Goal: Information Seeking & Learning: Learn about a topic

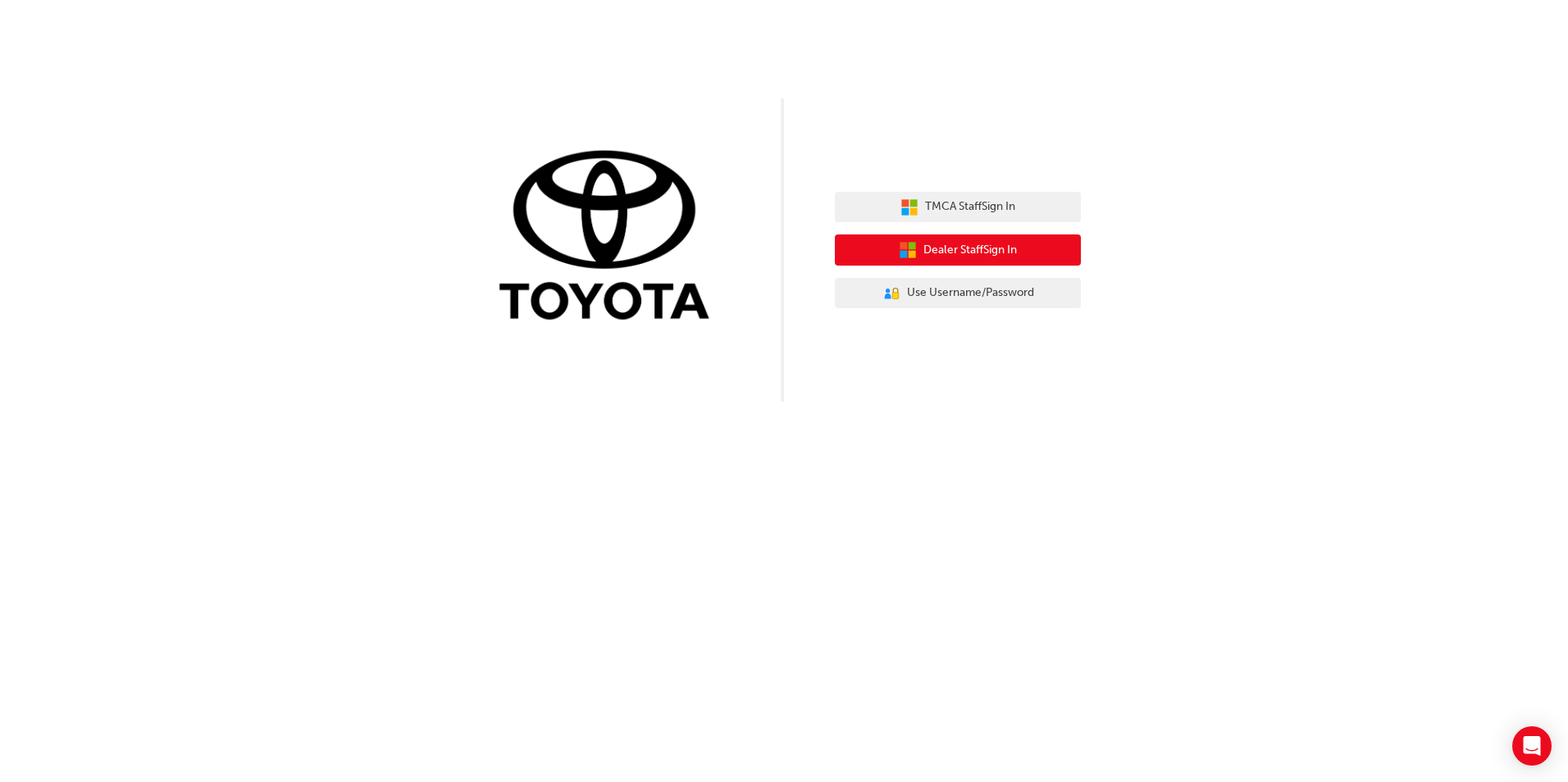
click at [990, 259] on span "Dealer Staff Sign In" at bounding box center [970, 250] width 93 height 19
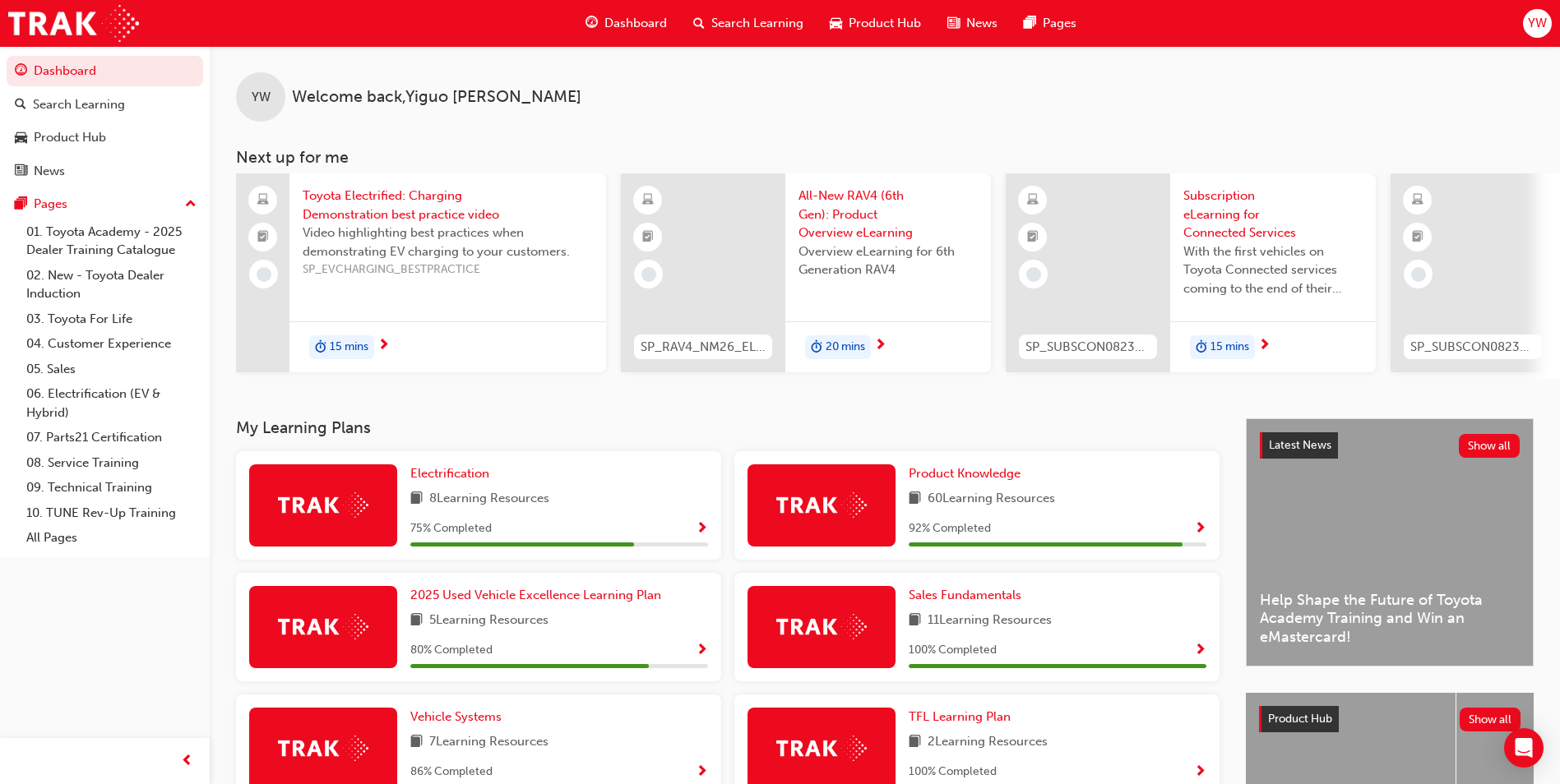
click at [324, 505] on img at bounding box center [323, 504] width 91 height 25
click at [704, 532] on span "Show Progress" at bounding box center [701, 530] width 12 height 15
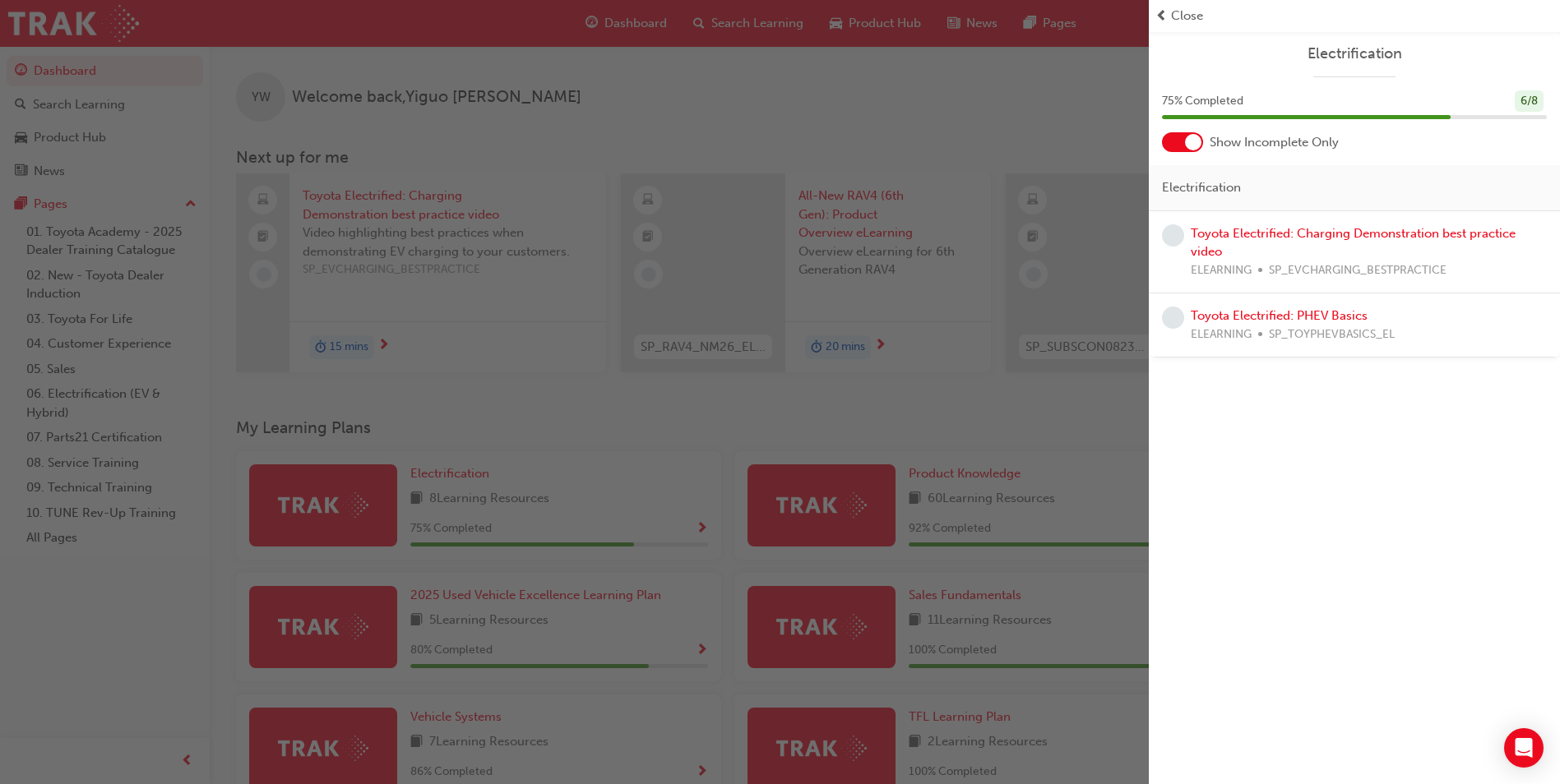
click at [1373, 249] on div "Toyota Electrified: Charging Demonstration best practice video ELEARNING SP_EVC…" at bounding box center [1368, 253] width 356 height 56
click at [1222, 234] on link "Toyota Electrified: Charging Demonstration best practice video" at bounding box center [1352, 243] width 325 height 34
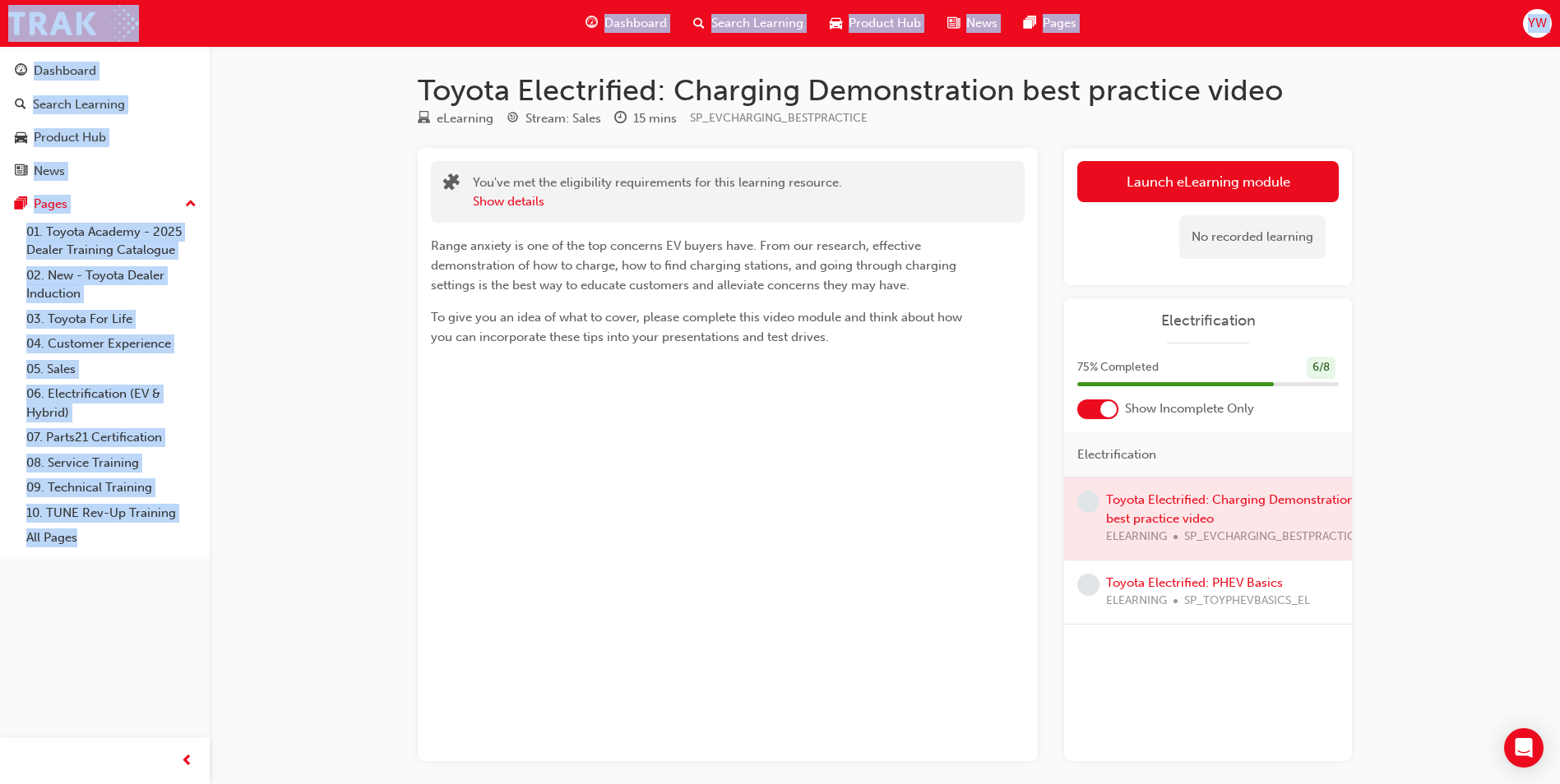
click at [955, 510] on div "You've met the eligibility requirements for this learning resource. Show detail…" at bounding box center [727, 454] width 620 height 613
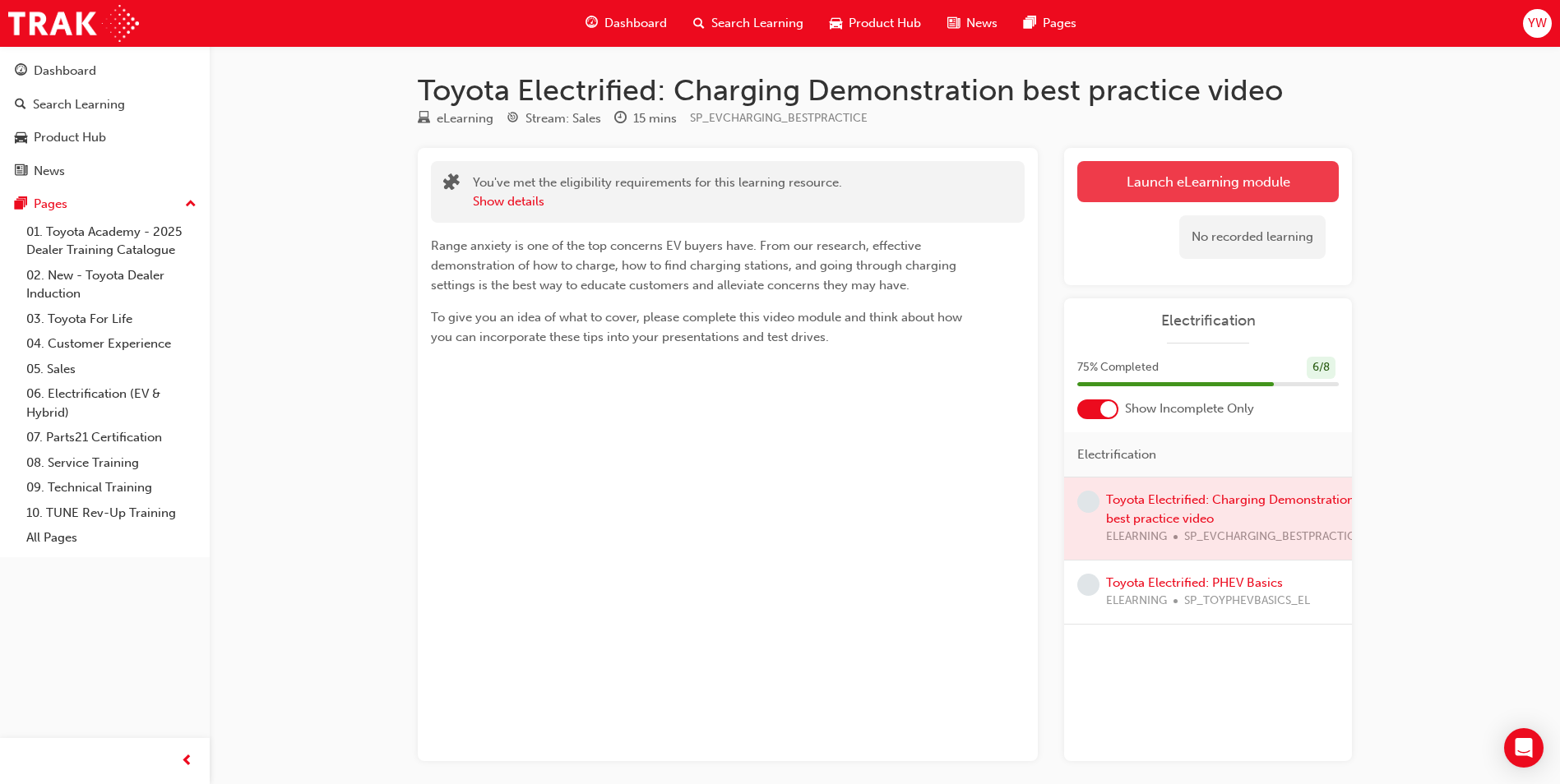
click at [1241, 191] on link "Launch eLearning module" at bounding box center [1207, 181] width 261 height 41
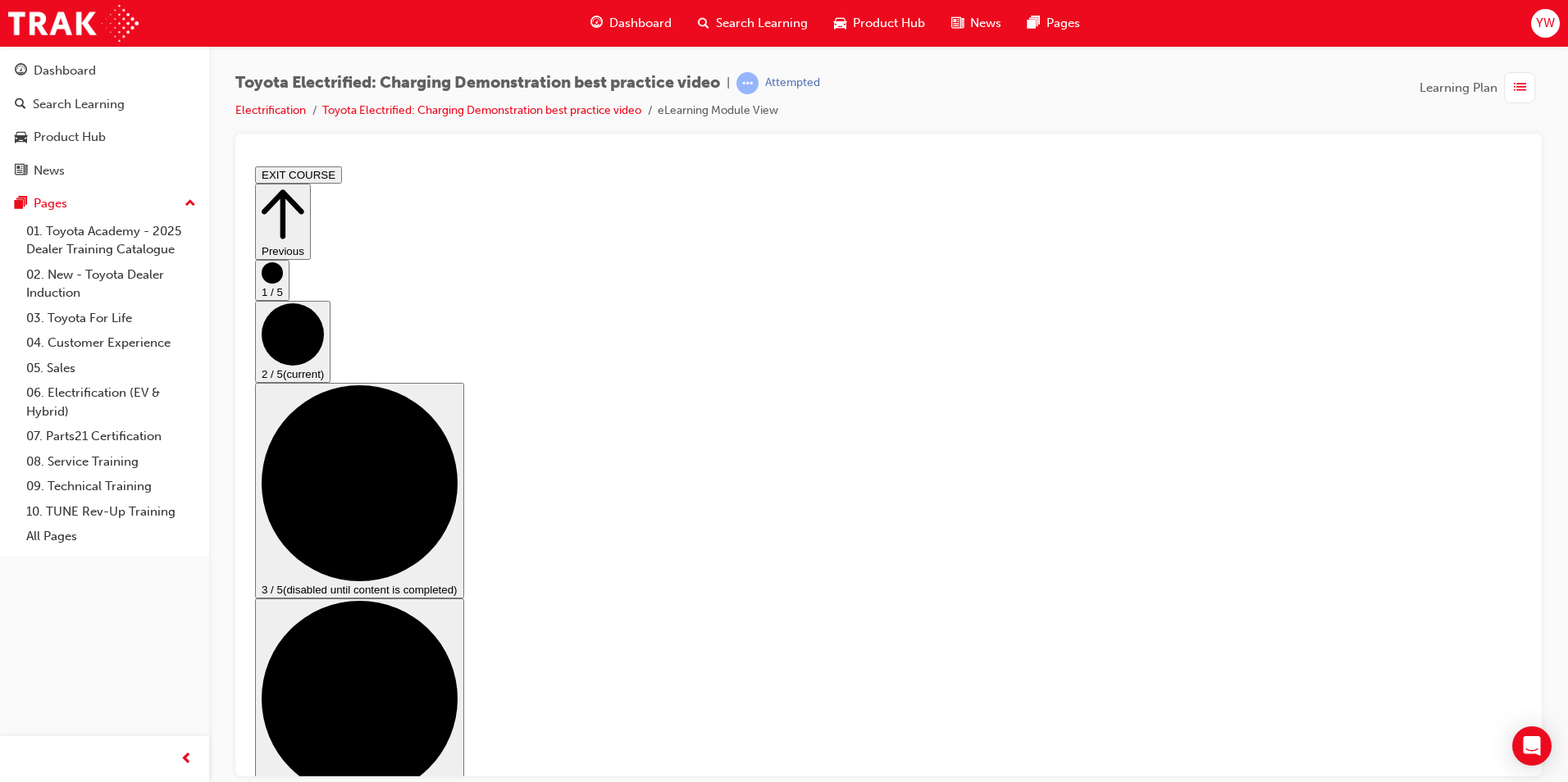
scroll to position [24, 0]
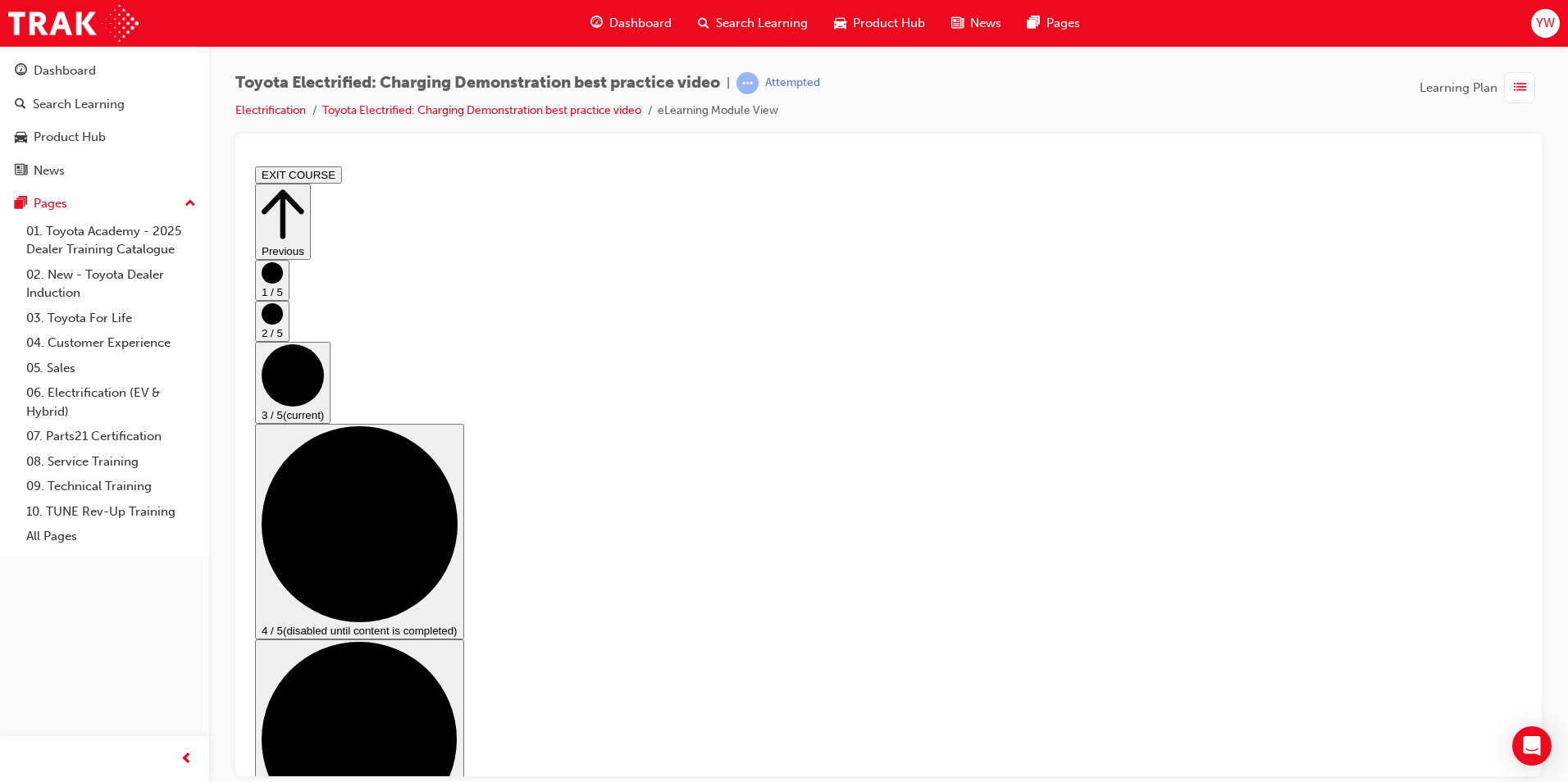
scroll to position [206, 0]
checkbox input "true"
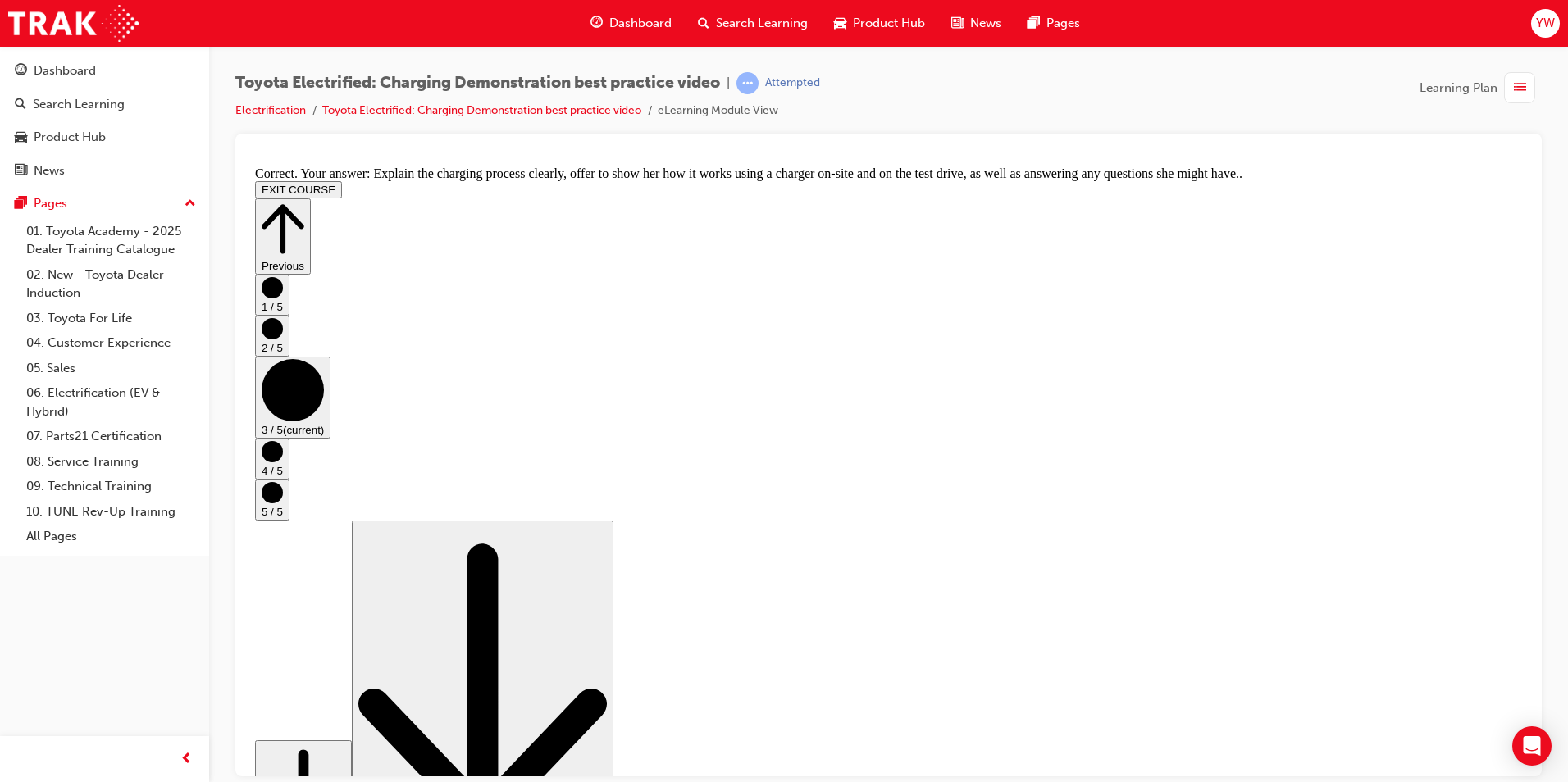
scroll to position [274, 0]
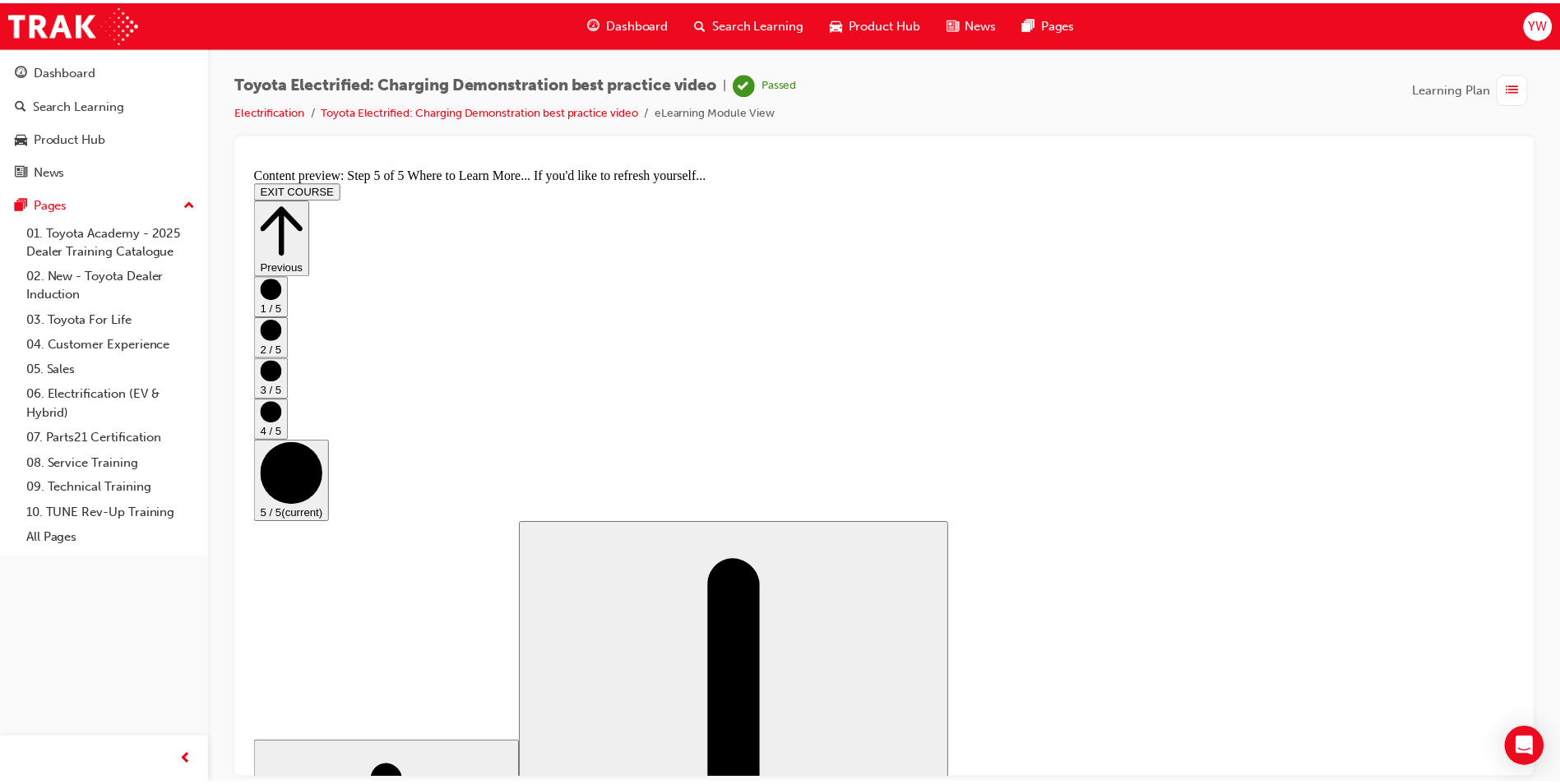
scroll to position [138, 0]
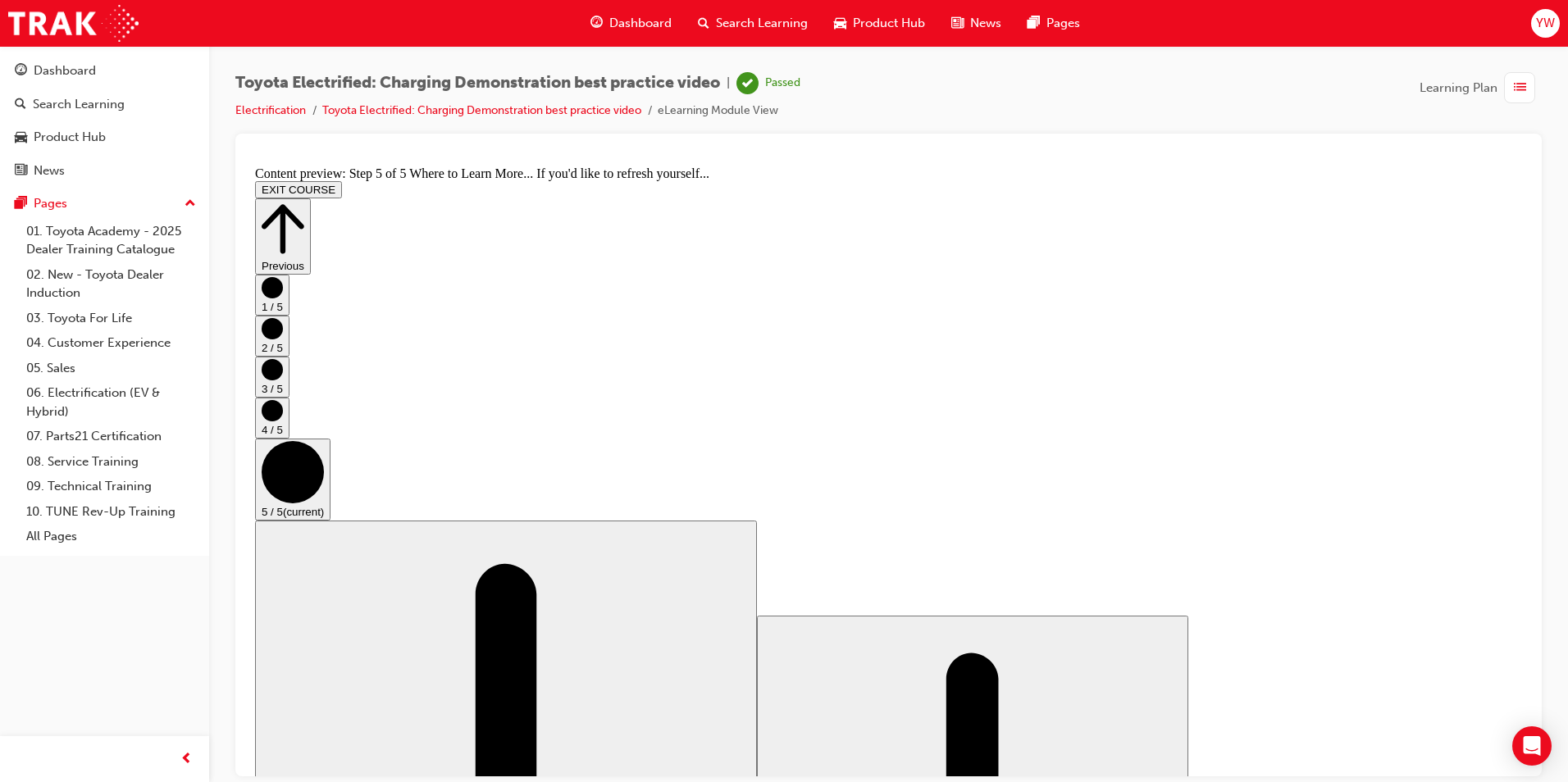
click at [736, 25] on span "Search Learning" at bounding box center [762, 23] width 91 height 19
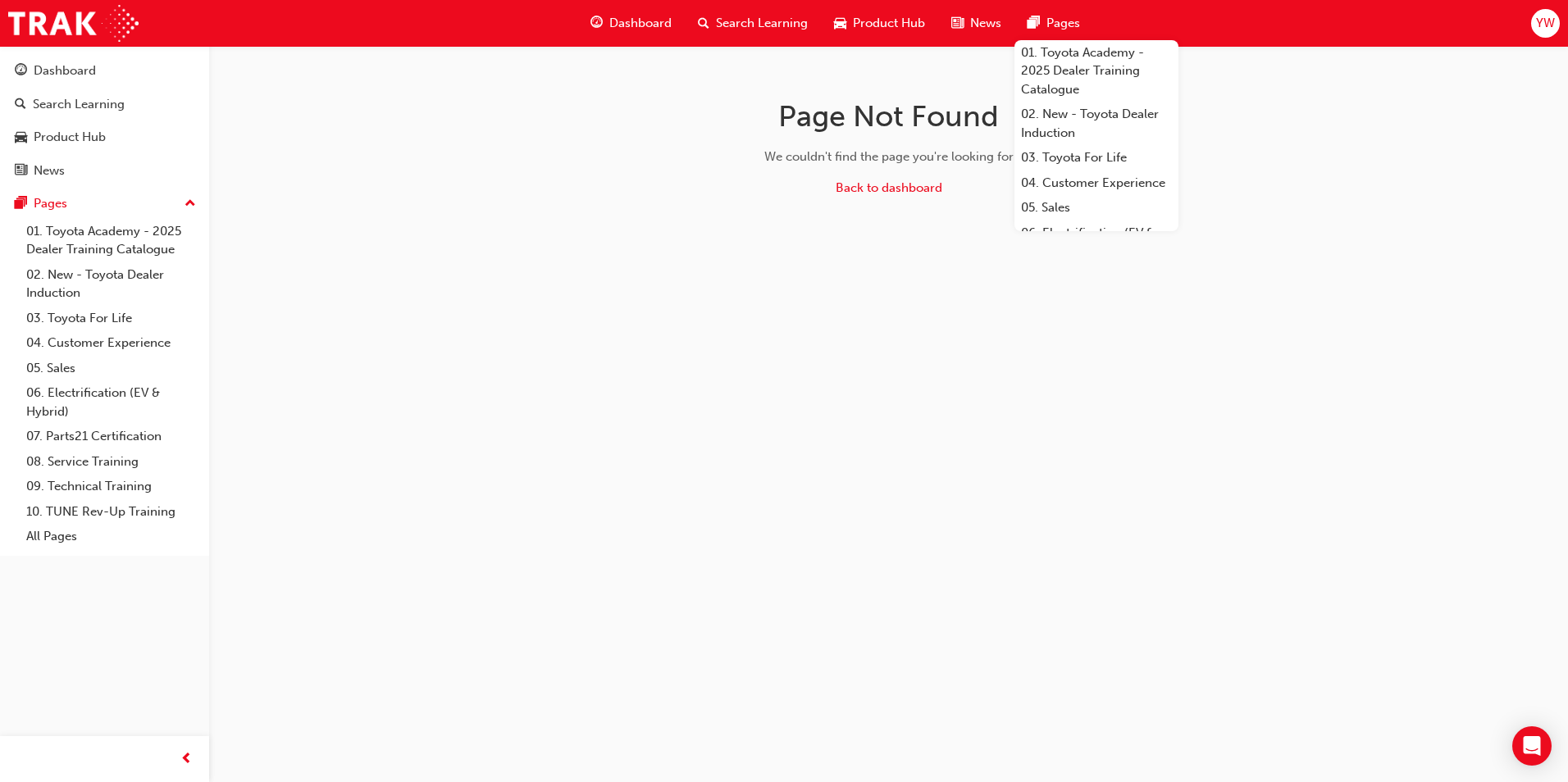
click at [1056, 20] on span "Pages" at bounding box center [1063, 23] width 34 height 19
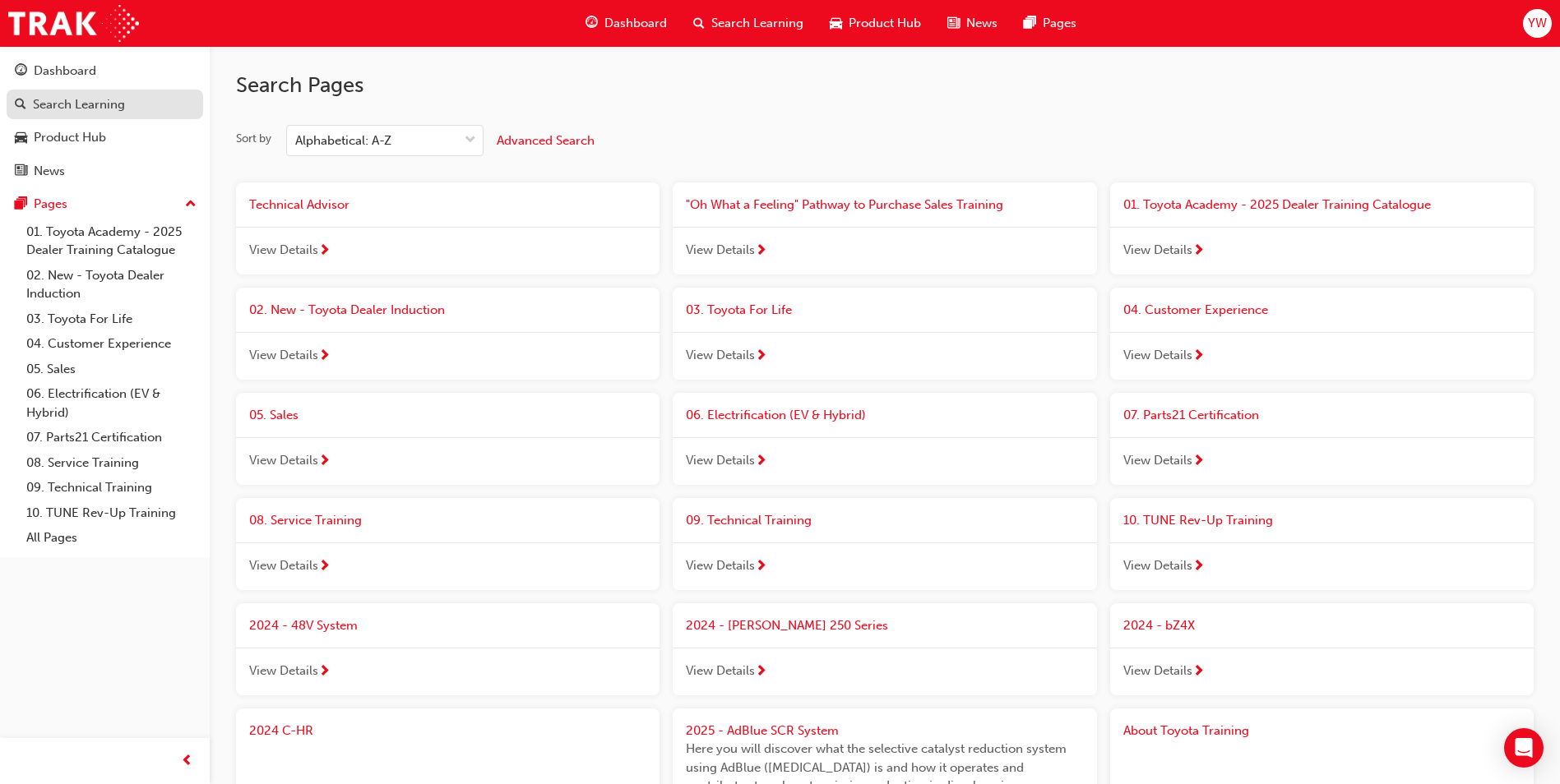
click at [51, 103] on div "Search Learning" at bounding box center [79, 105] width 92 height 19
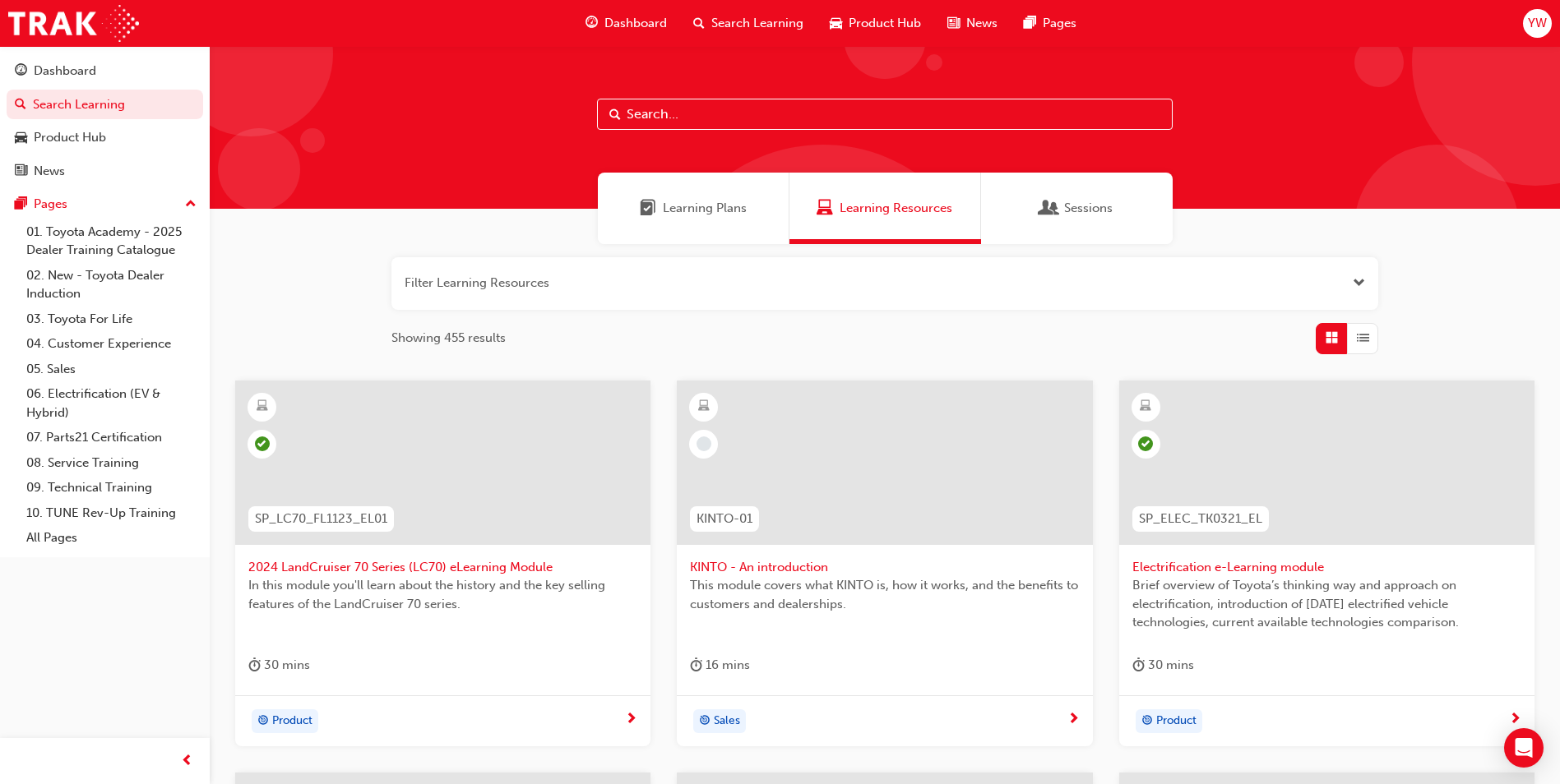
click at [722, 218] on div "Learning Plans" at bounding box center [693, 209] width 192 height 71
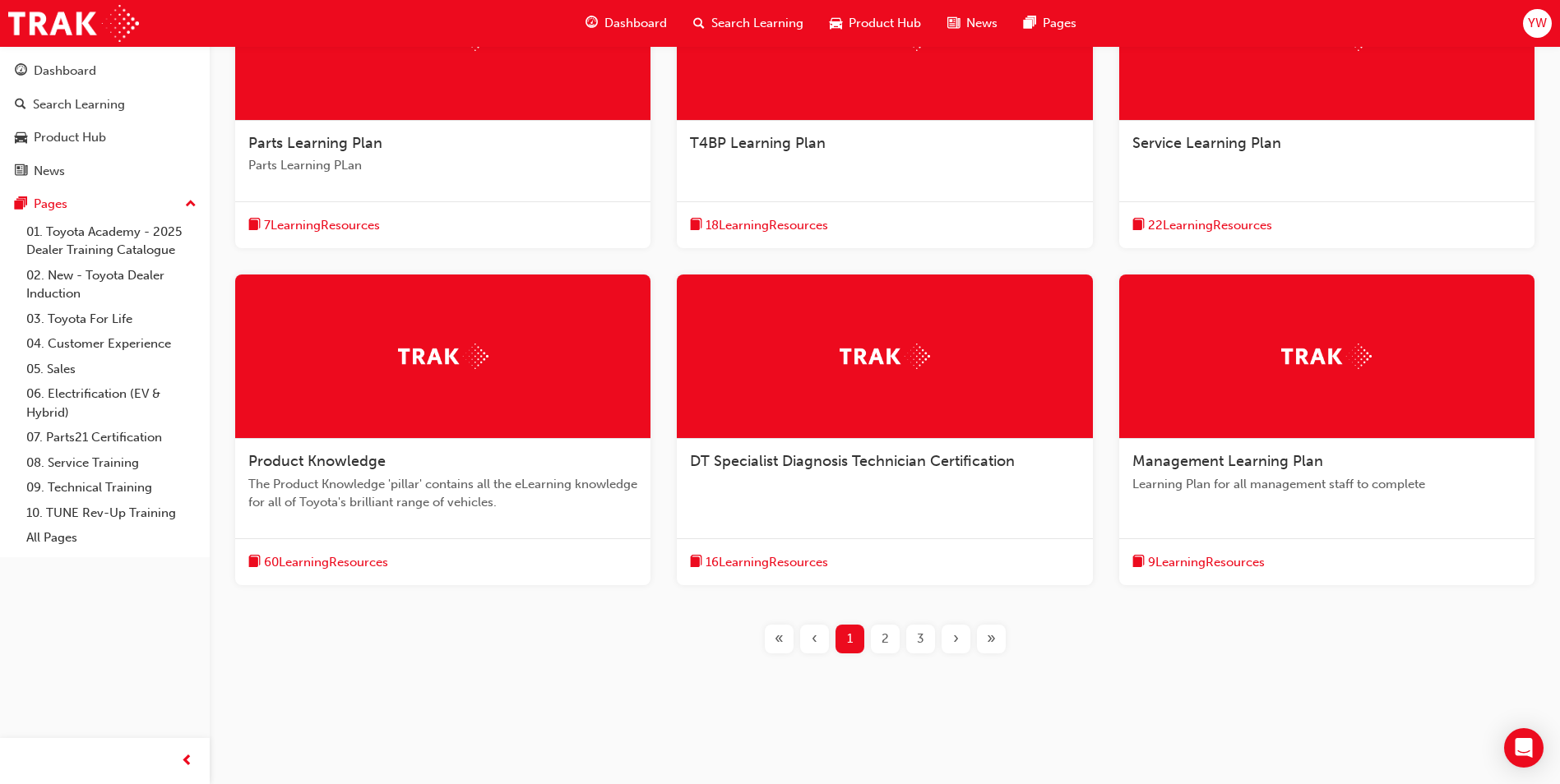
scroll to position [427, 0]
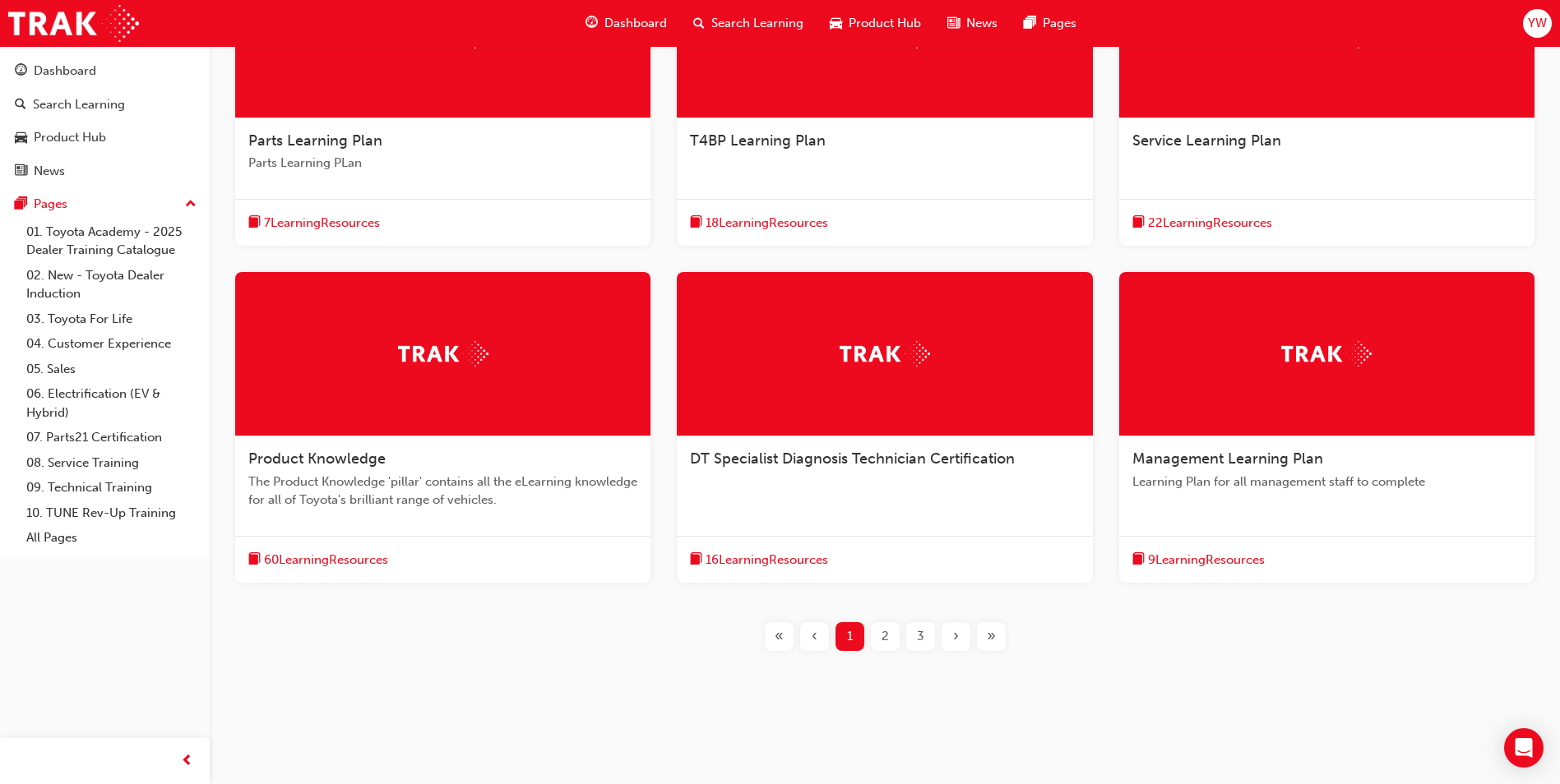
click at [436, 344] on img at bounding box center [443, 354] width 91 height 25
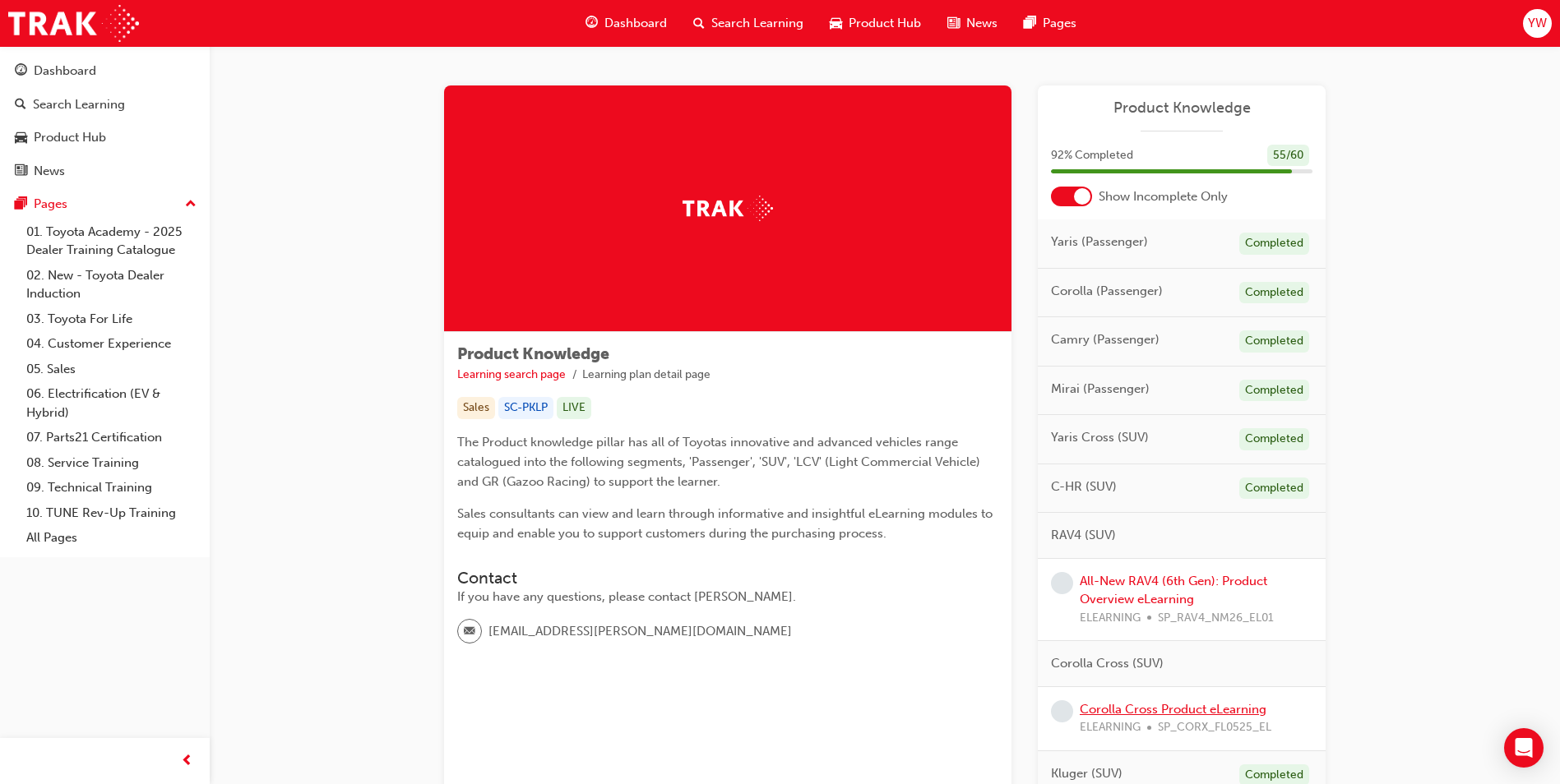
scroll to position [384, 0]
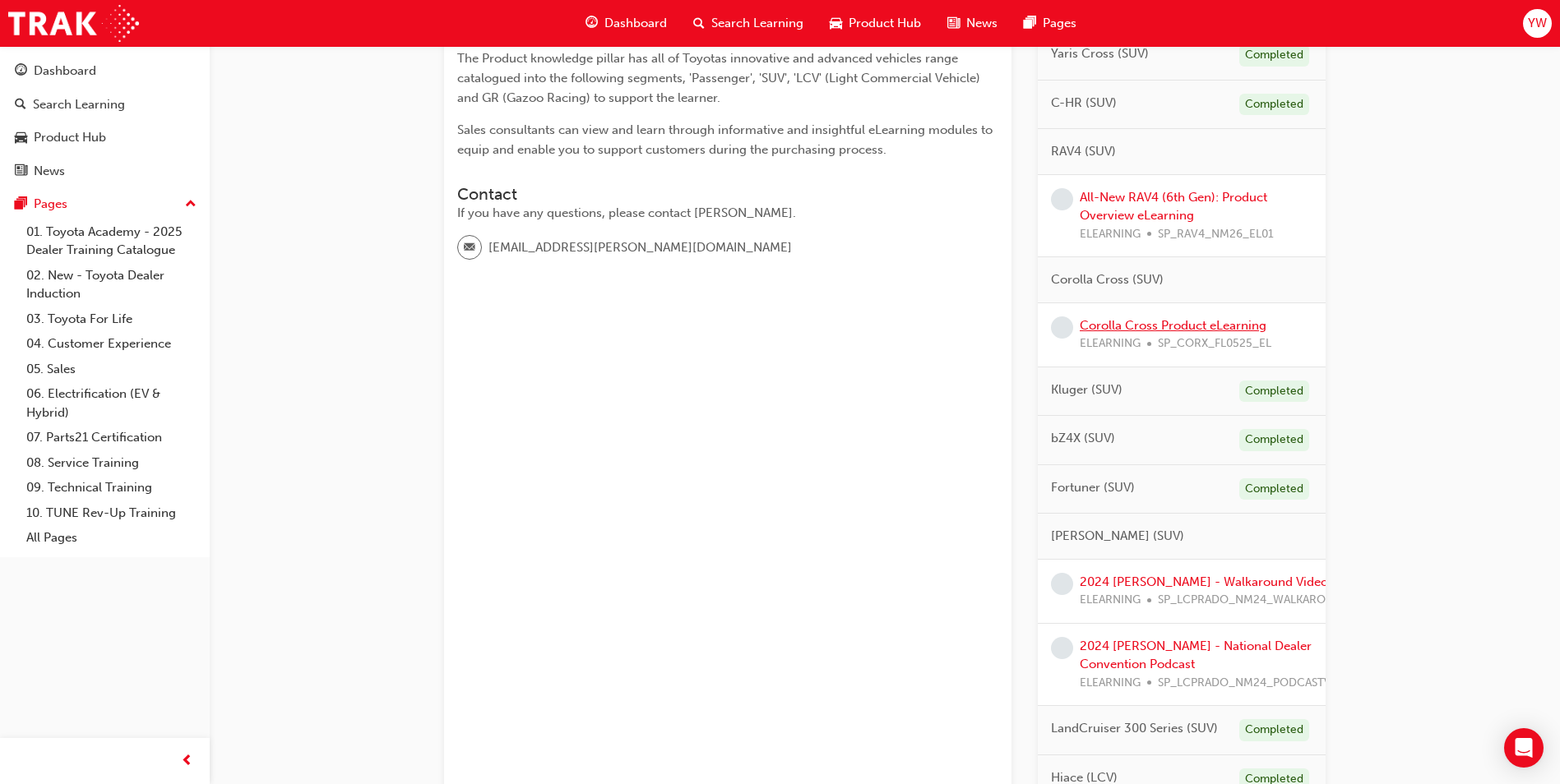
click at [1193, 328] on link "Corolla Cross Product eLearning" at bounding box center [1173, 326] width 186 height 15
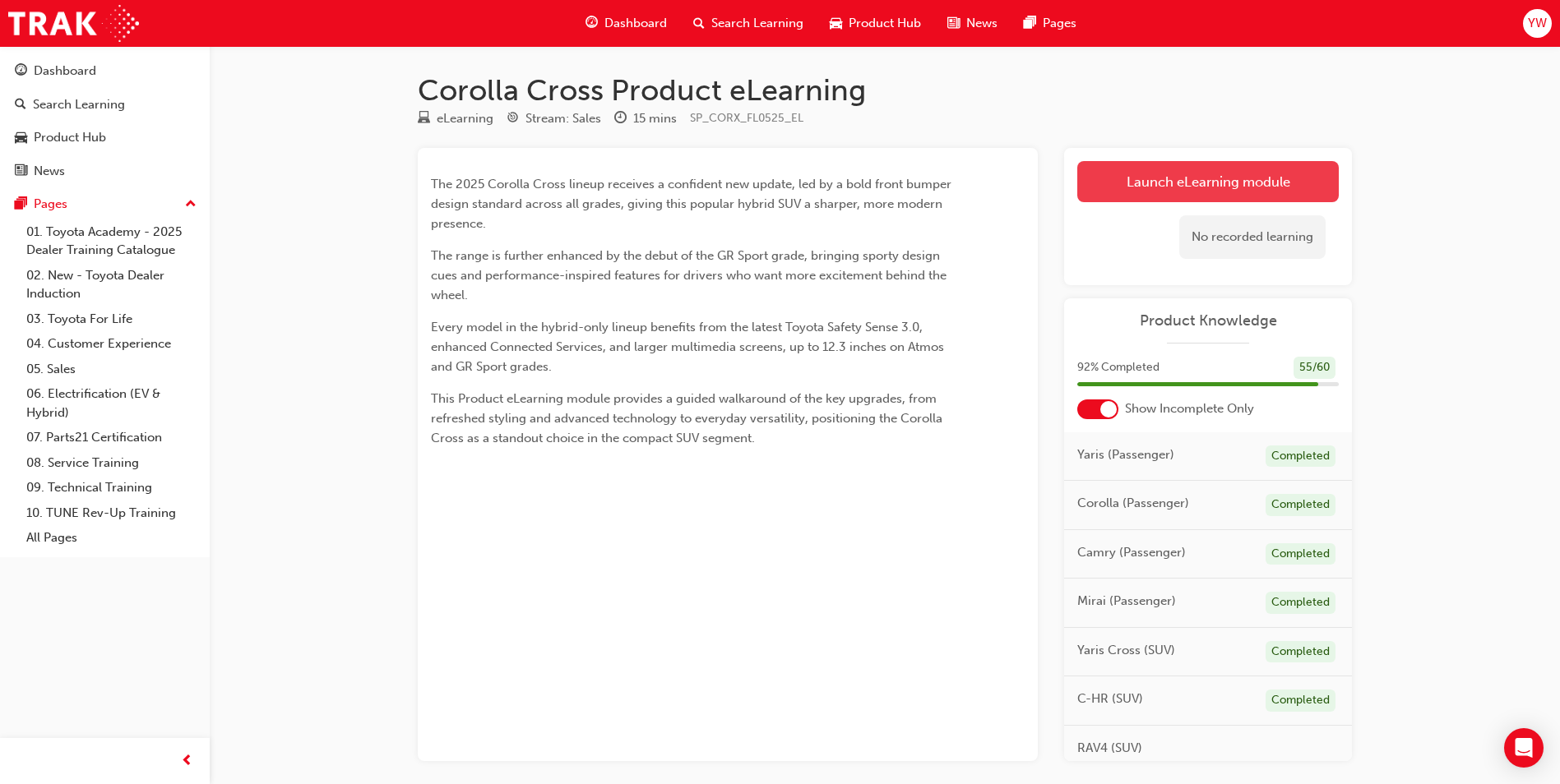
click at [1163, 172] on link "Launch eLearning module" at bounding box center [1207, 181] width 261 height 41
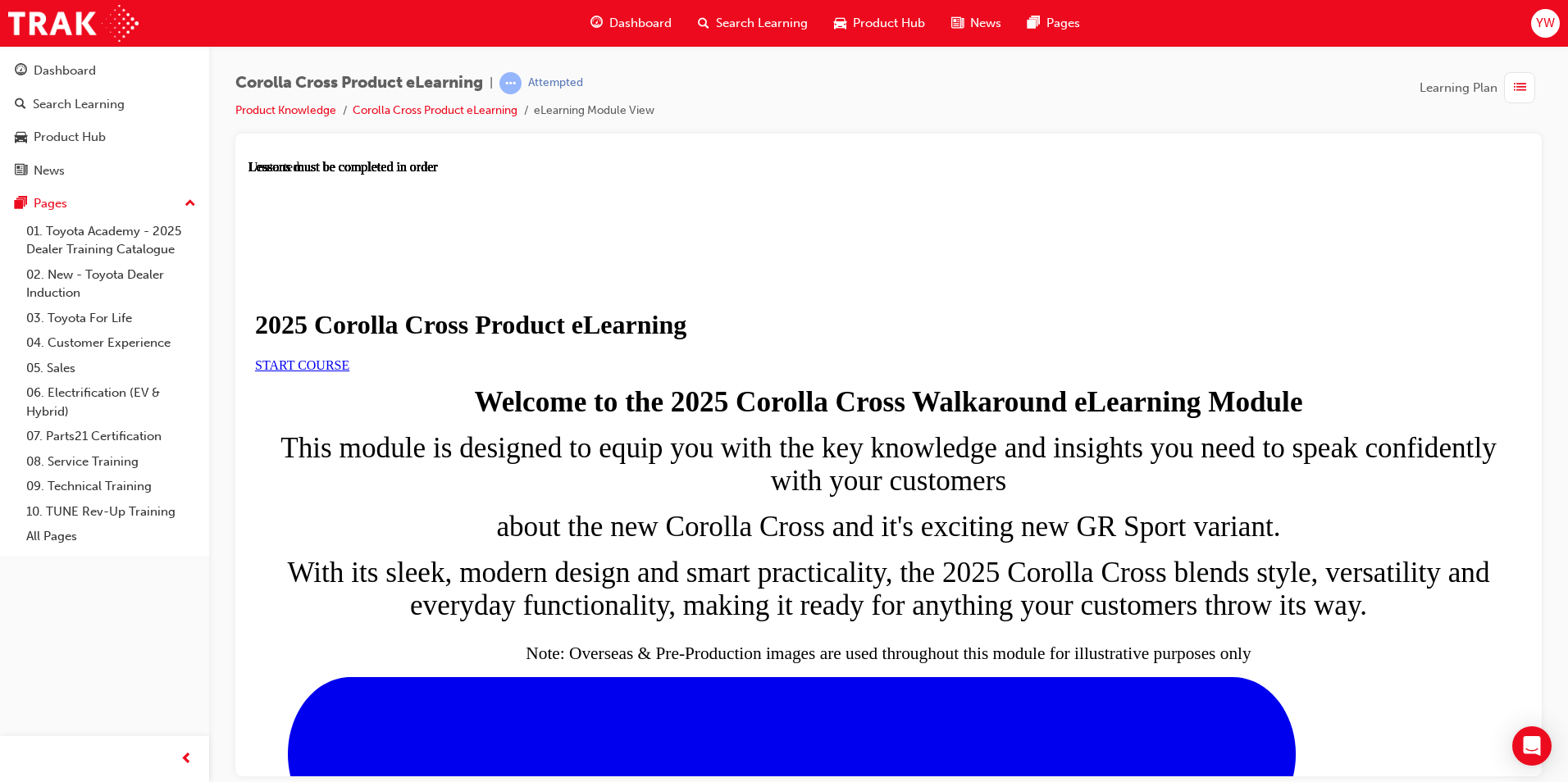
click at [349, 371] on span "START COURSE" at bounding box center [301, 364] width 94 height 14
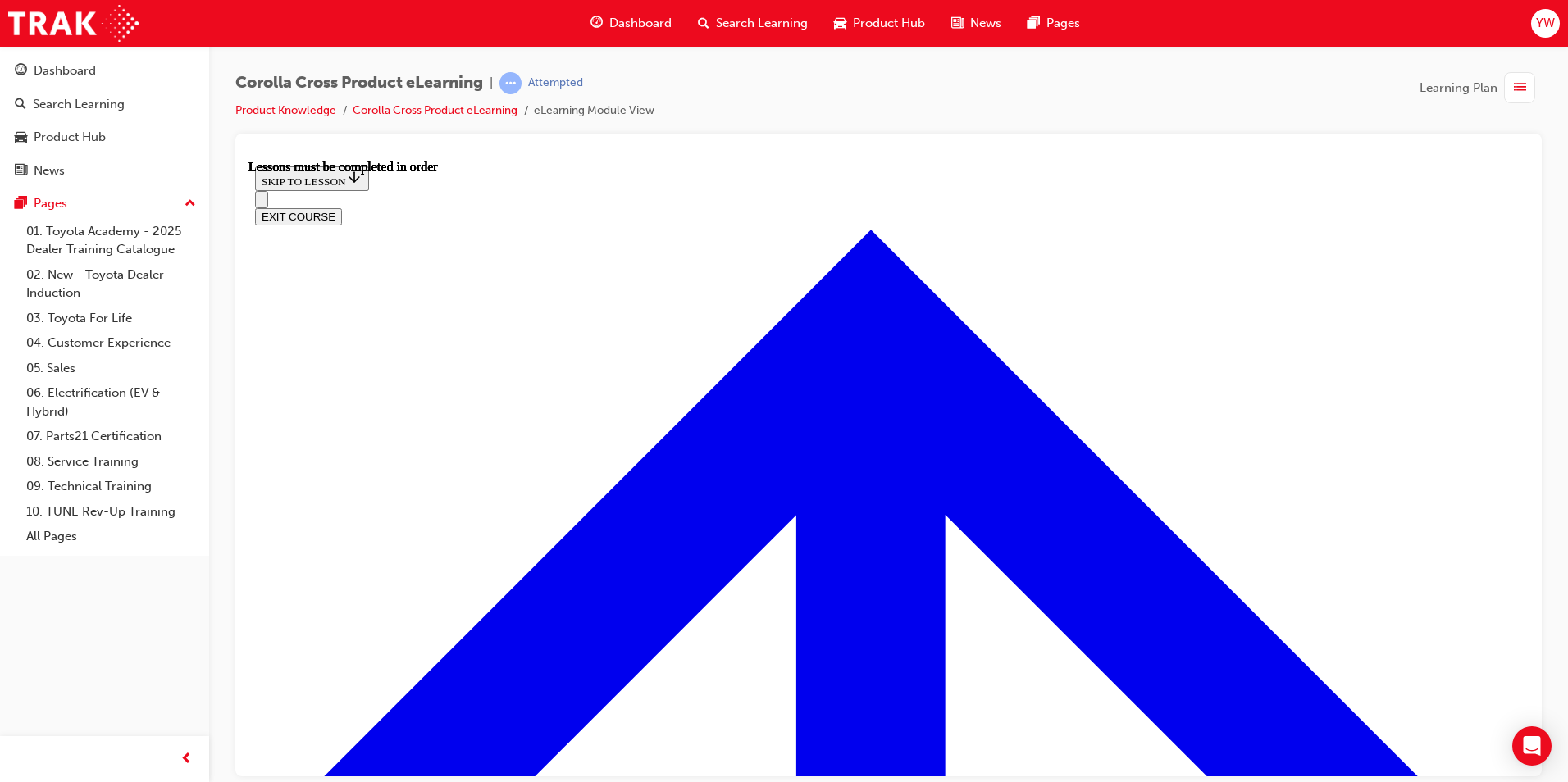
scroll to position [905, 0]
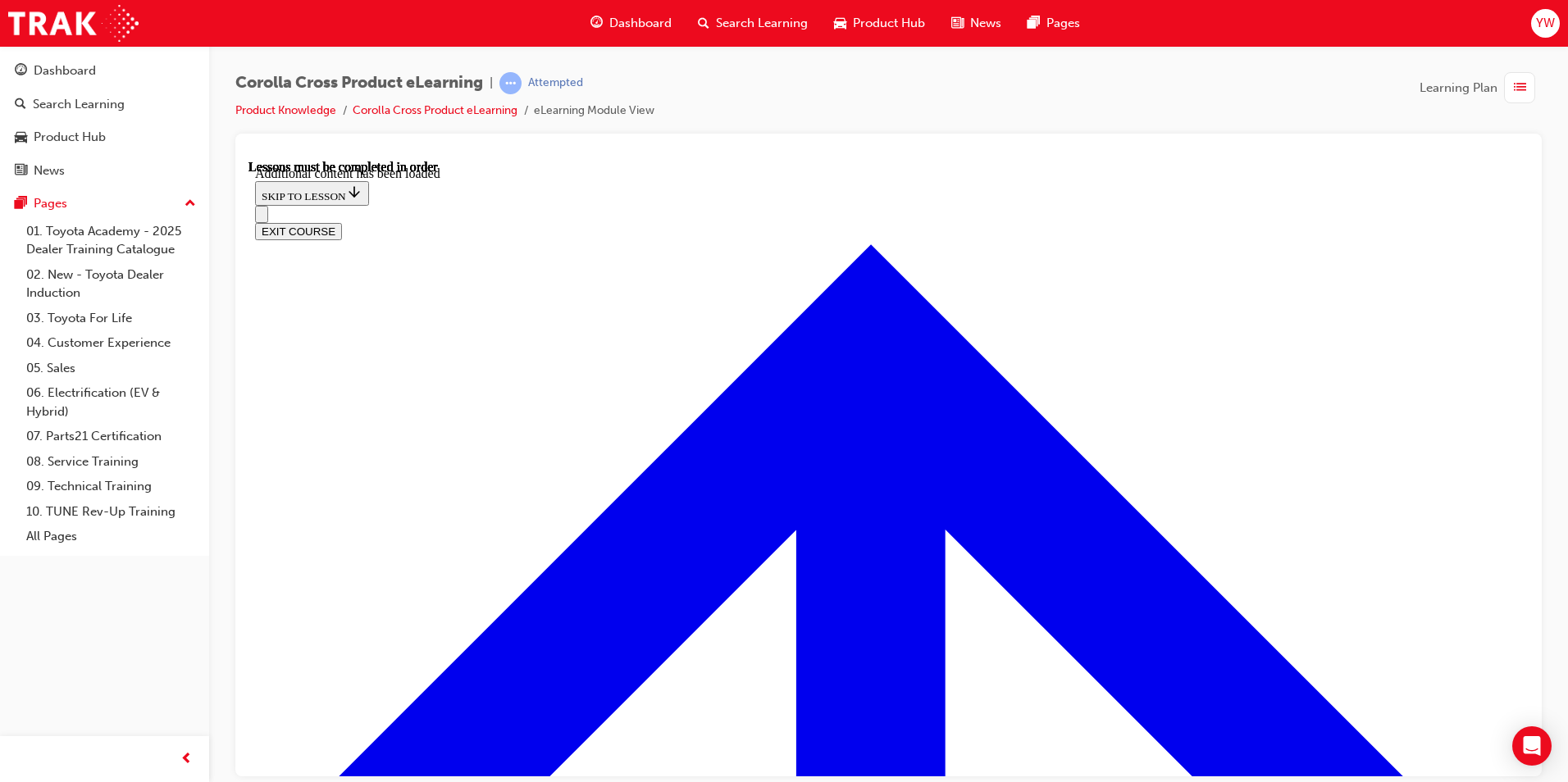
scroll to position [2724, 0]
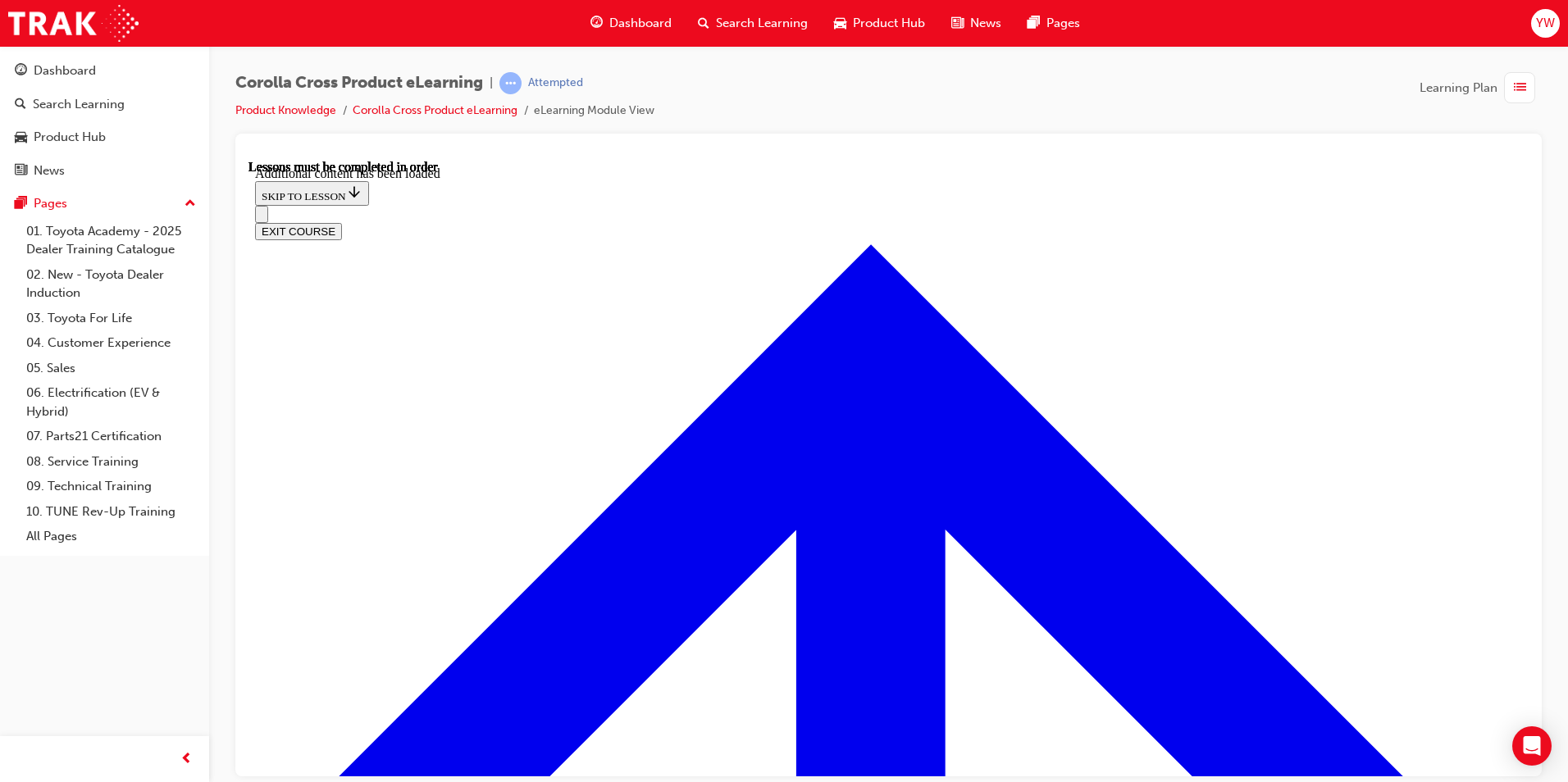
radio input "true"
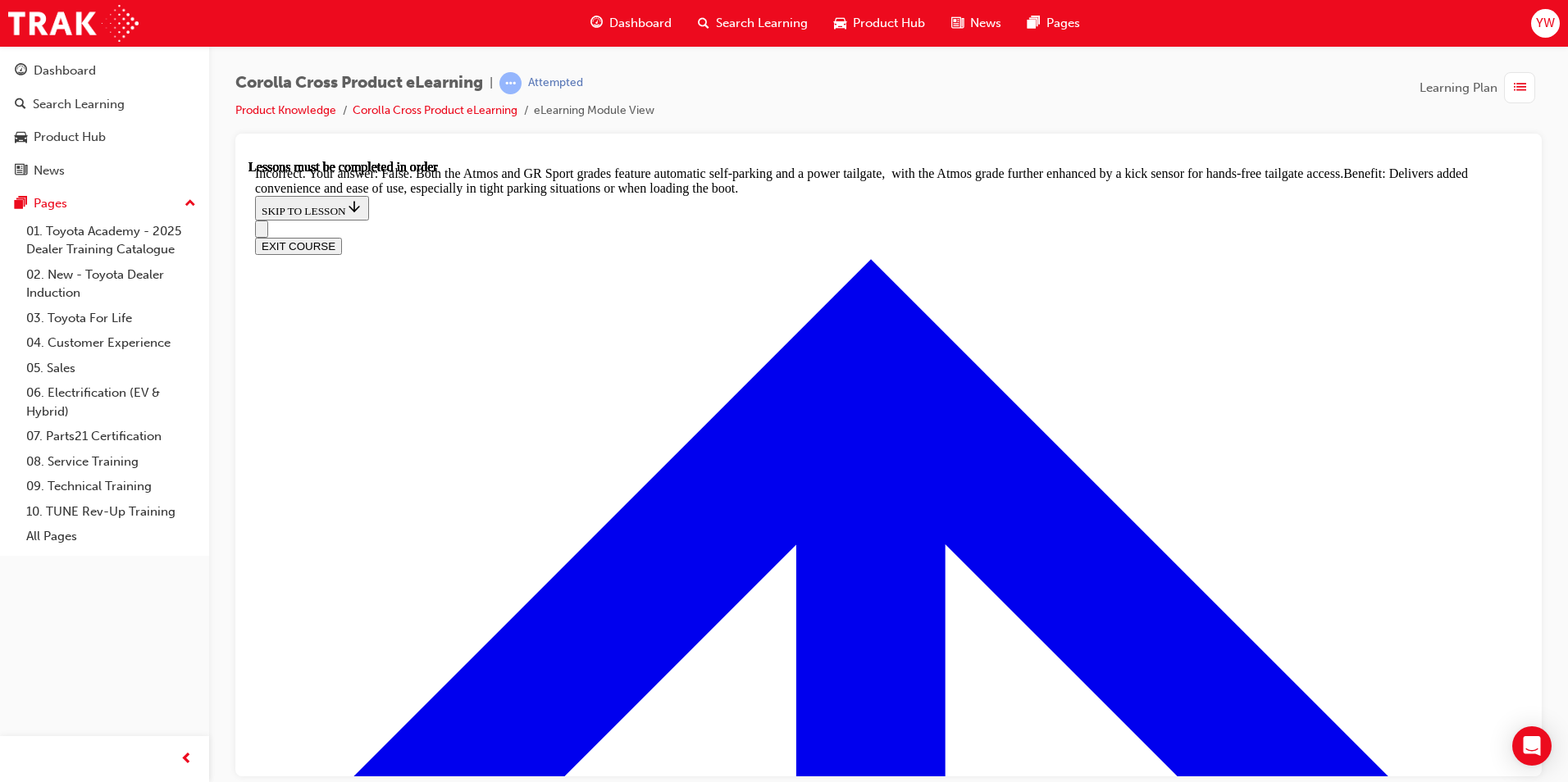
scroll to position [3505, 0]
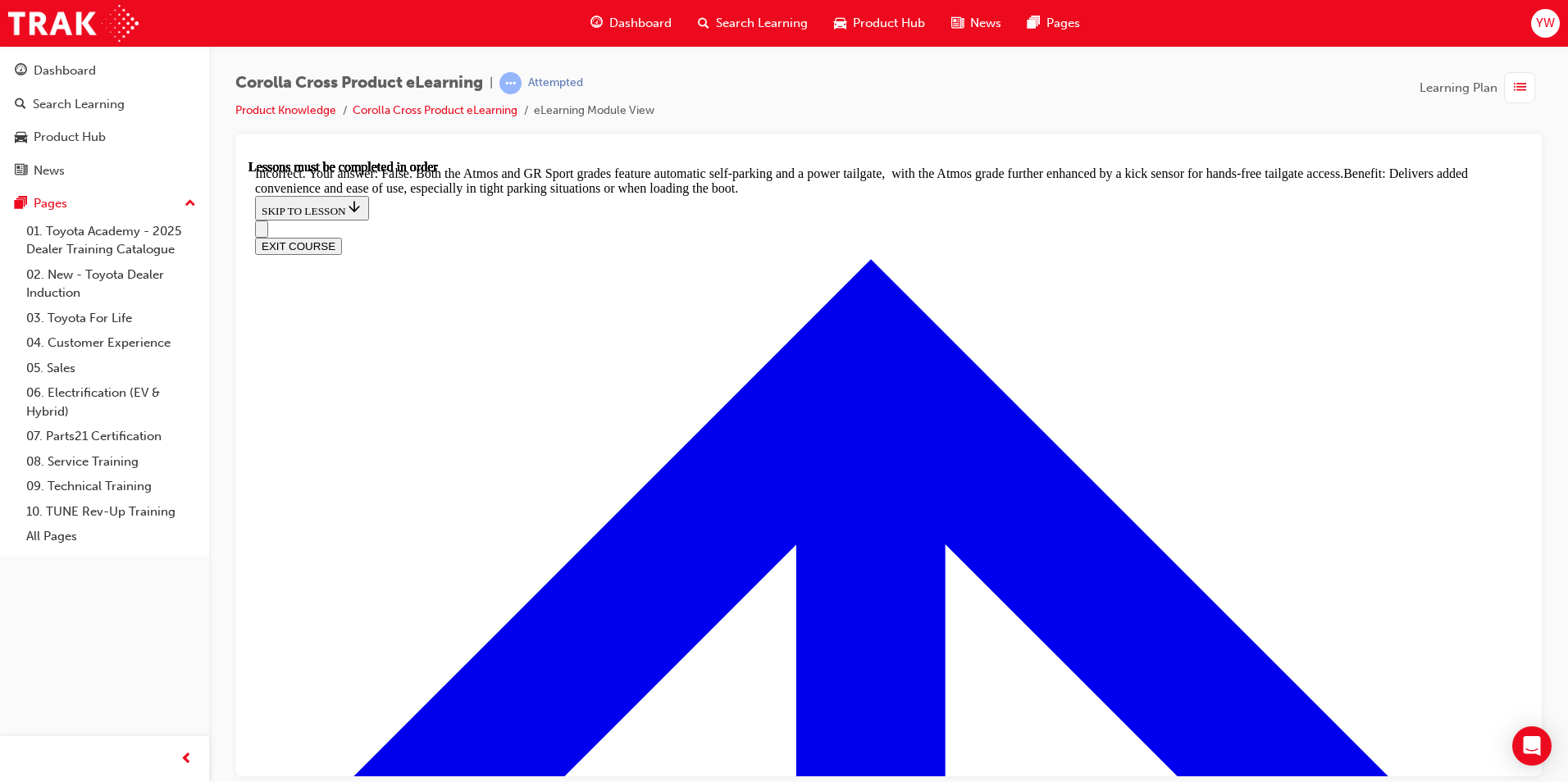
radio input "true"
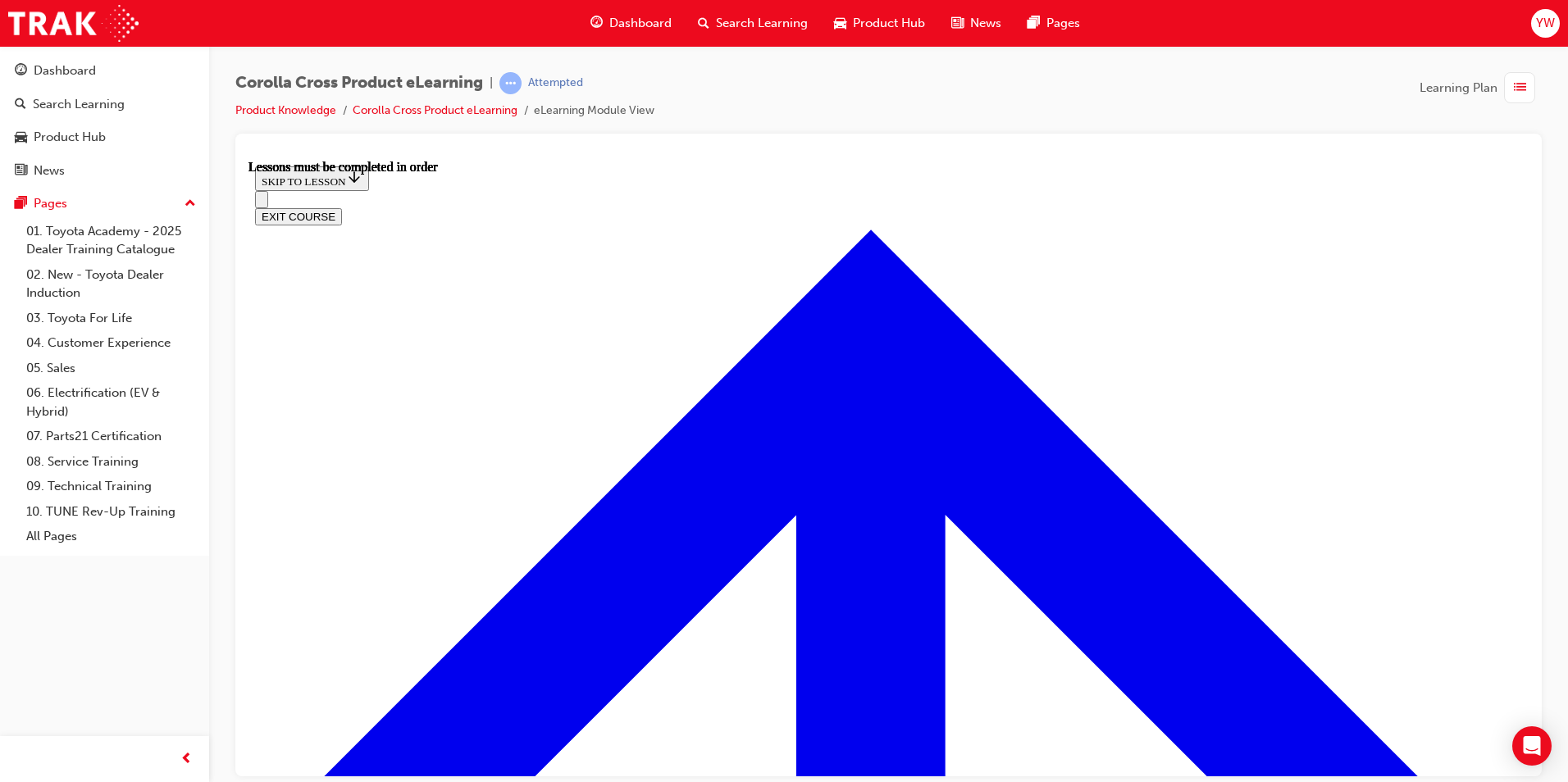
scroll to position [1206, 0]
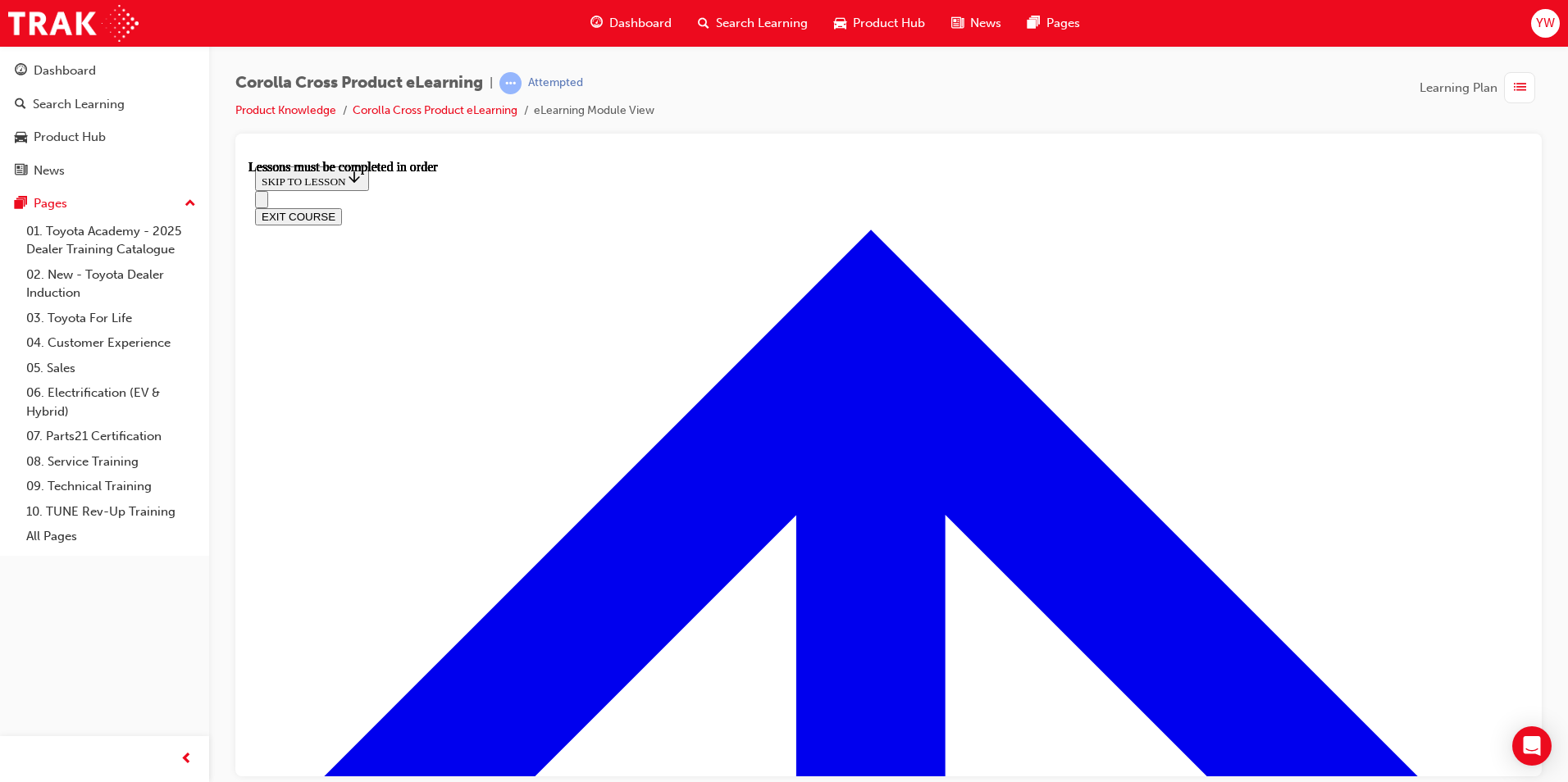
scroll to position [1829, 0]
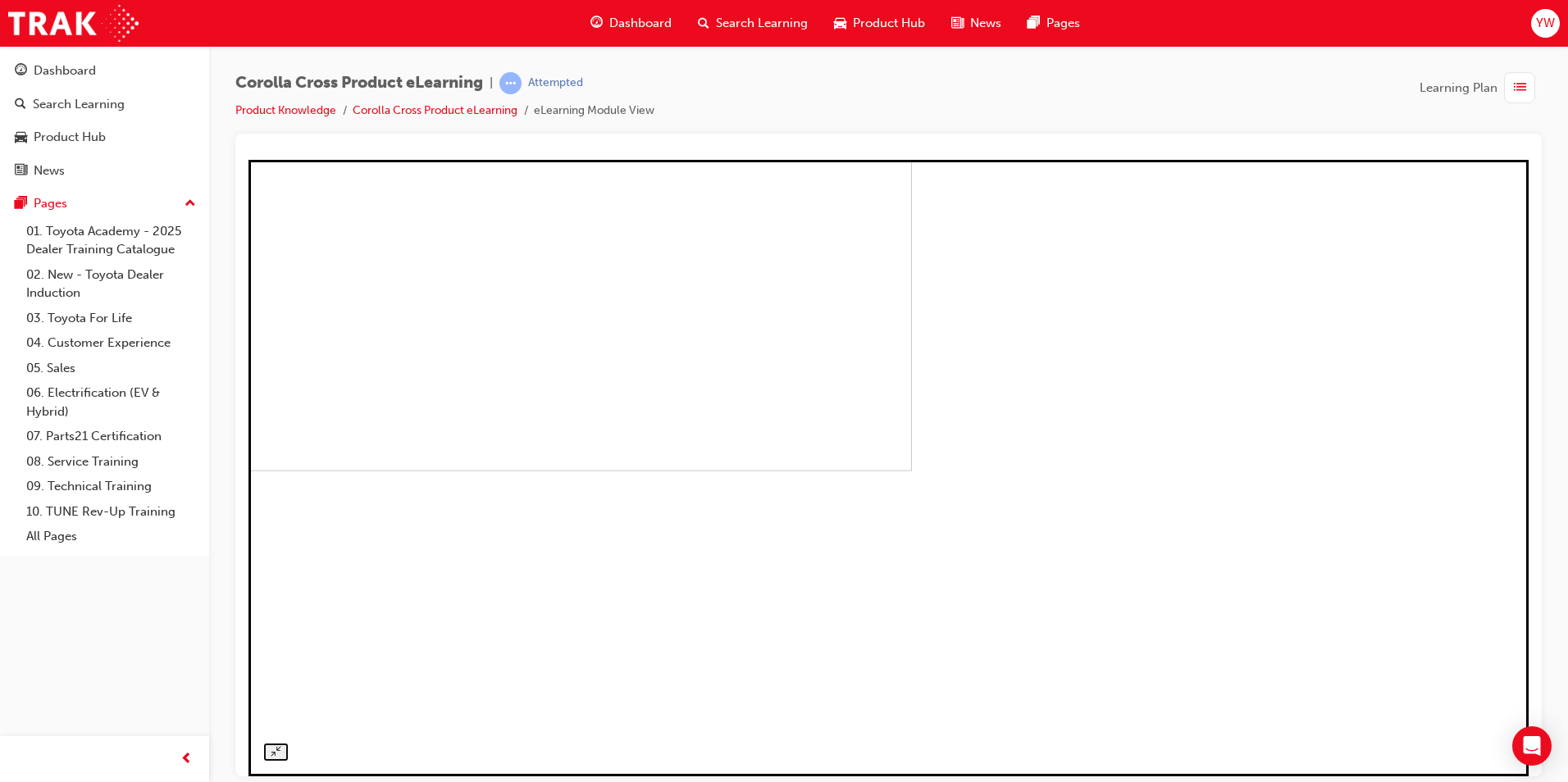
click at [912, 462] on img at bounding box center [287, 162] width 1250 height 617
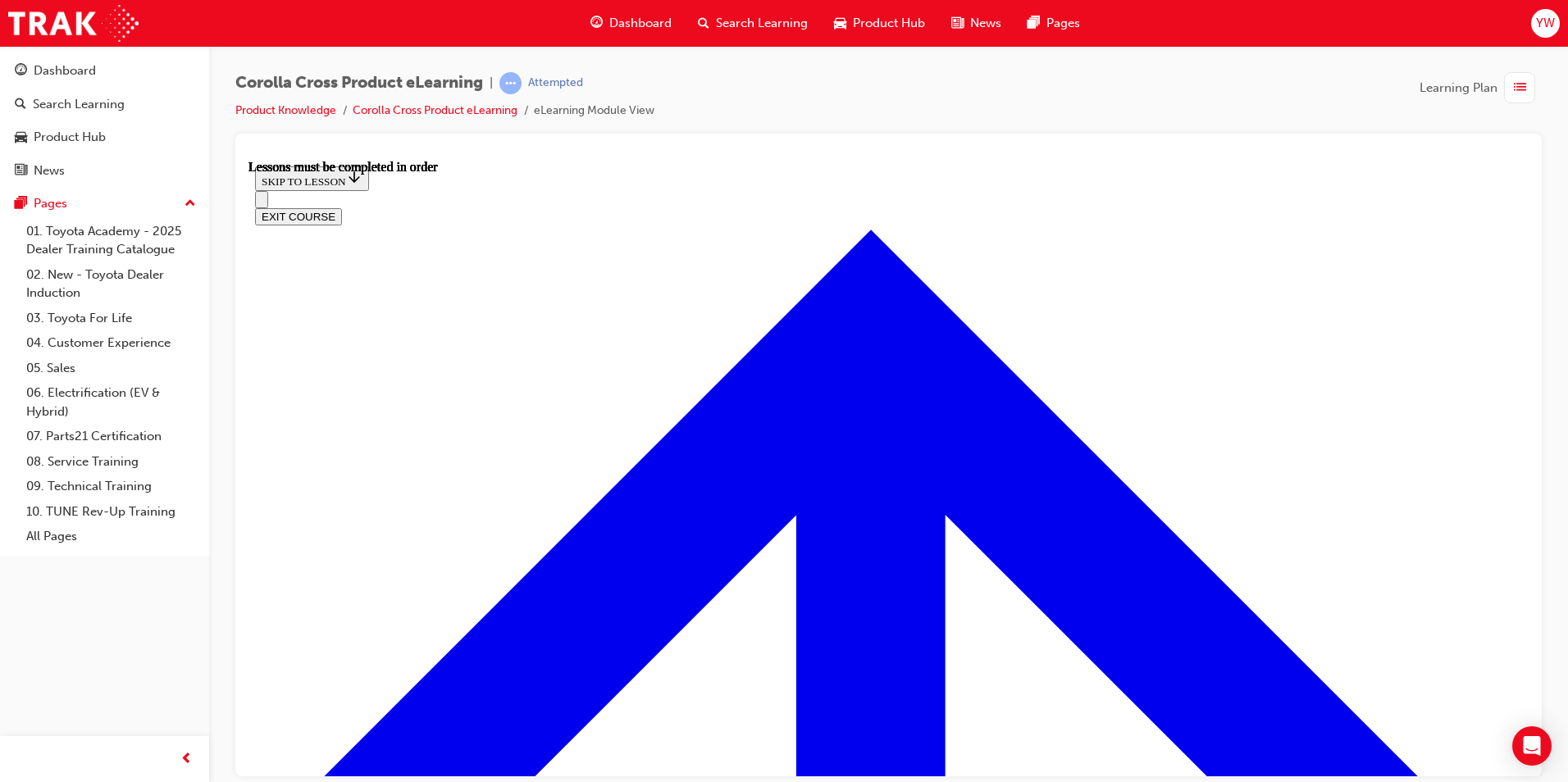
scroll to position [307, 0]
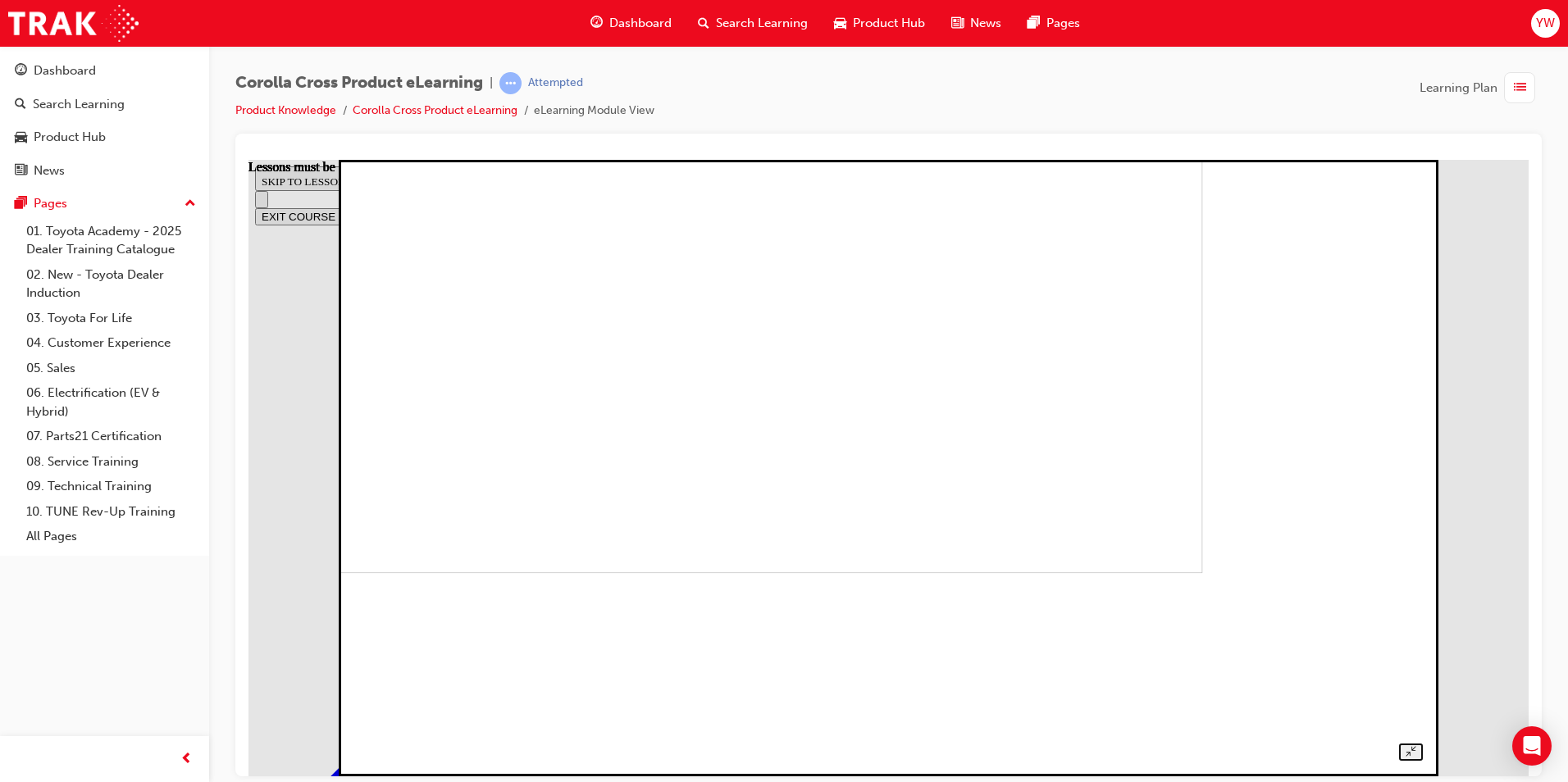
click at [789, 501] on img at bounding box center [680, 264] width 1044 height 617
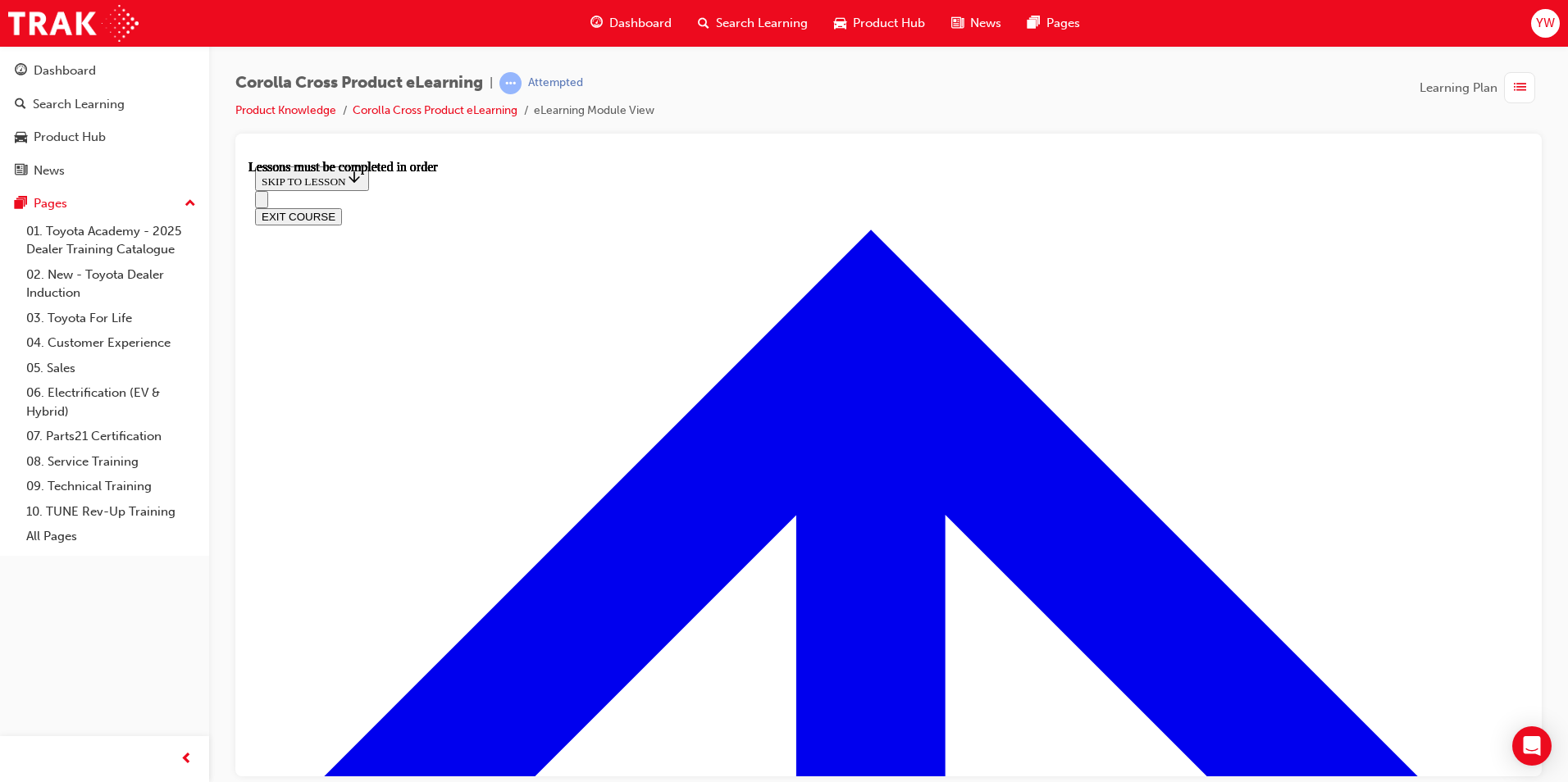
scroll to position [0, 0]
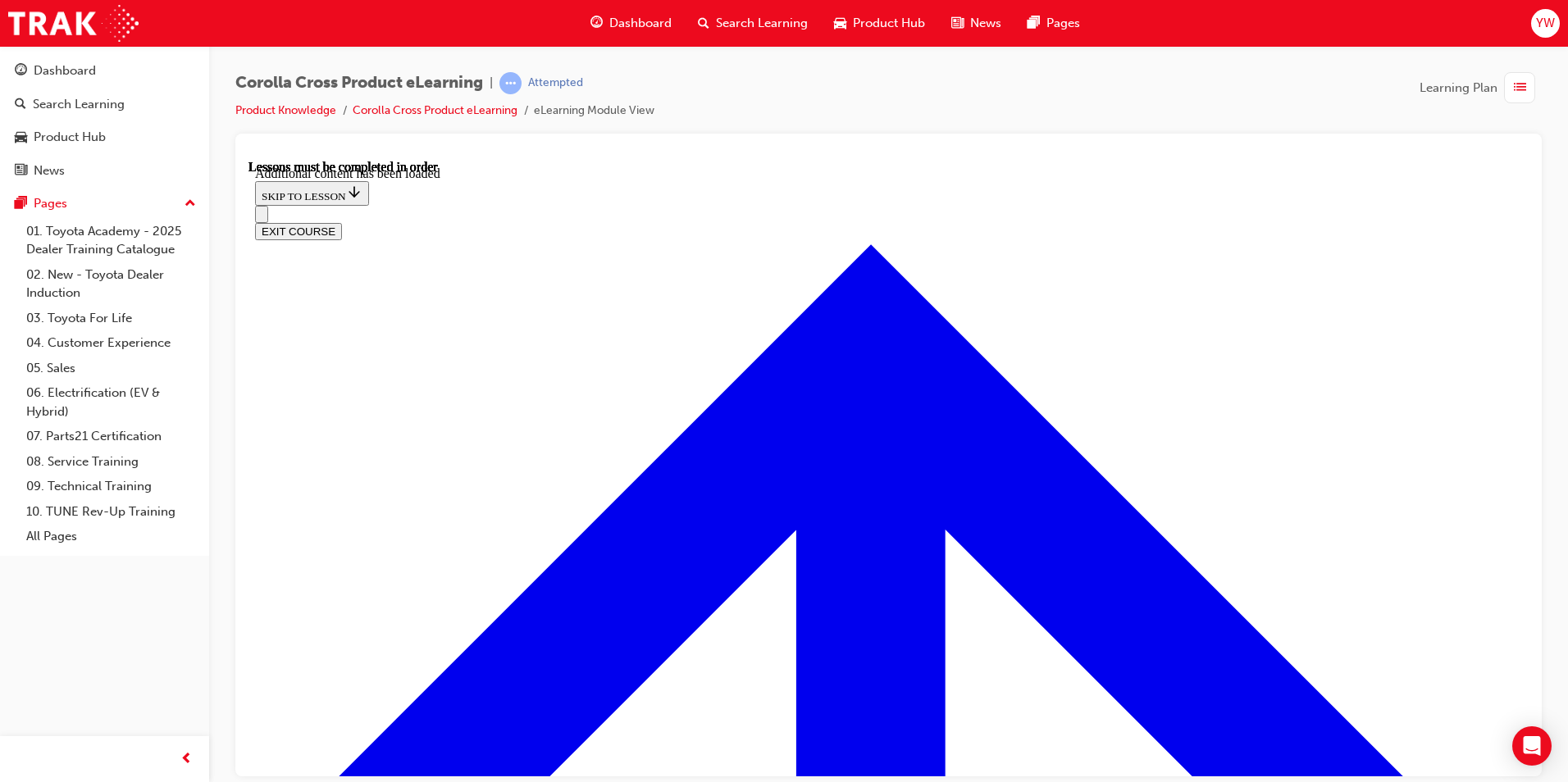
scroll to position [2269, 0]
radio input "true"
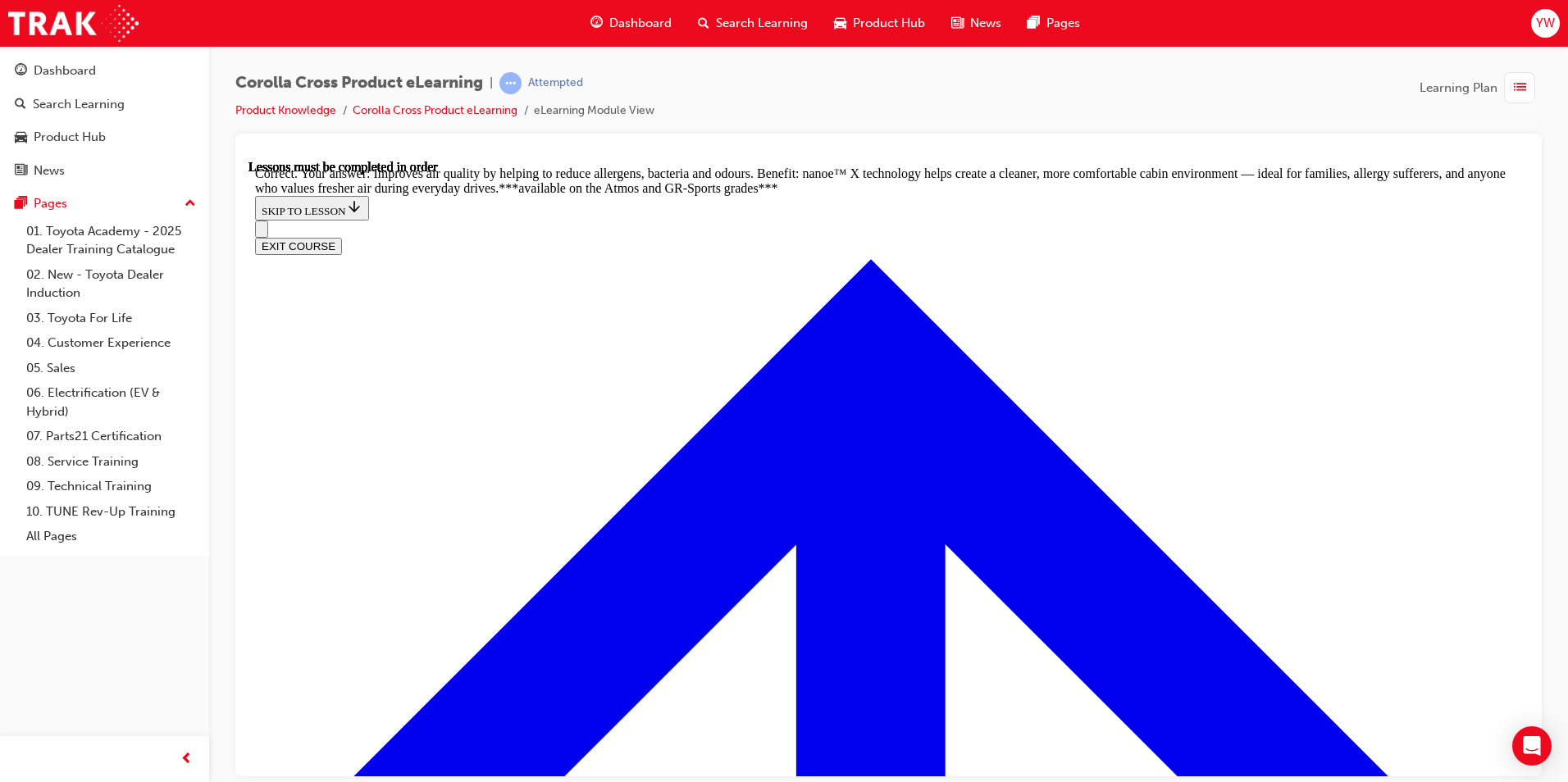
scroll to position [3233, 0]
radio input "true"
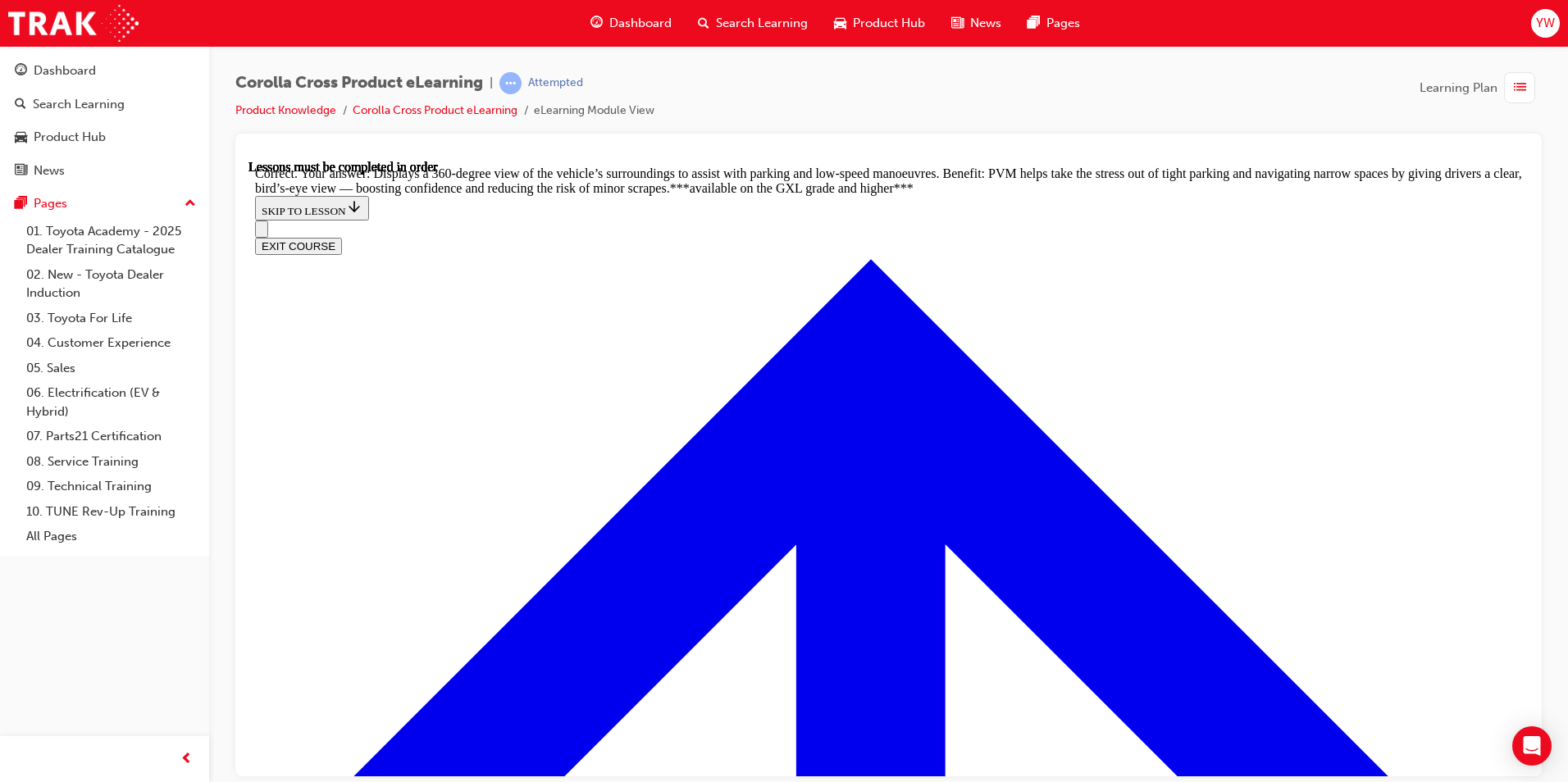
scroll to position [3615, 0]
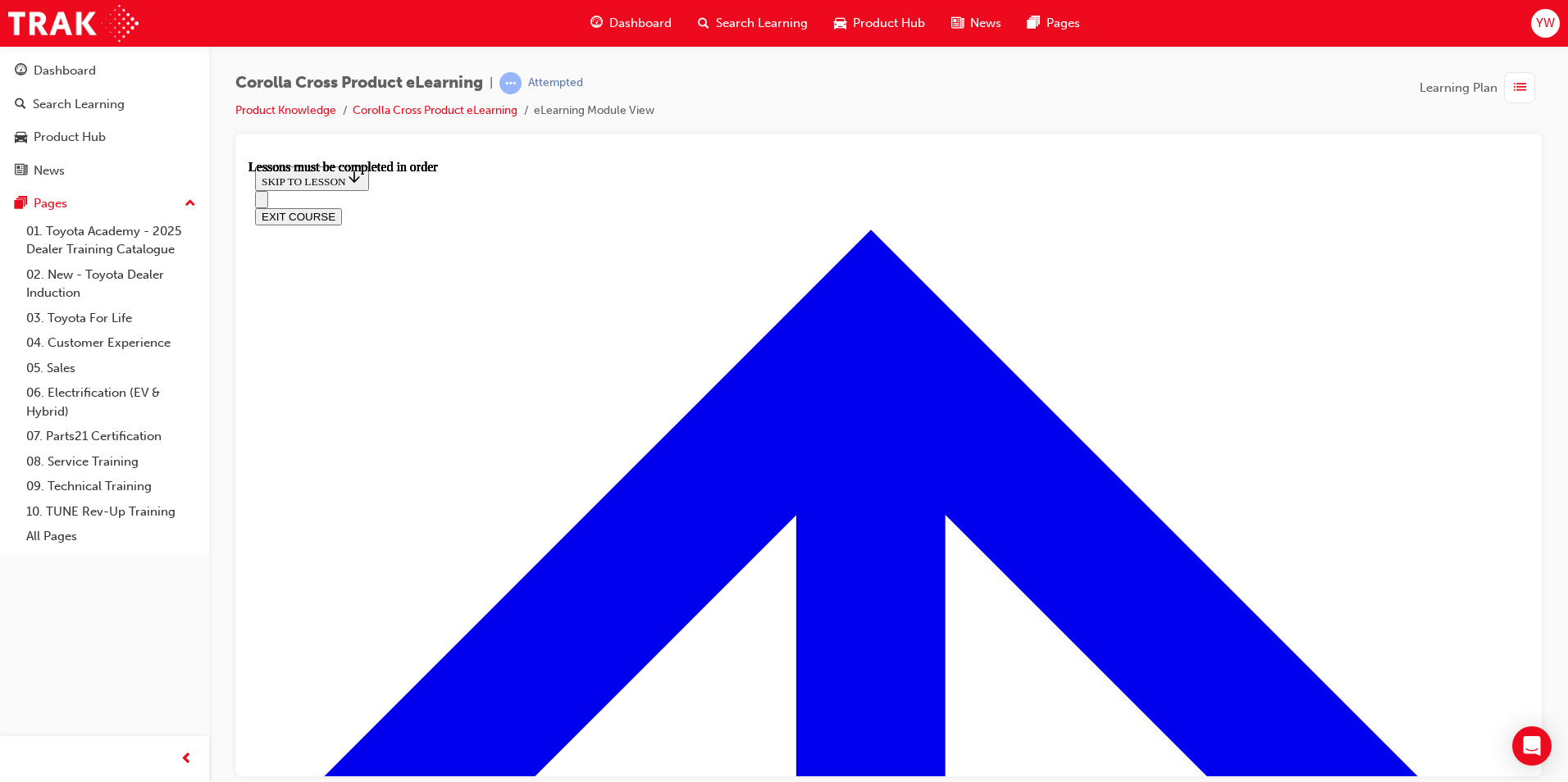
scroll to position [1588, 0]
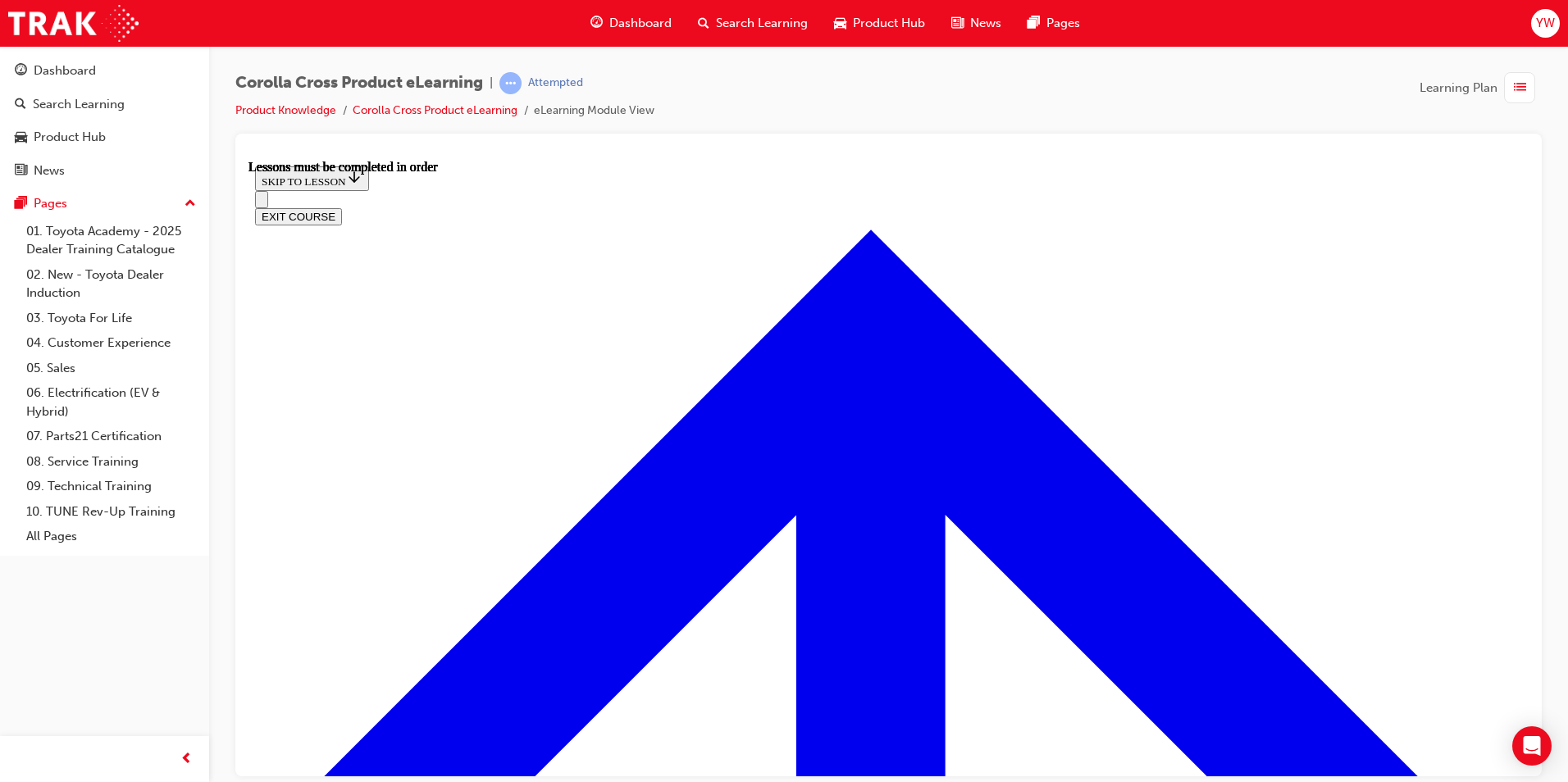
scroll to position [962, 0]
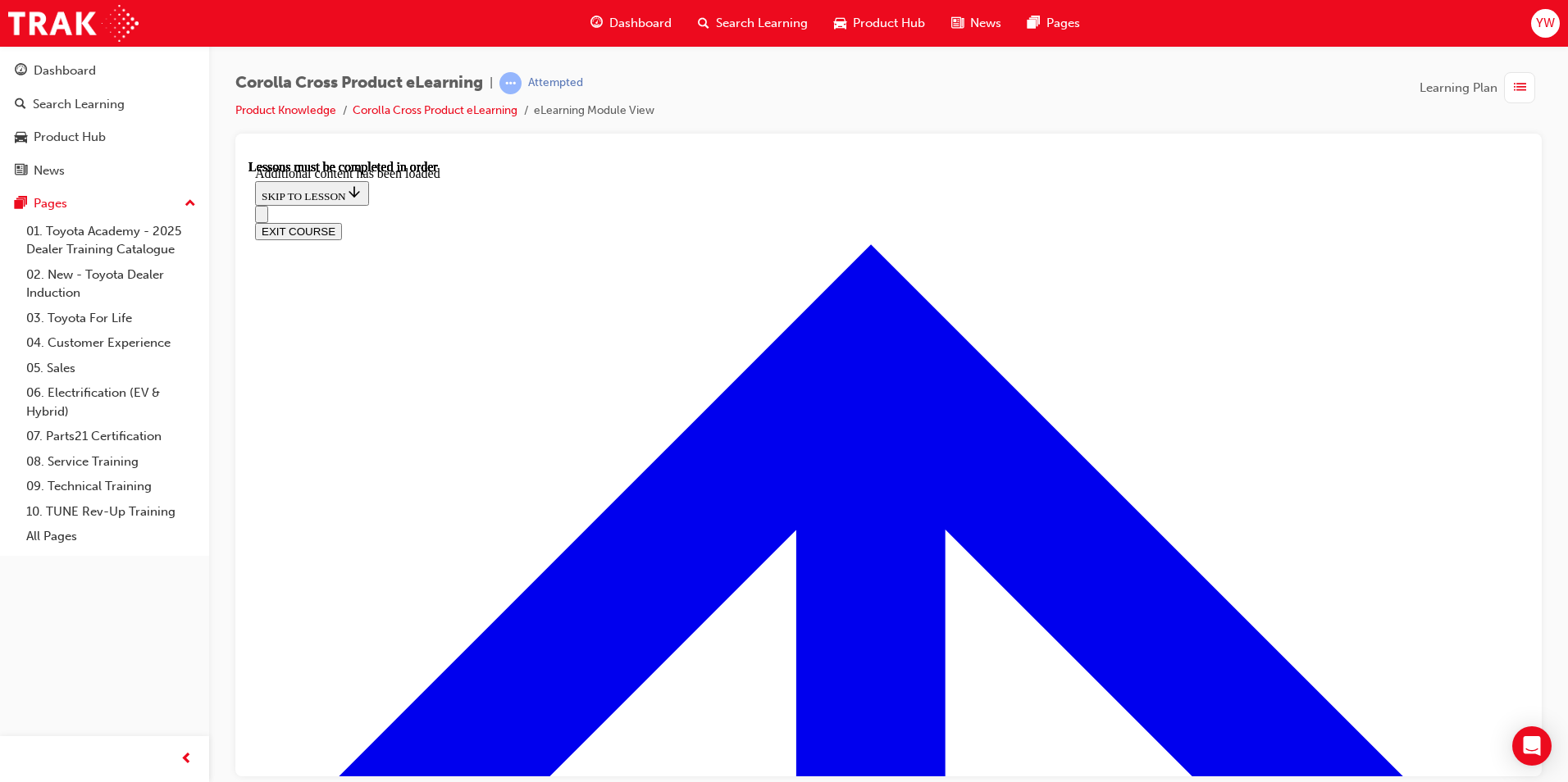
scroll to position [2388, 0]
radio input "true"
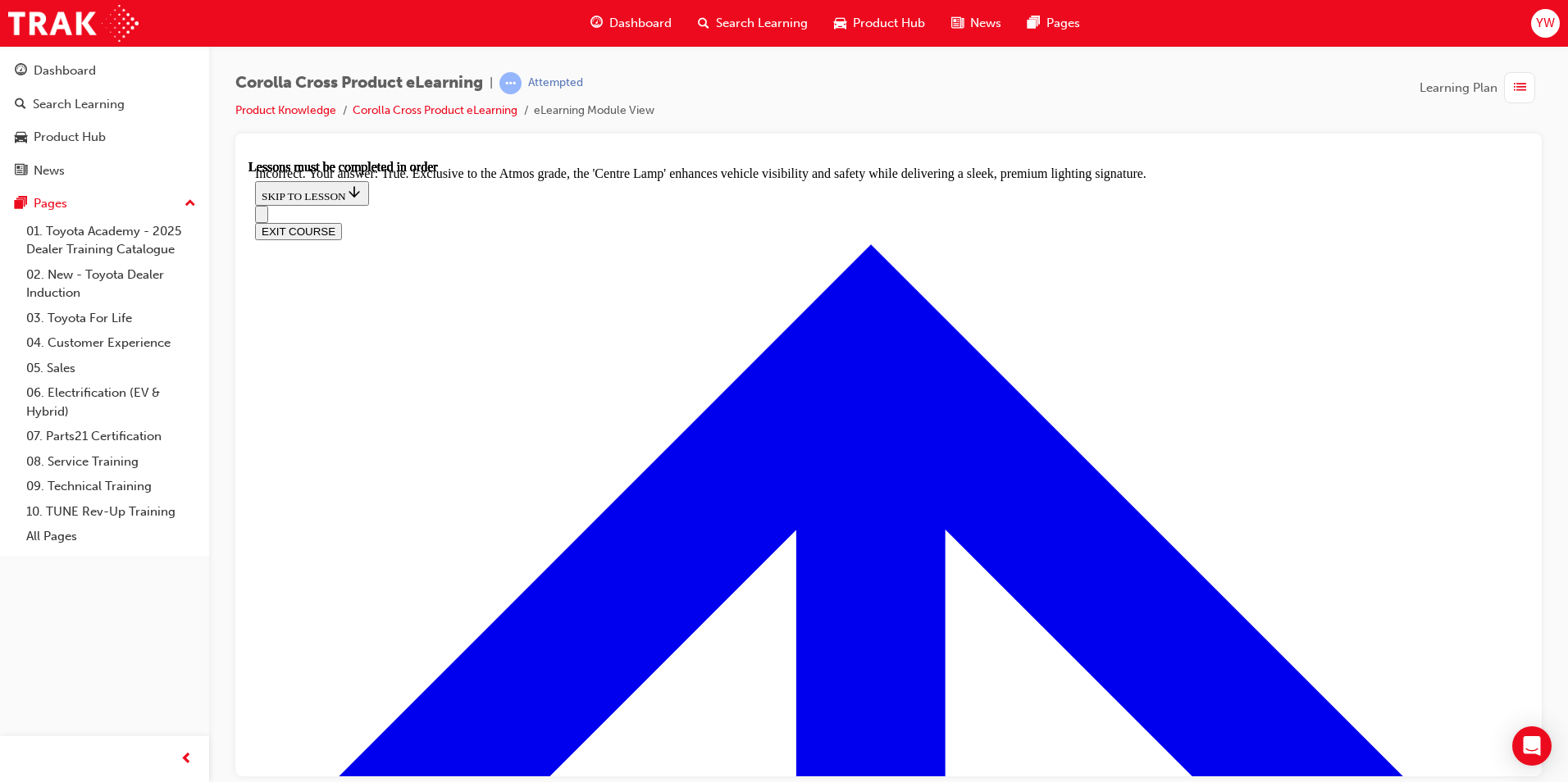
radio input "true"
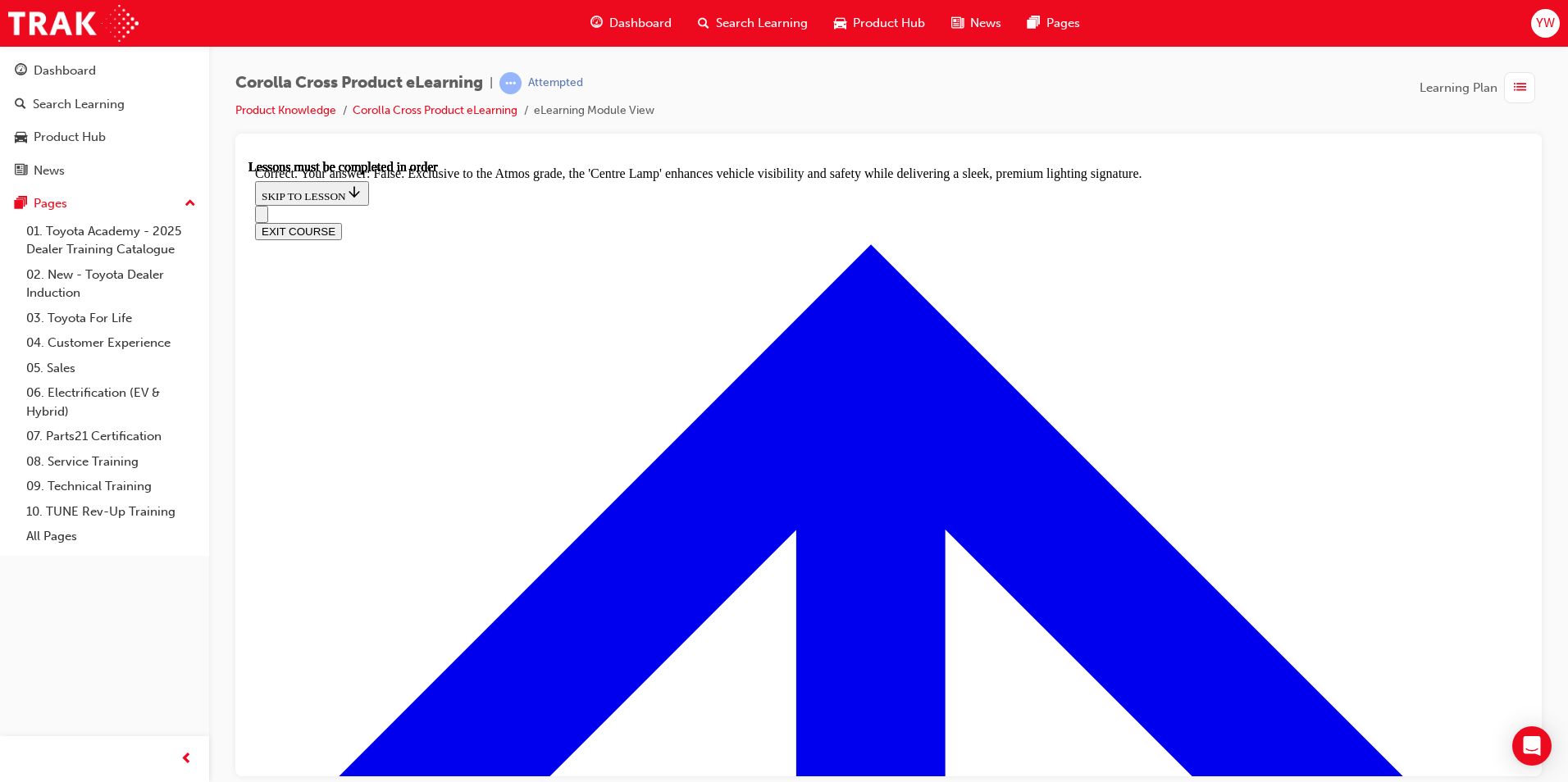
scroll to position [2870, 0]
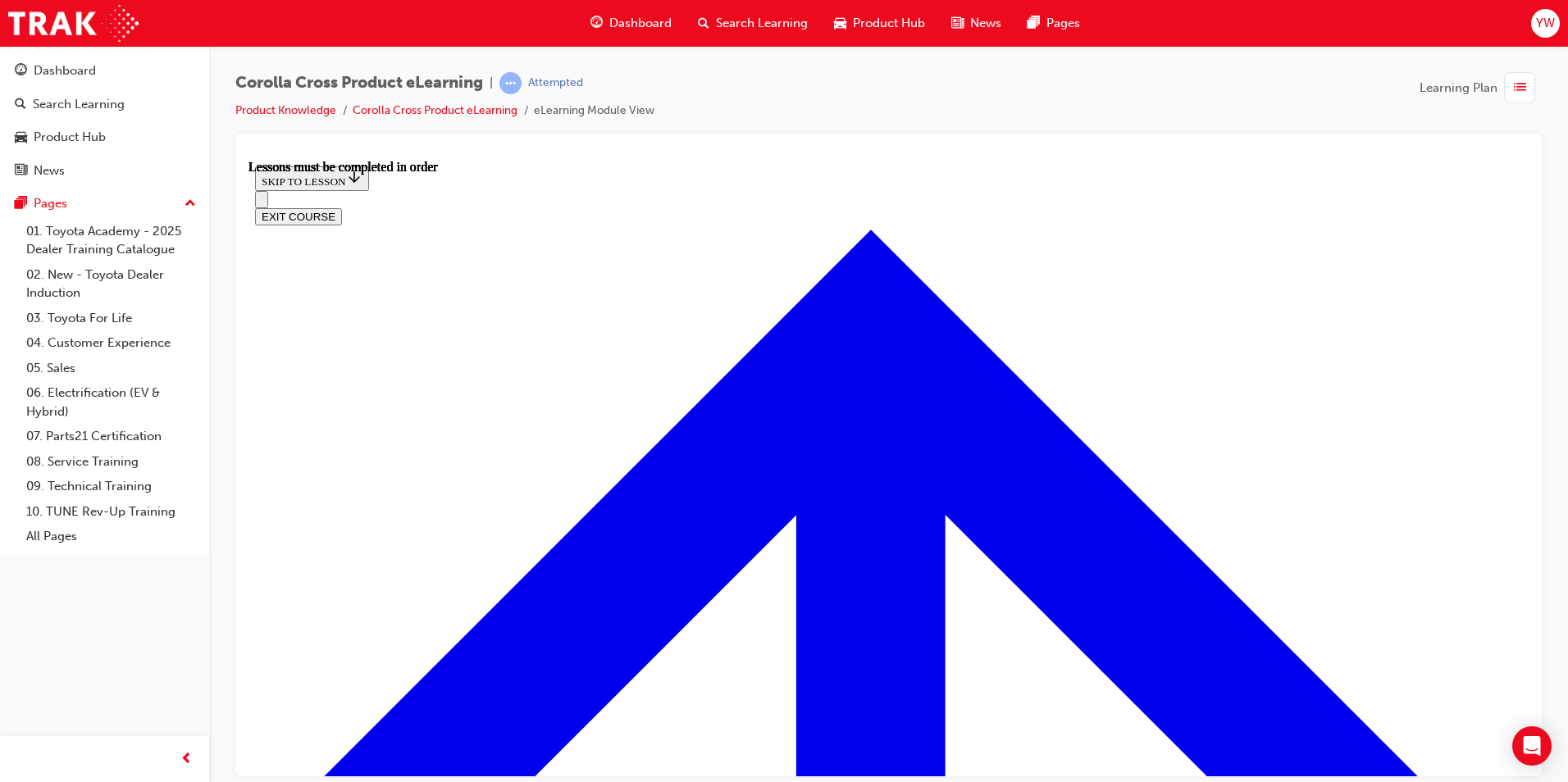
scroll to position [1148, 0]
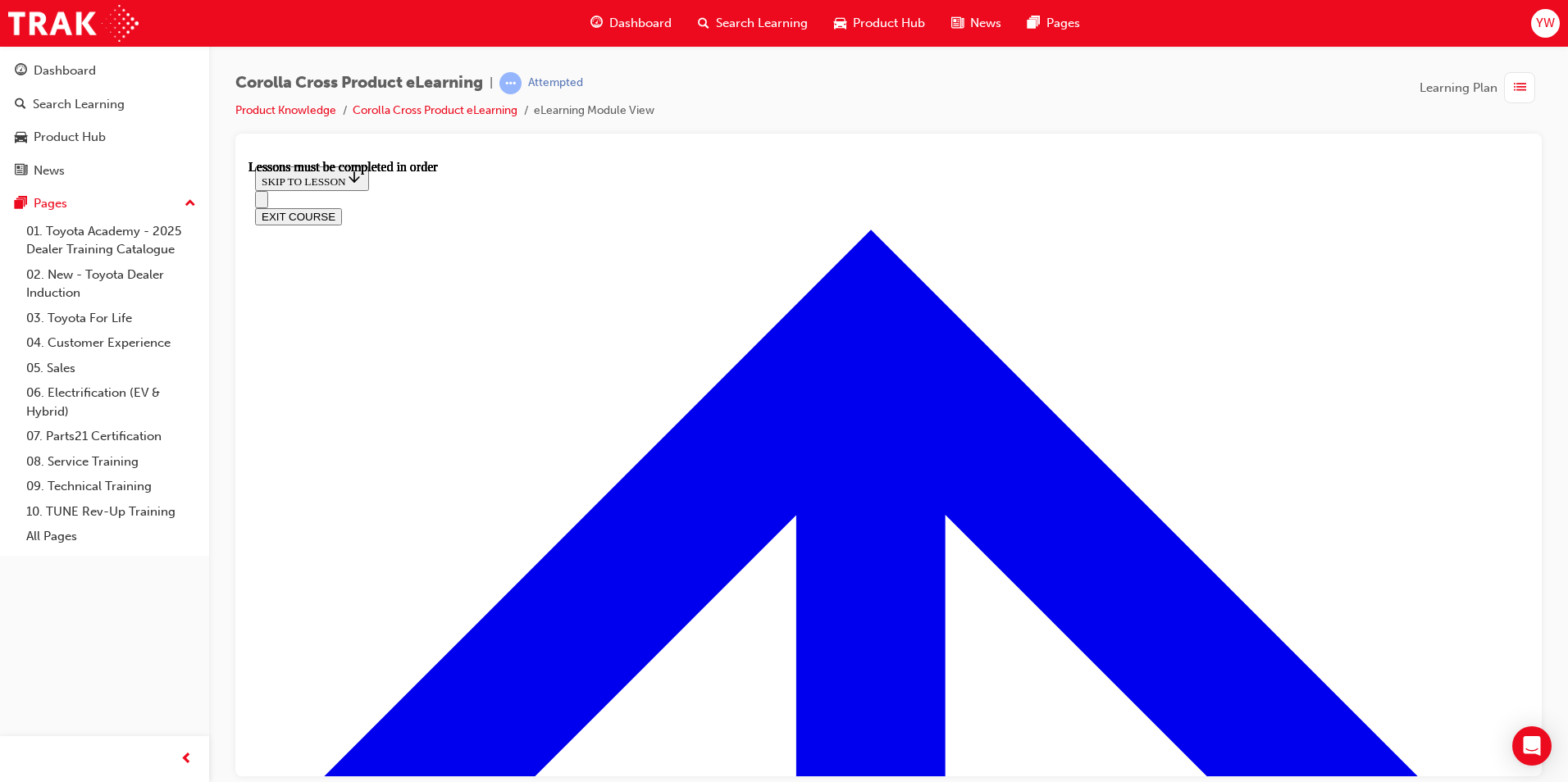
scroll to position [347, 0]
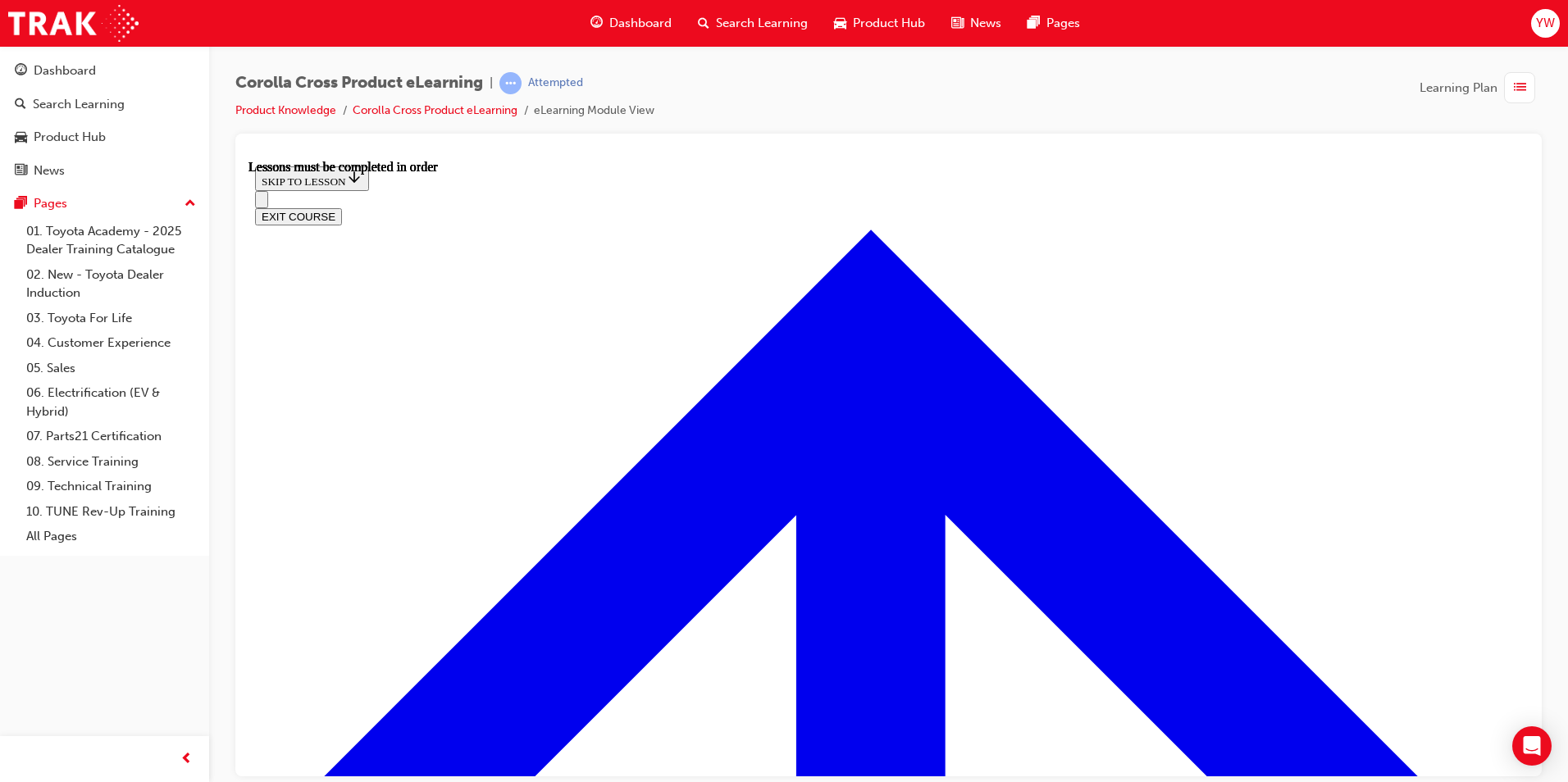
scroll to position [1565, 0]
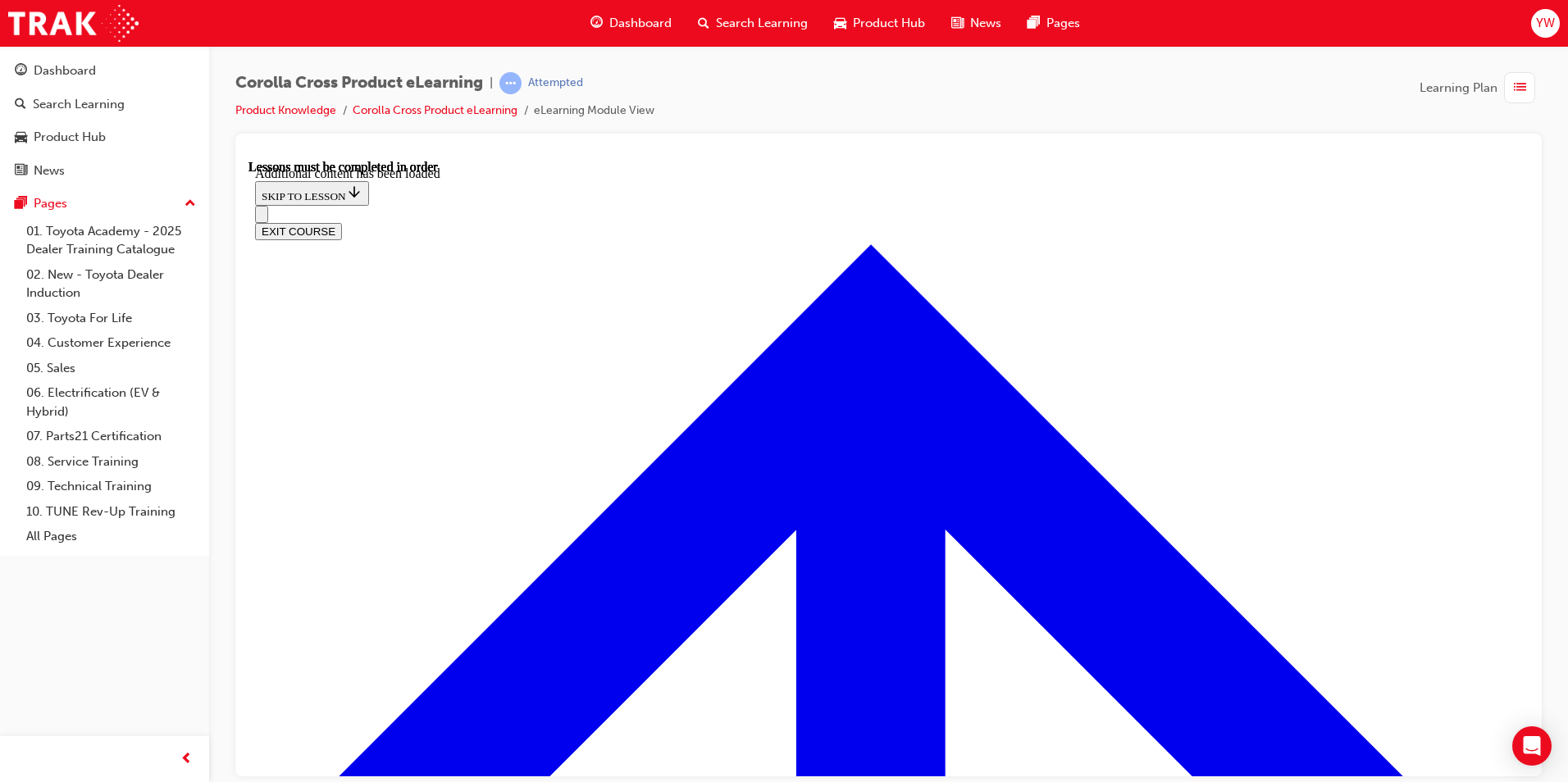
scroll to position [2000, 0]
radio input "true"
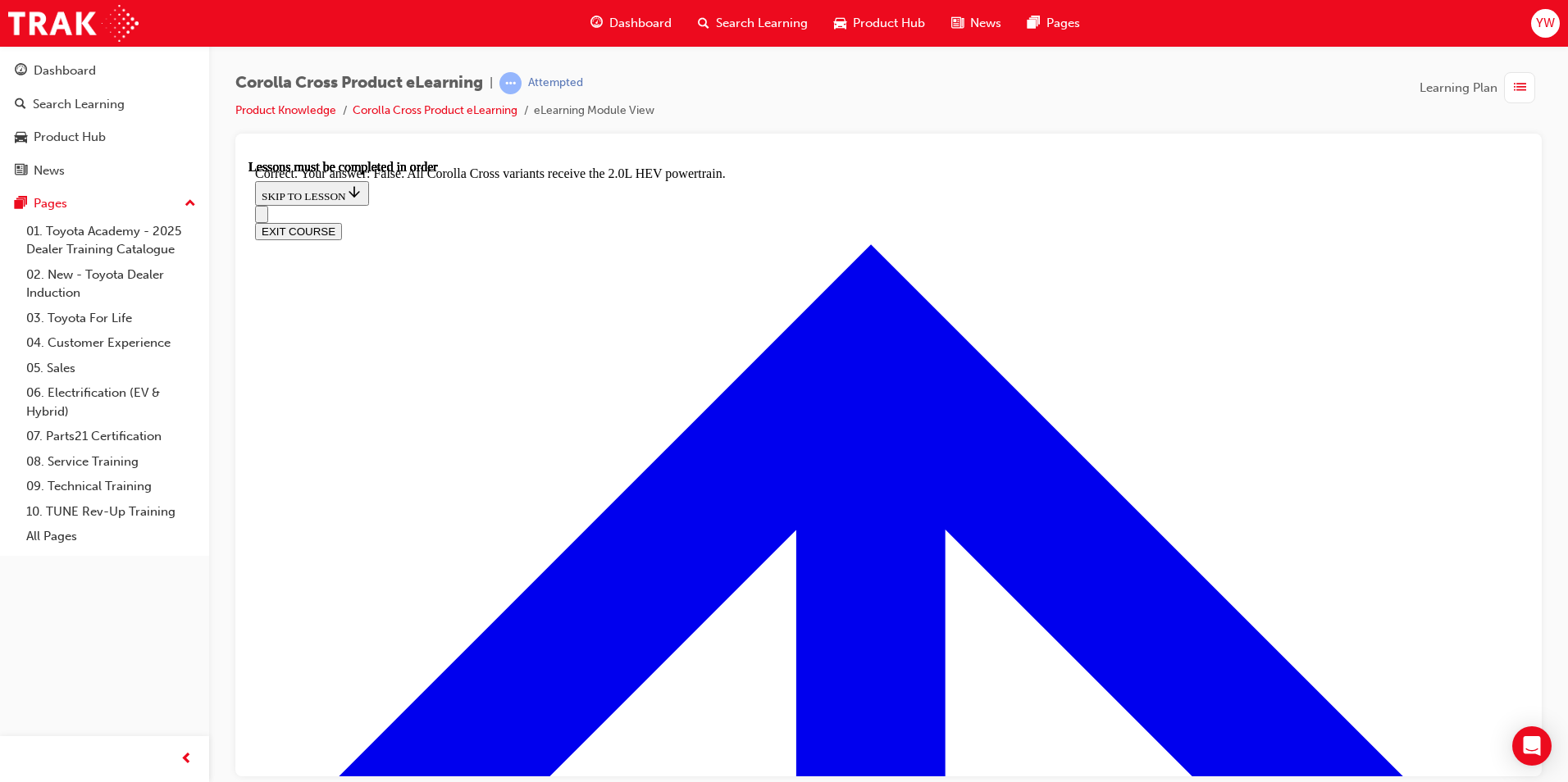
scroll to position [2265, 0]
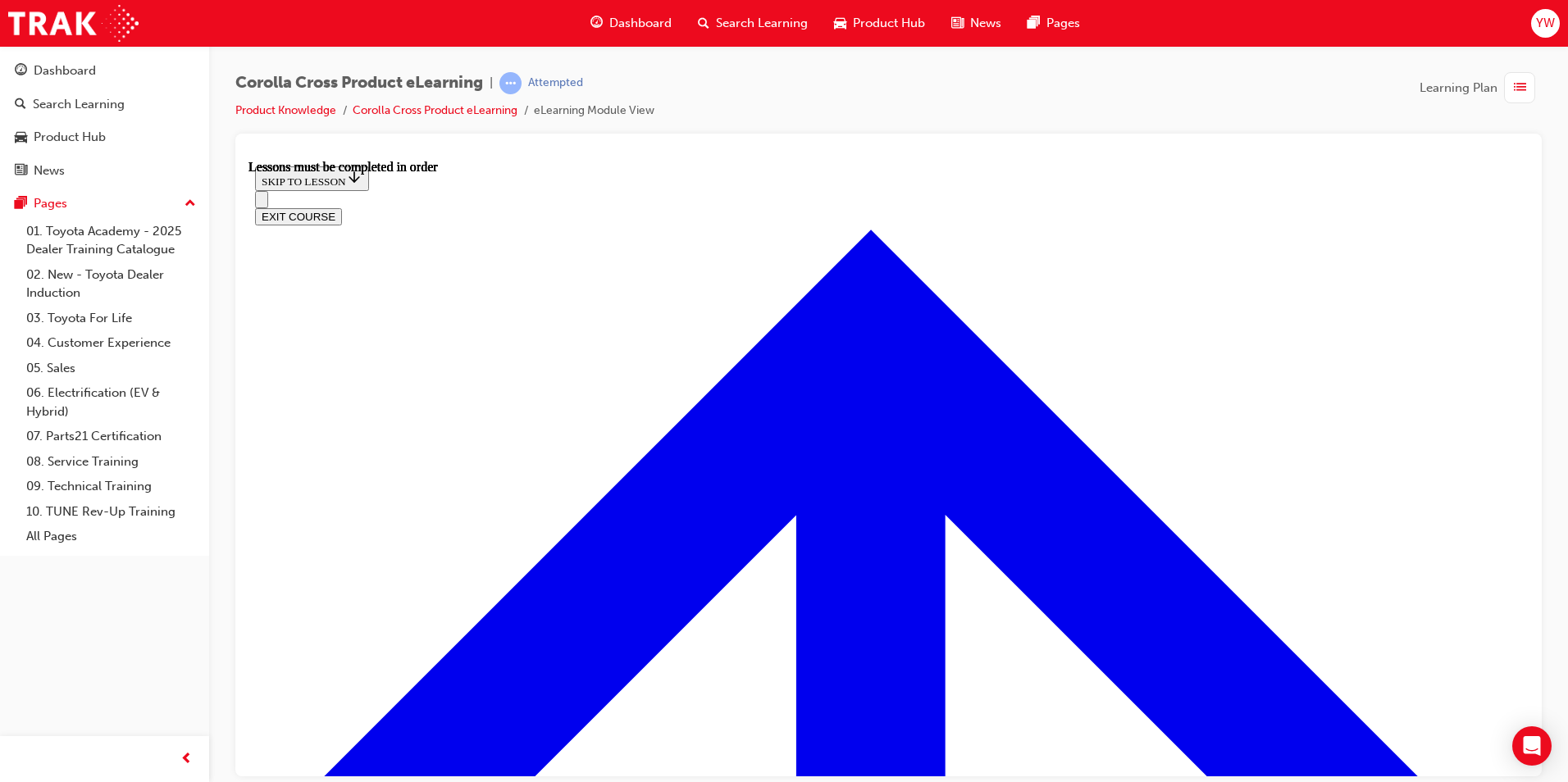
scroll to position [1588, 0]
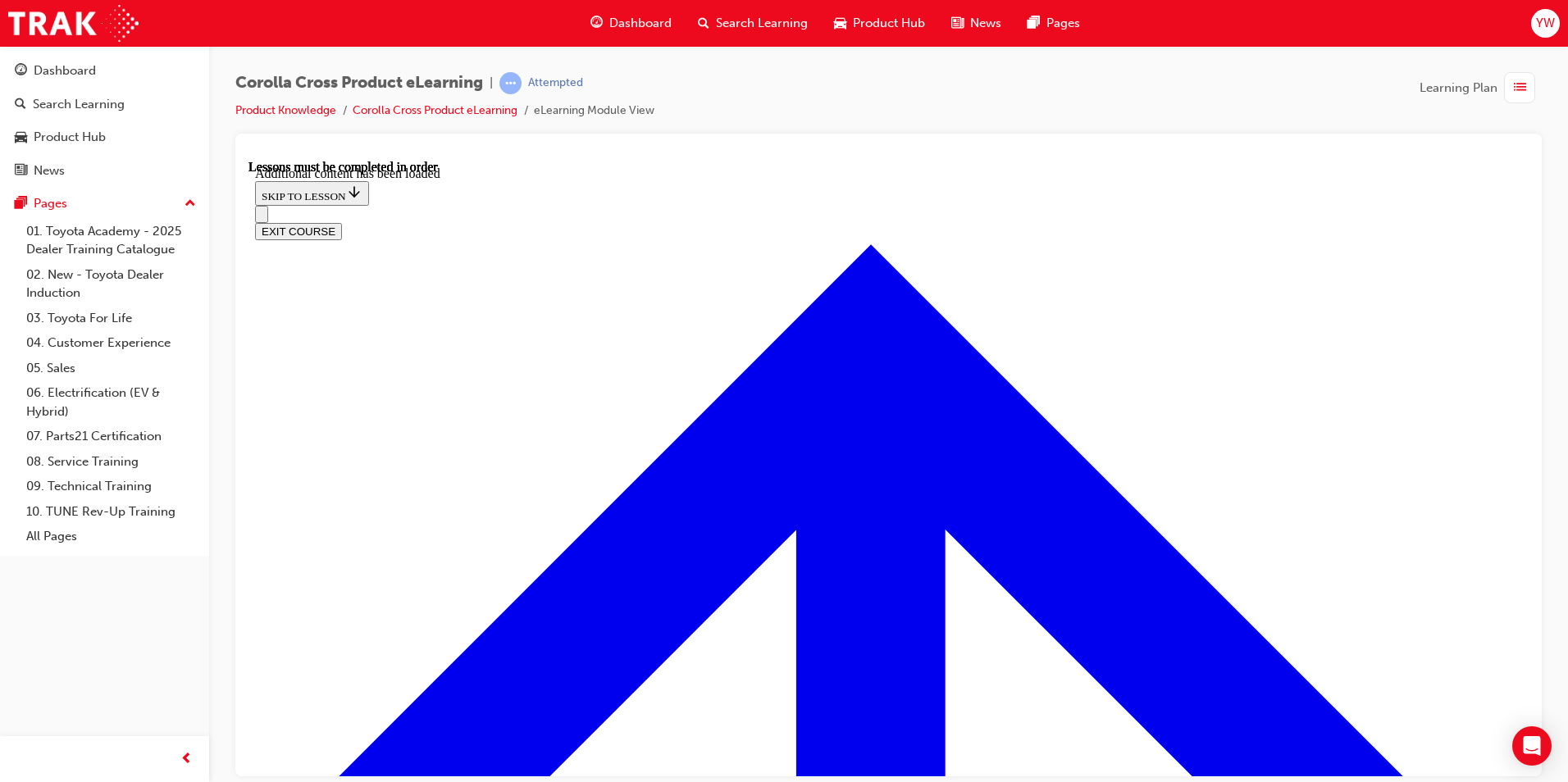
scroll to position [2039, 0]
radio input "true"
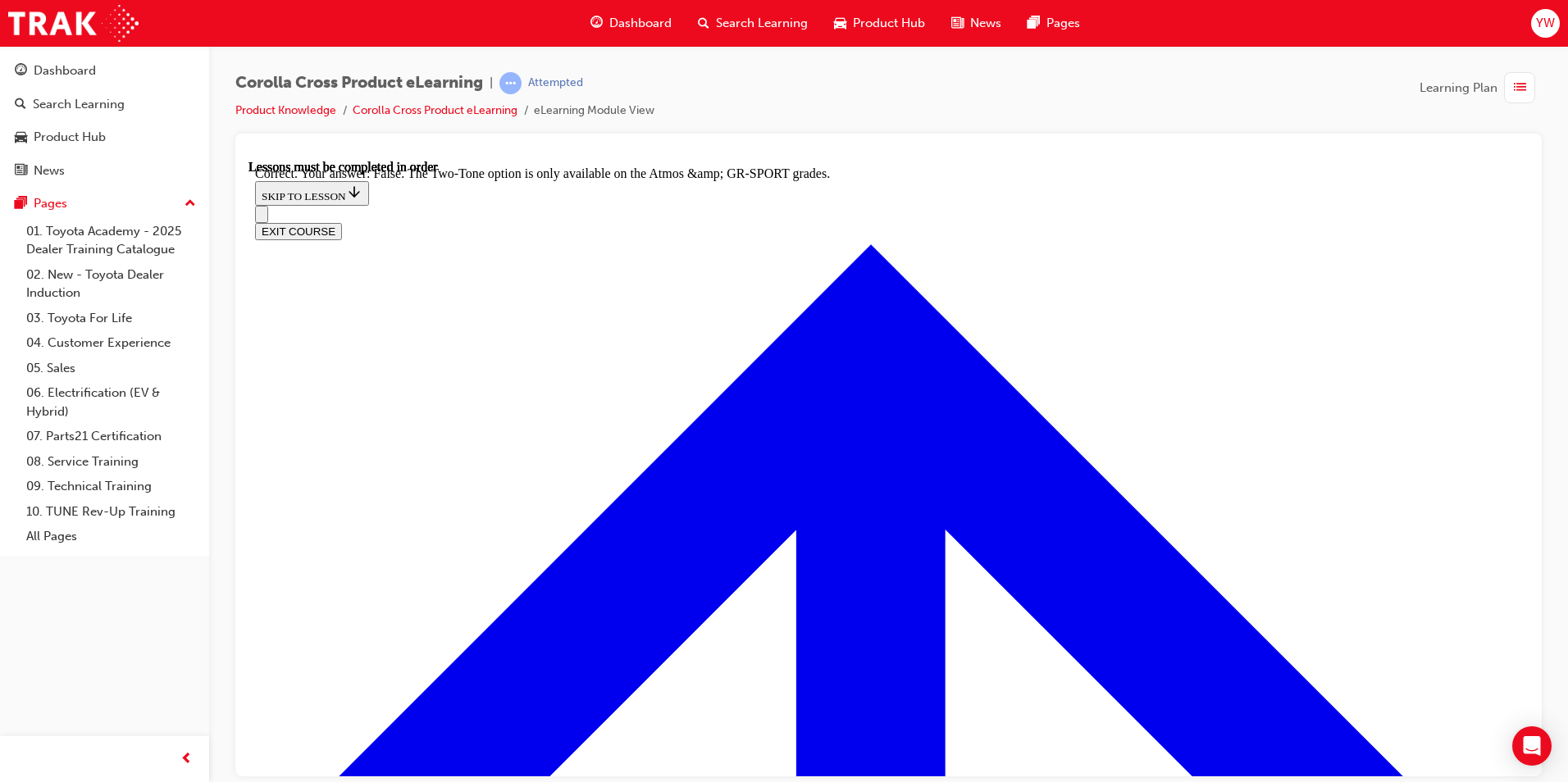
scroll to position [2303, 0]
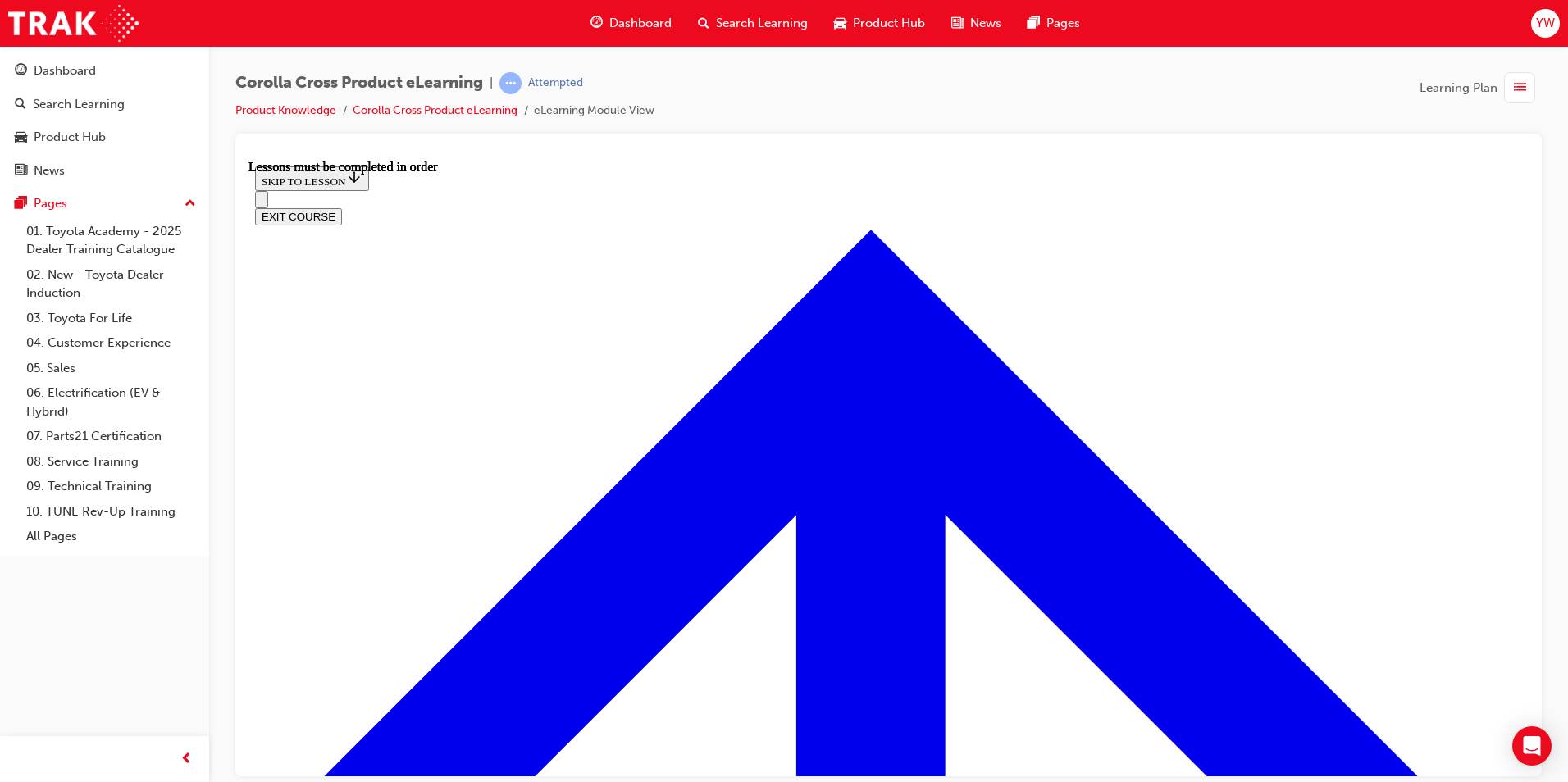
scroll to position [1588, 0]
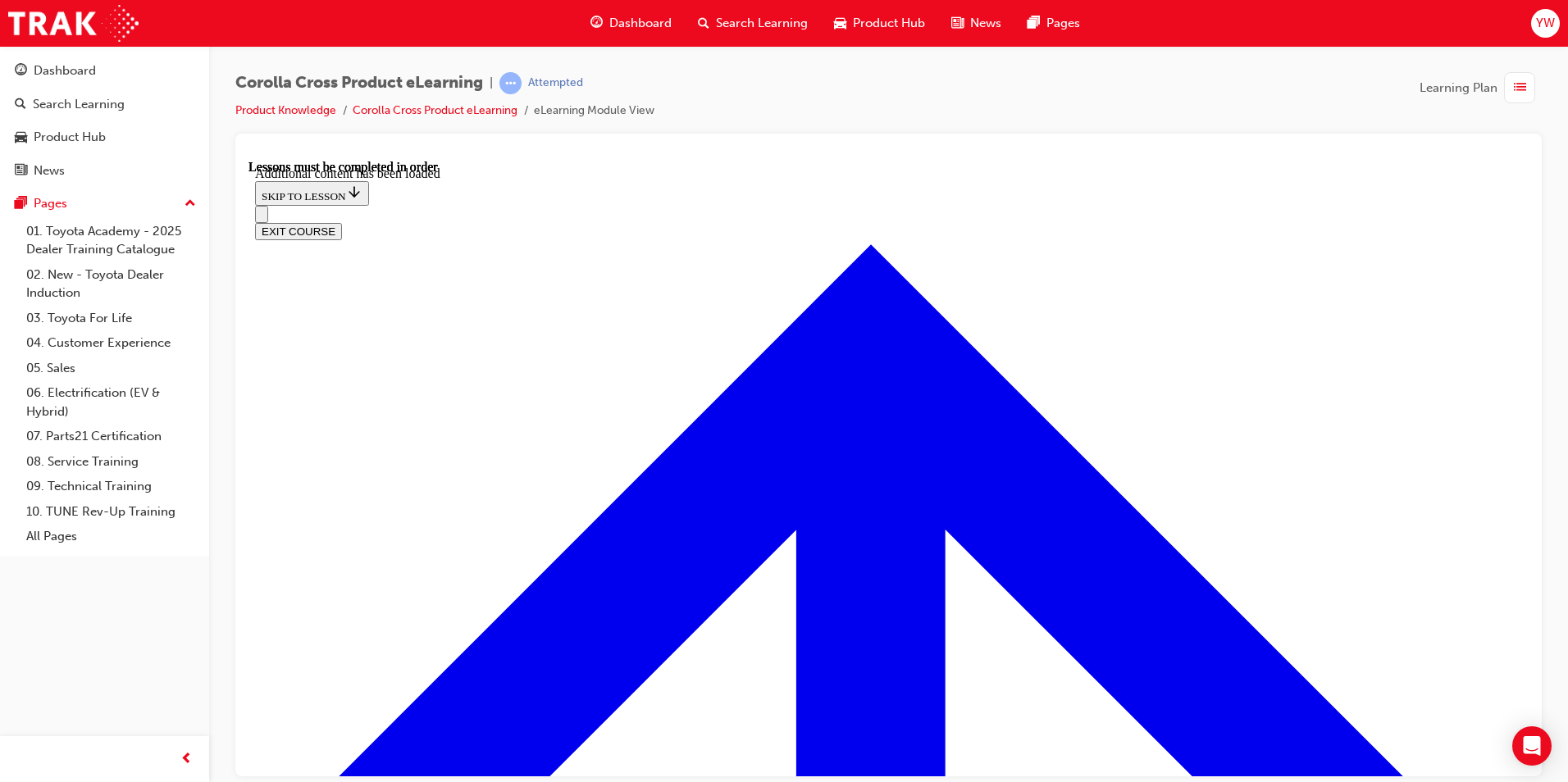
scroll to position [2450, 0]
radio input "true"
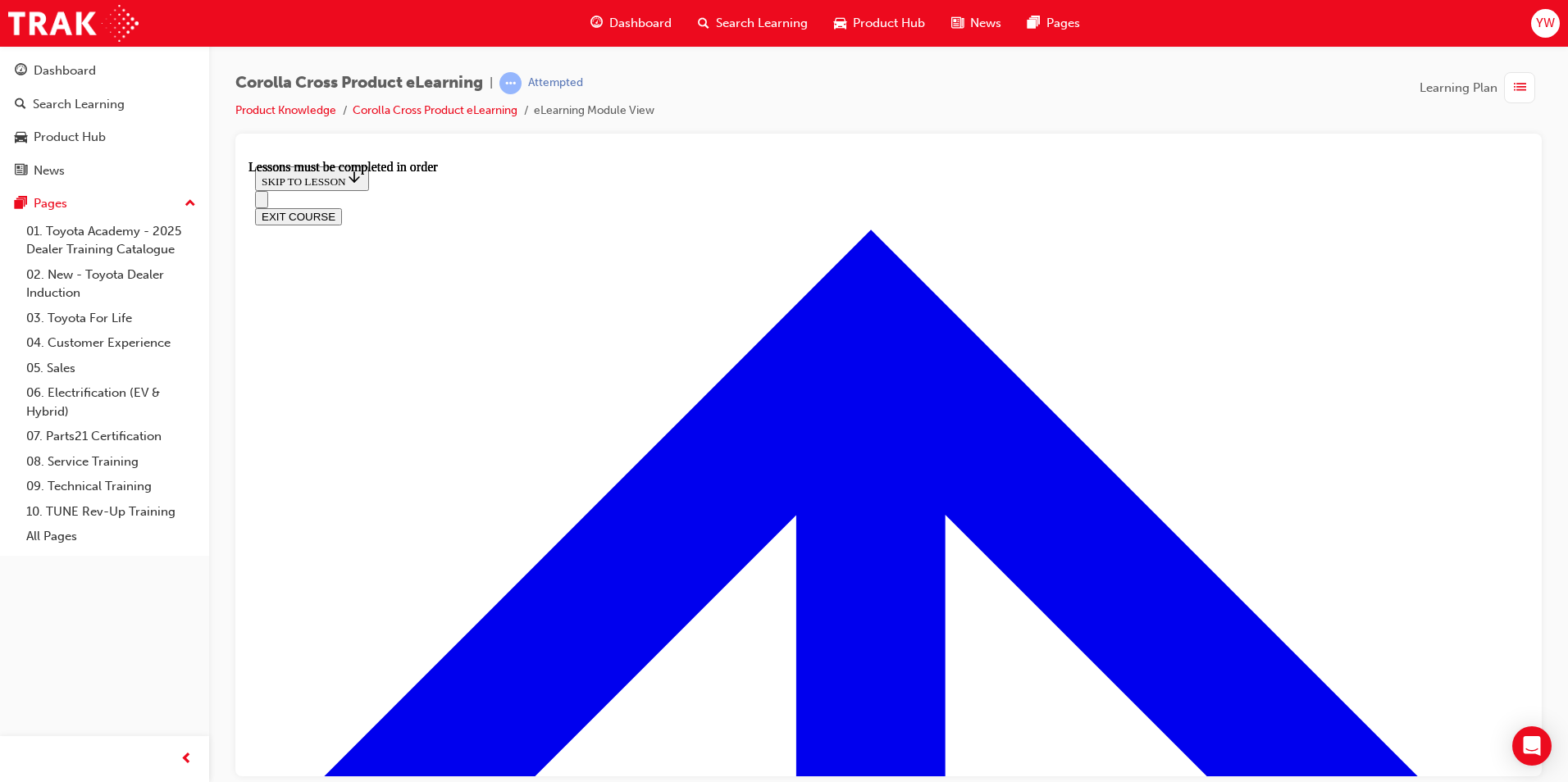
scroll to position [1535, 0]
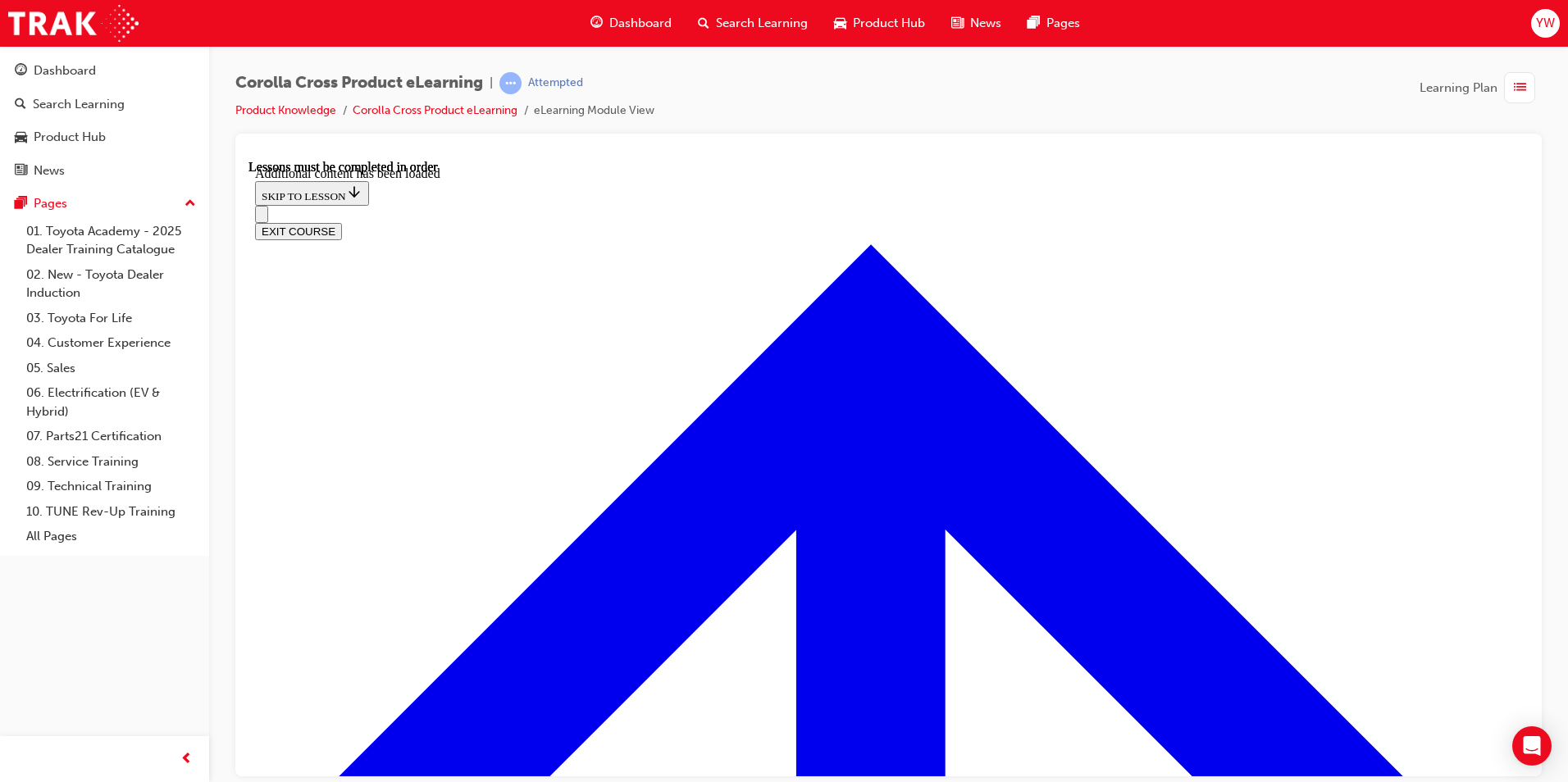
scroll to position [2357, 0]
radio input "true"
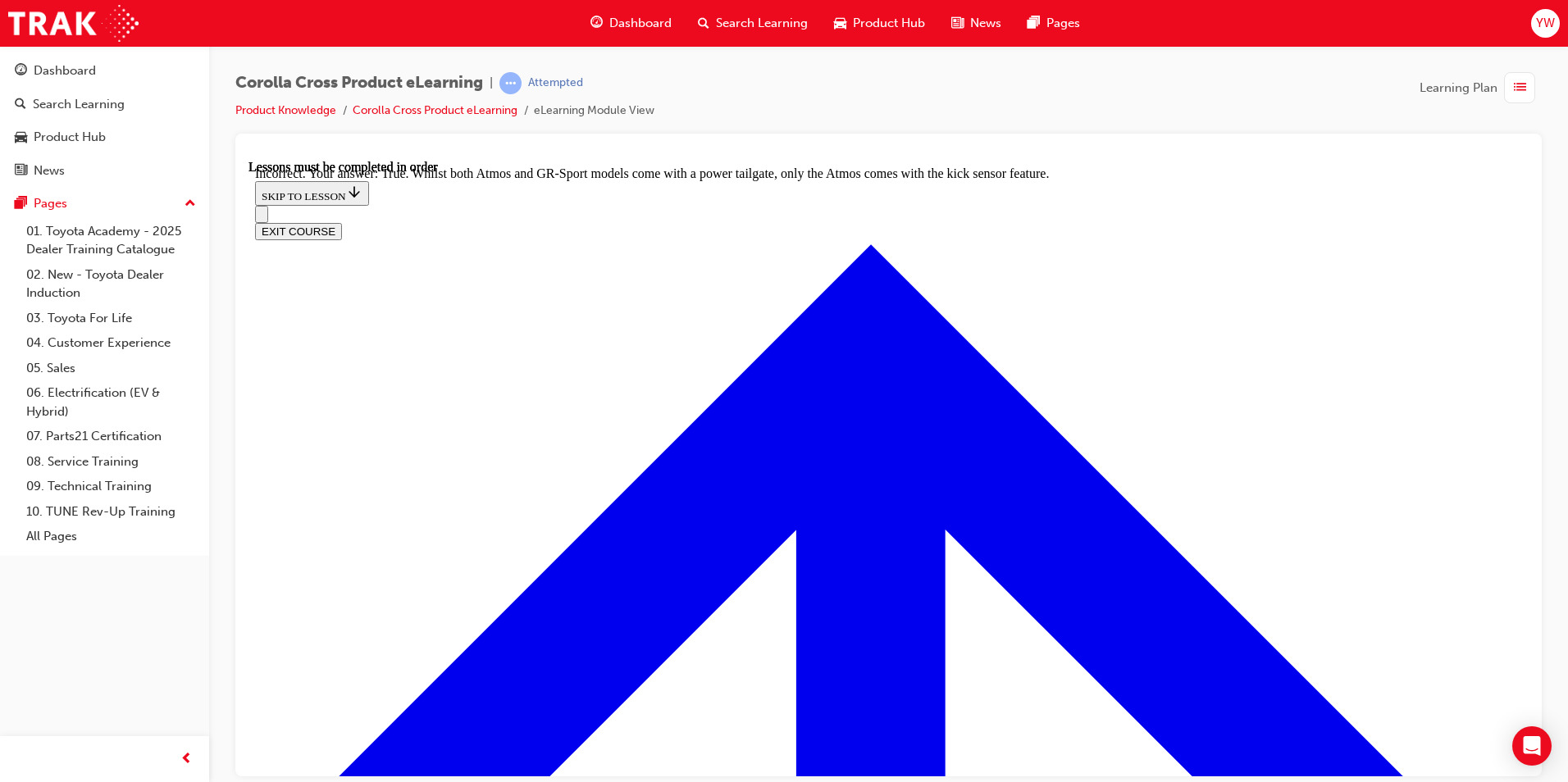
scroll to position [2590, 0]
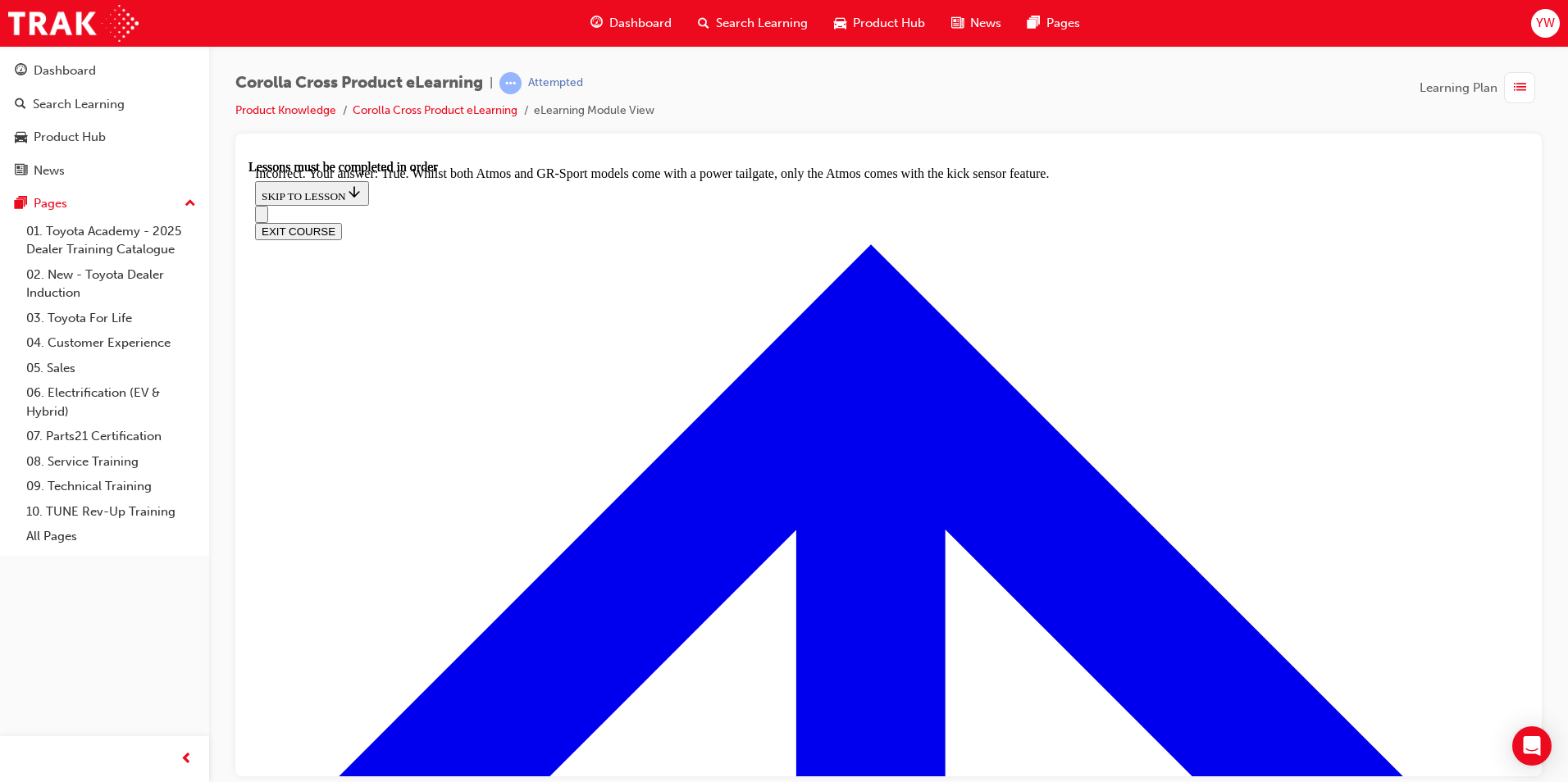
radio input "true"
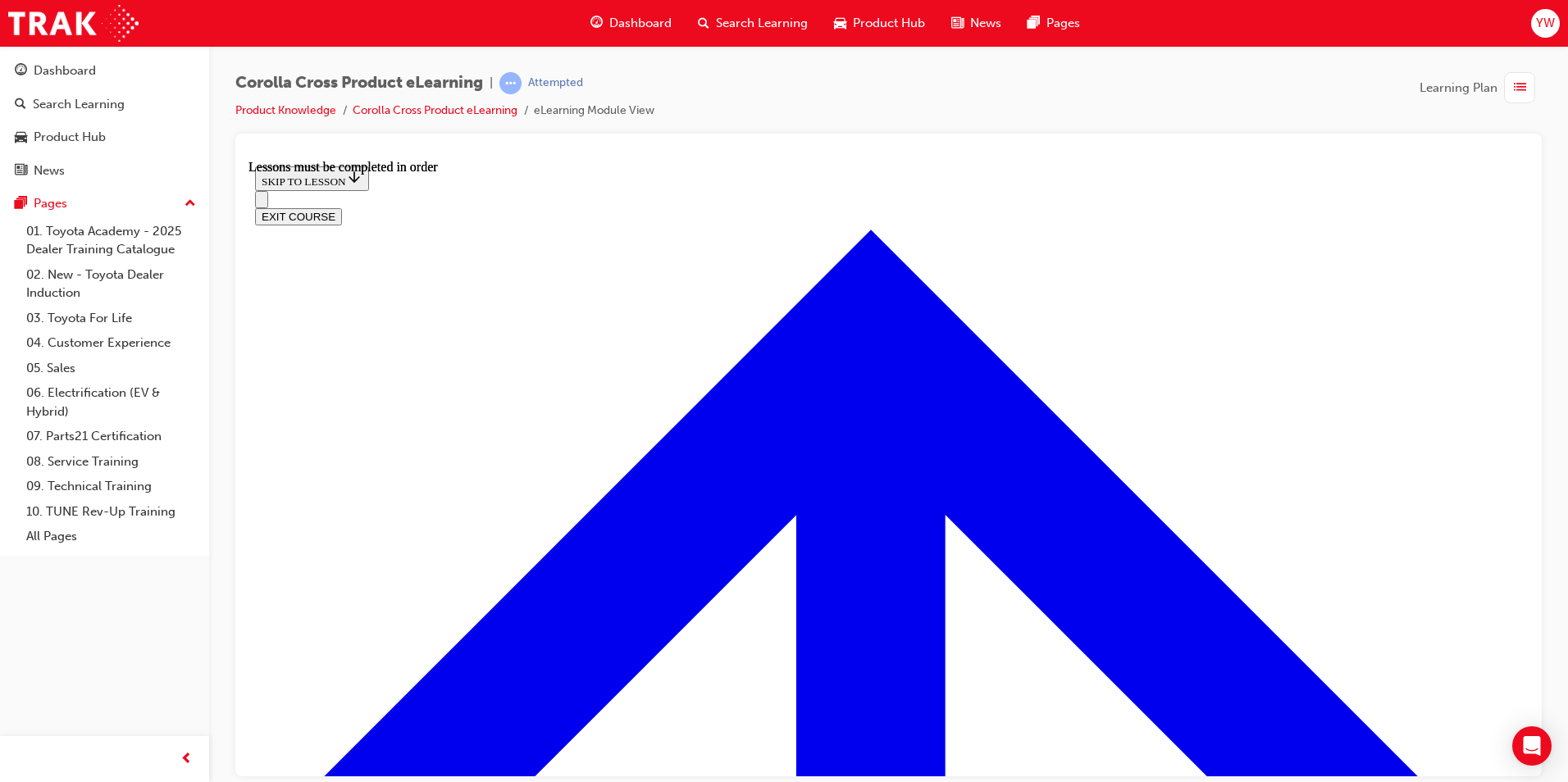
scroll to position [1588, 0]
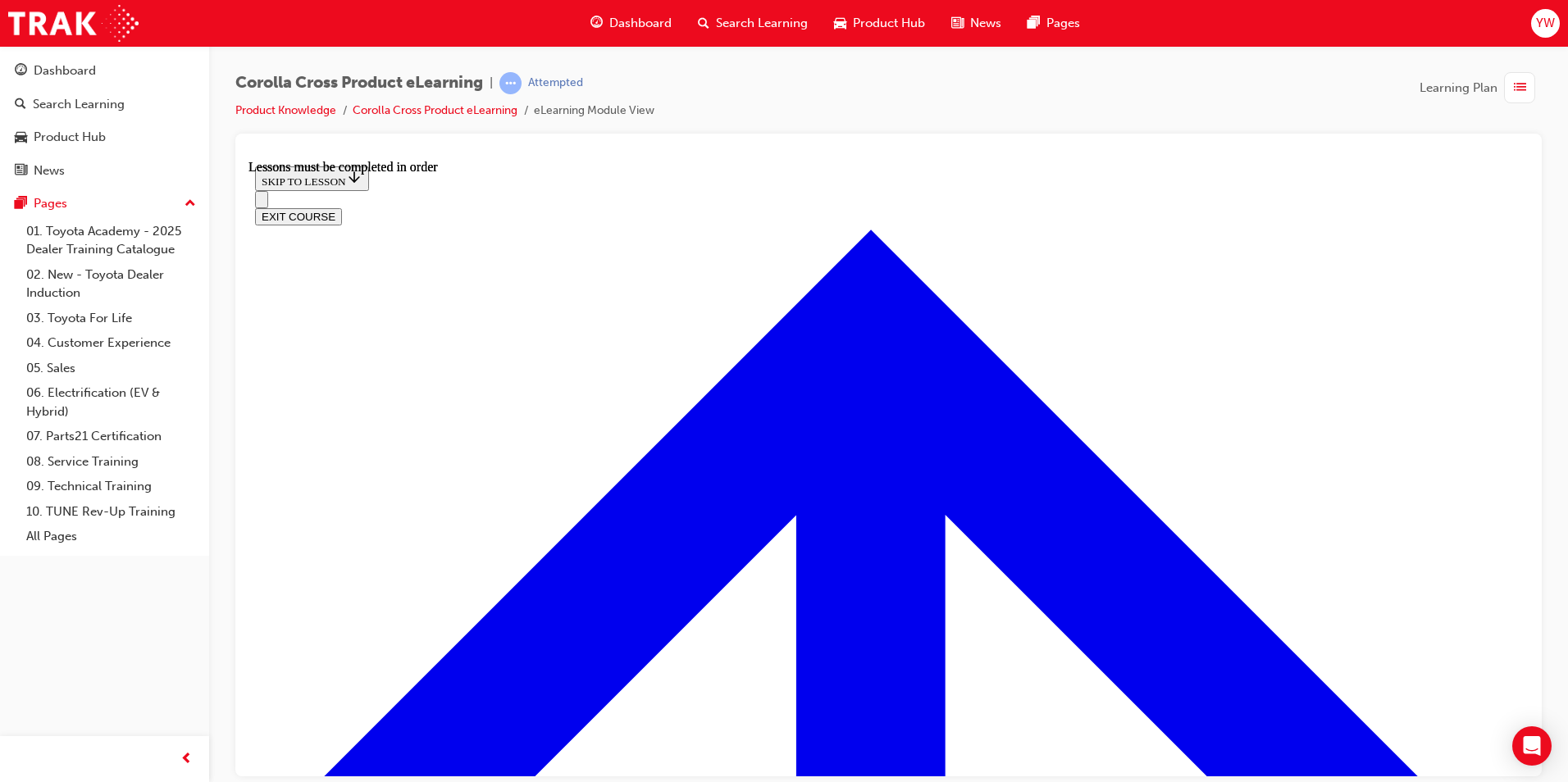
scroll to position [227, 0]
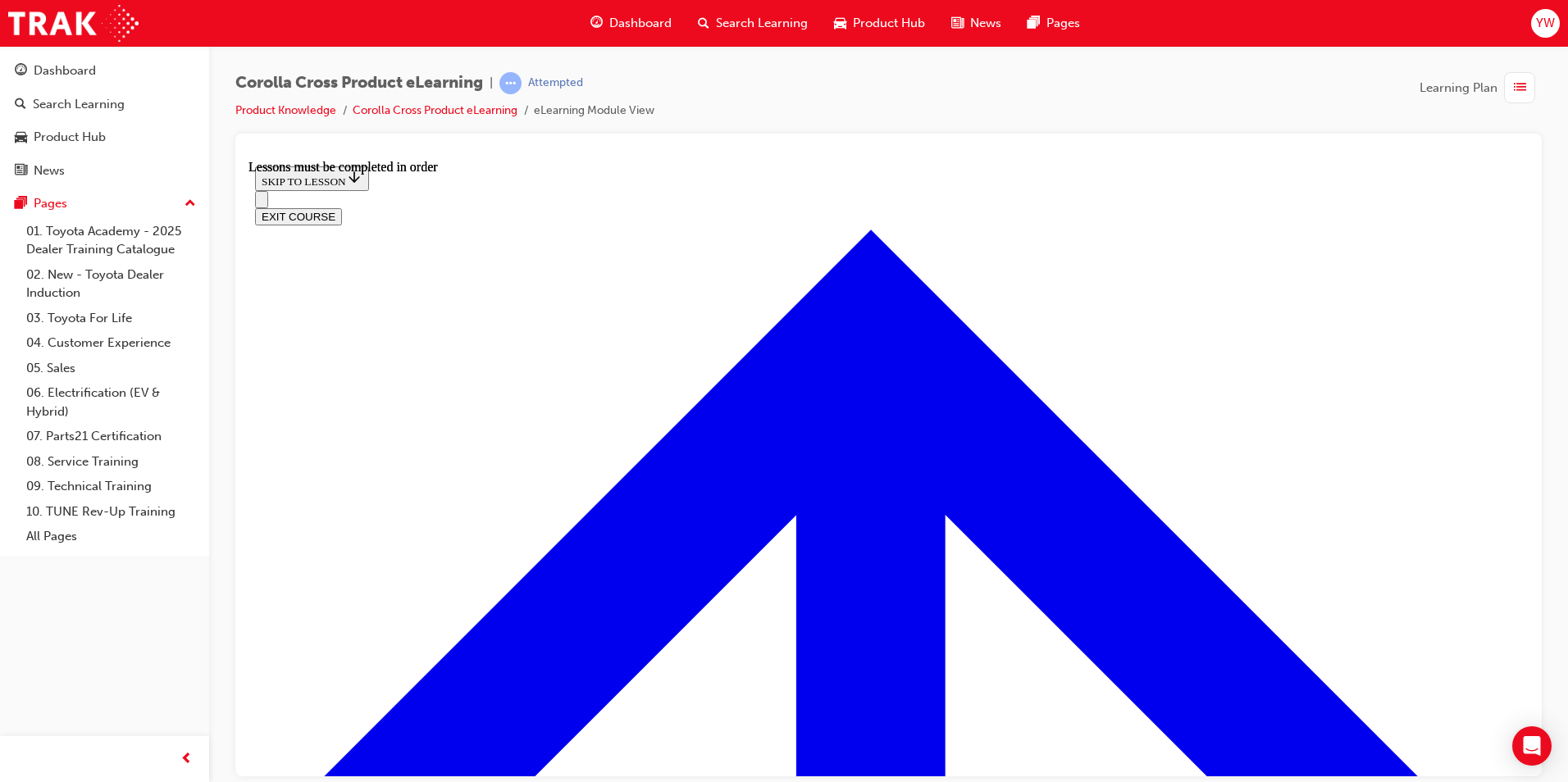
scroll to position [2993, 0]
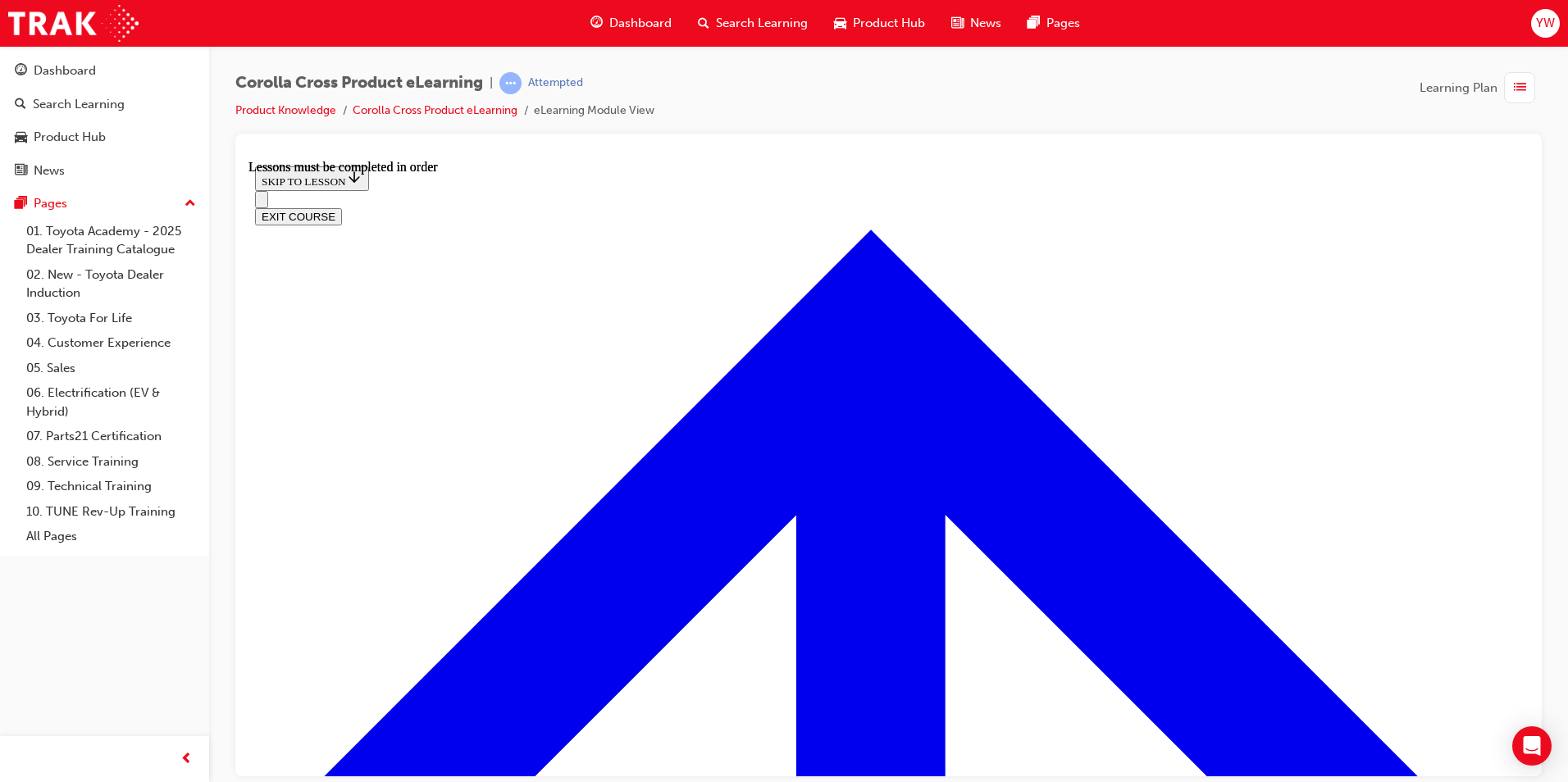
drag, startPoint x: 431, startPoint y: 394, endPoint x: 456, endPoint y: 392, distance: 25.1
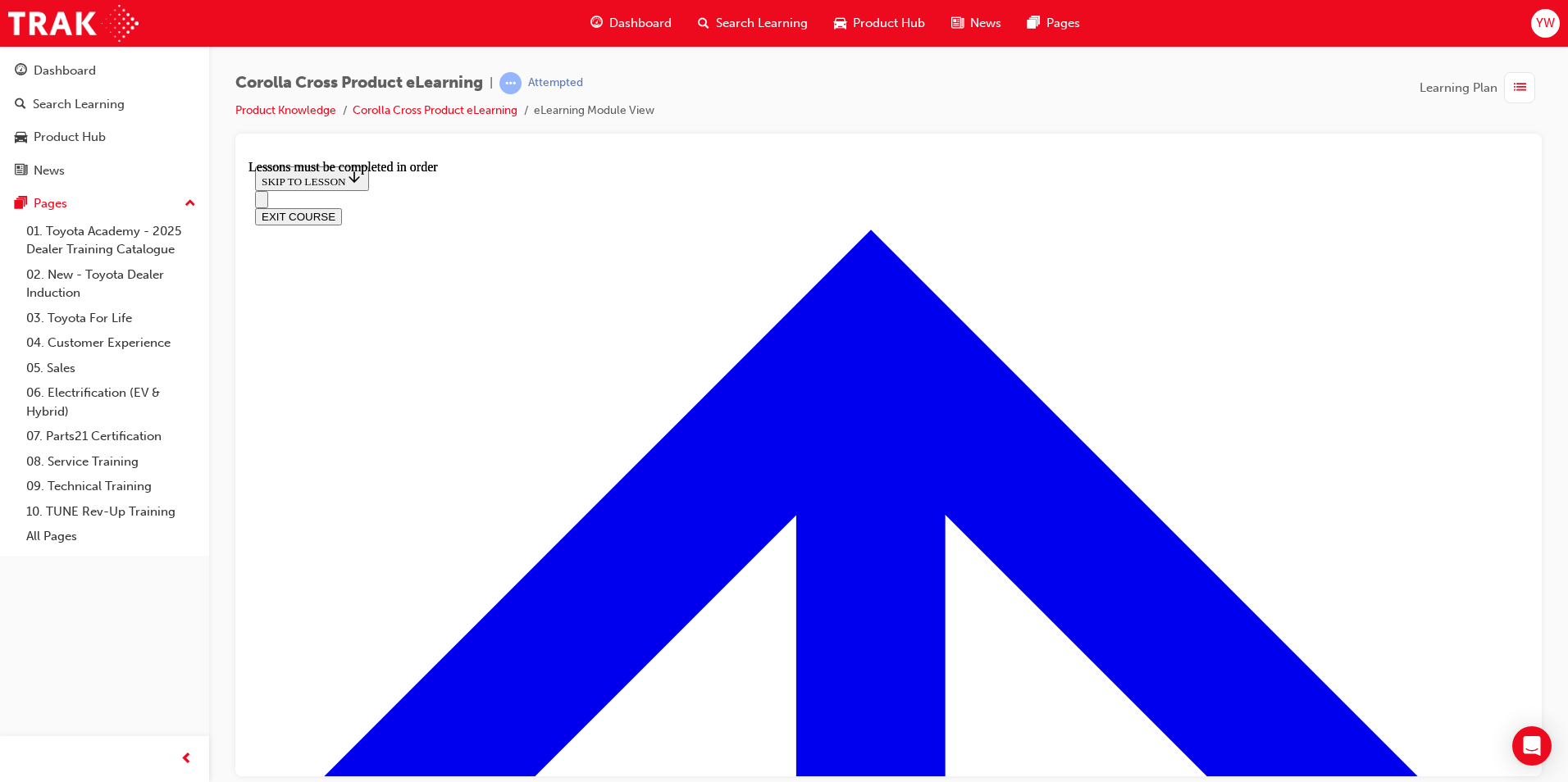
scroll to position [3163, 0]
drag, startPoint x: 1520, startPoint y: 501, endPoint x: 1760, endPoint y: 901, distance: 466.5
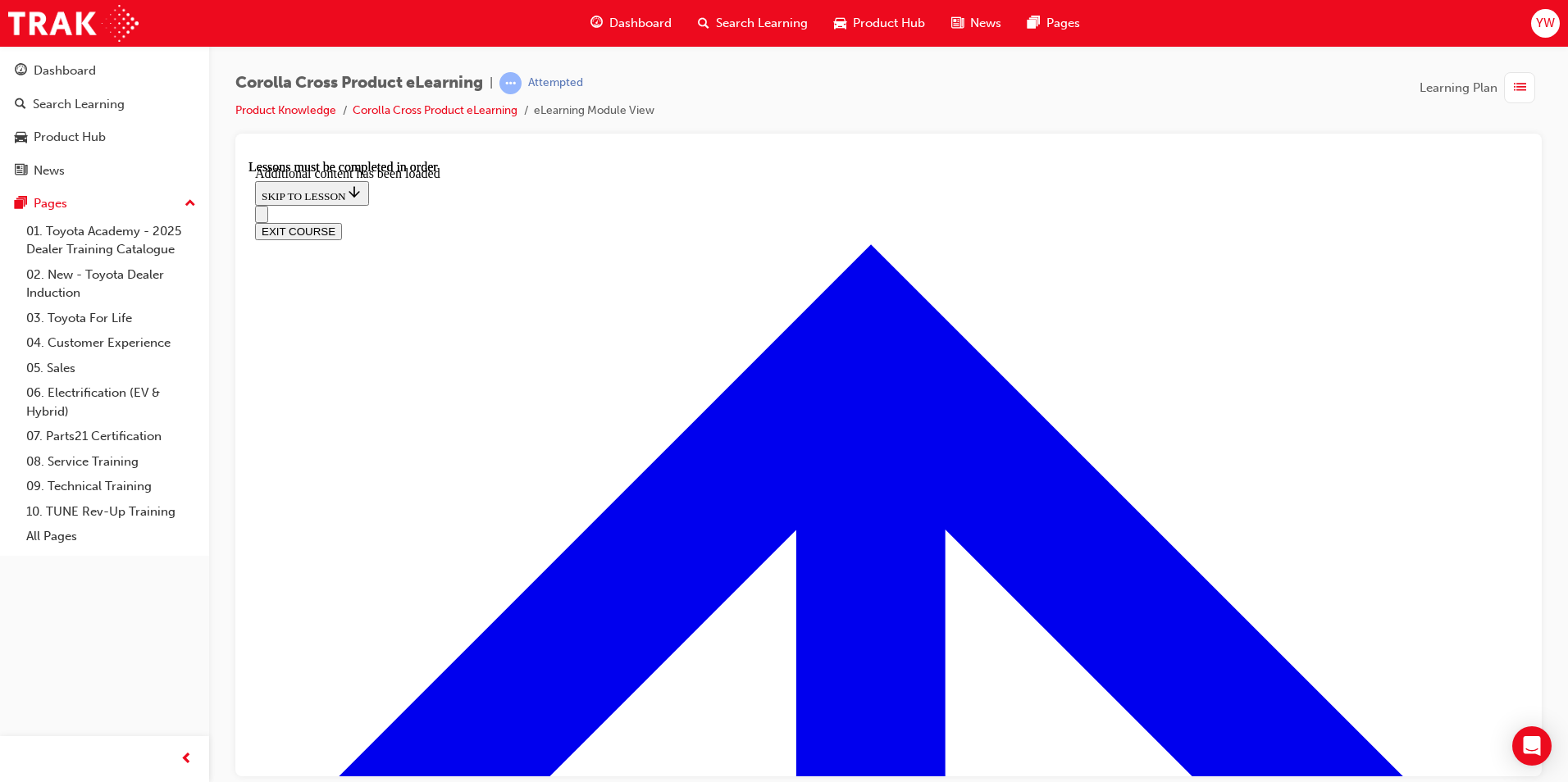
scroll to position [3989, 0]
checkbox input "true"
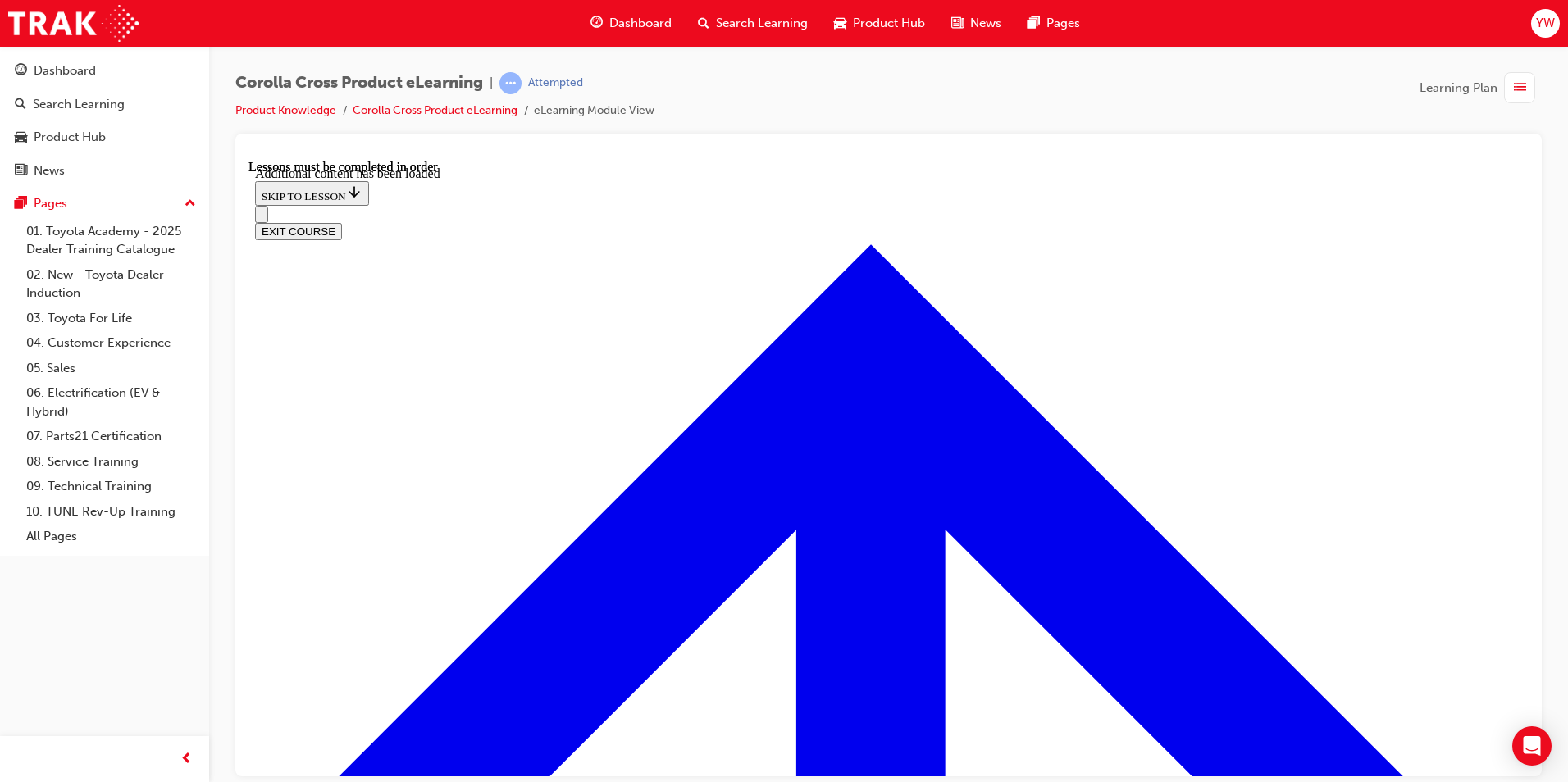
checkbox input "true"
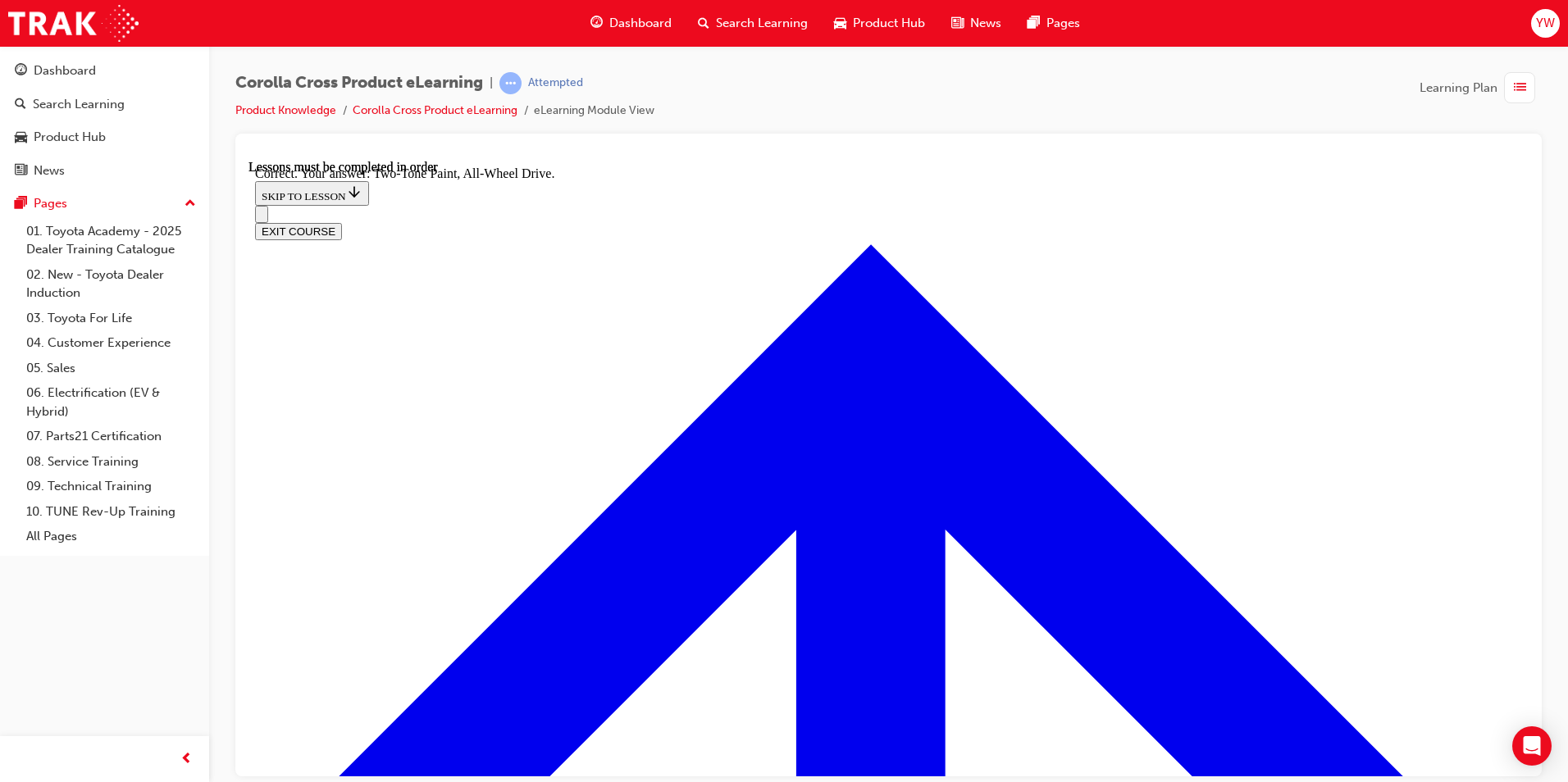
radio input "true"
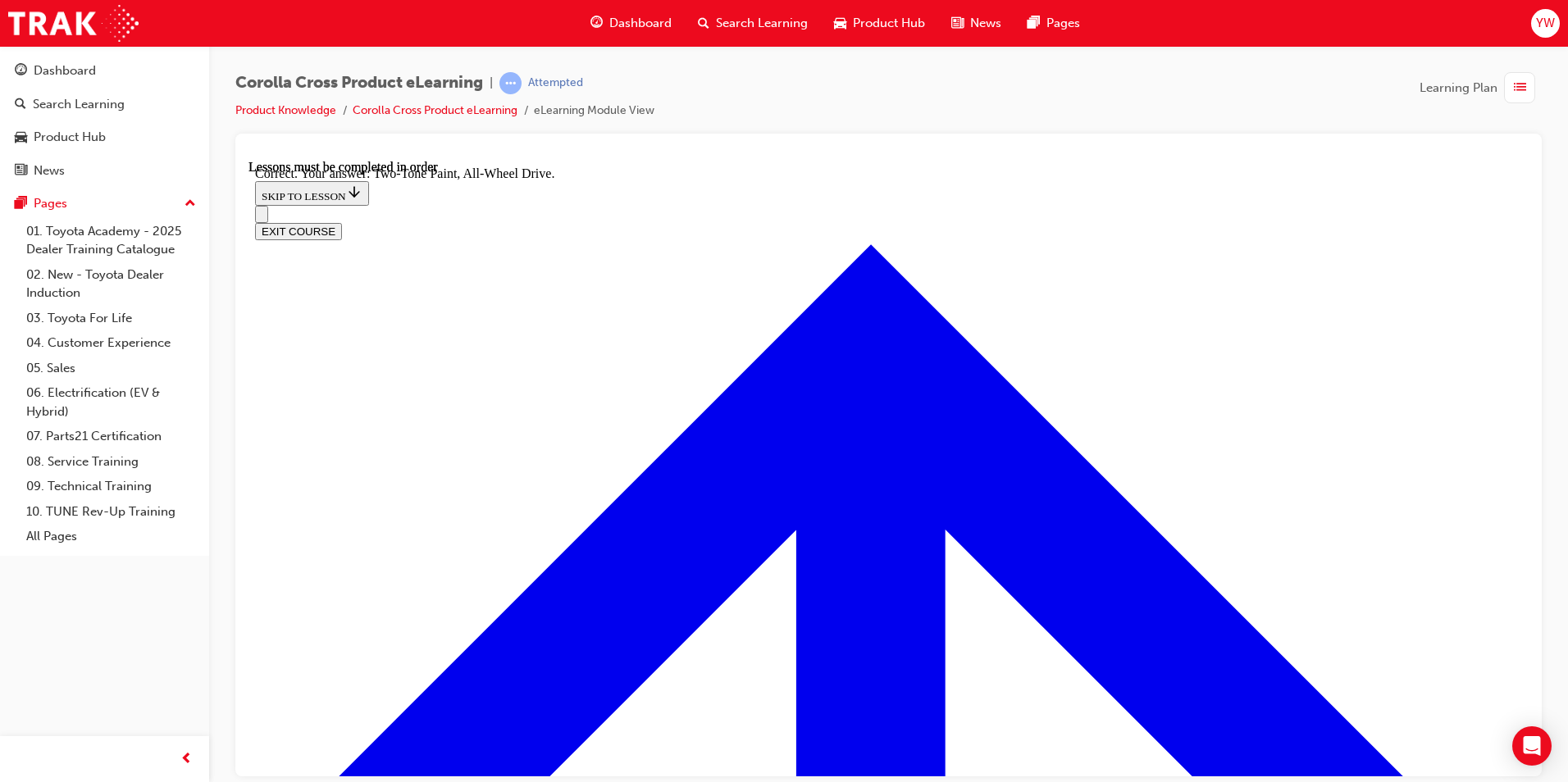
radio input "true"
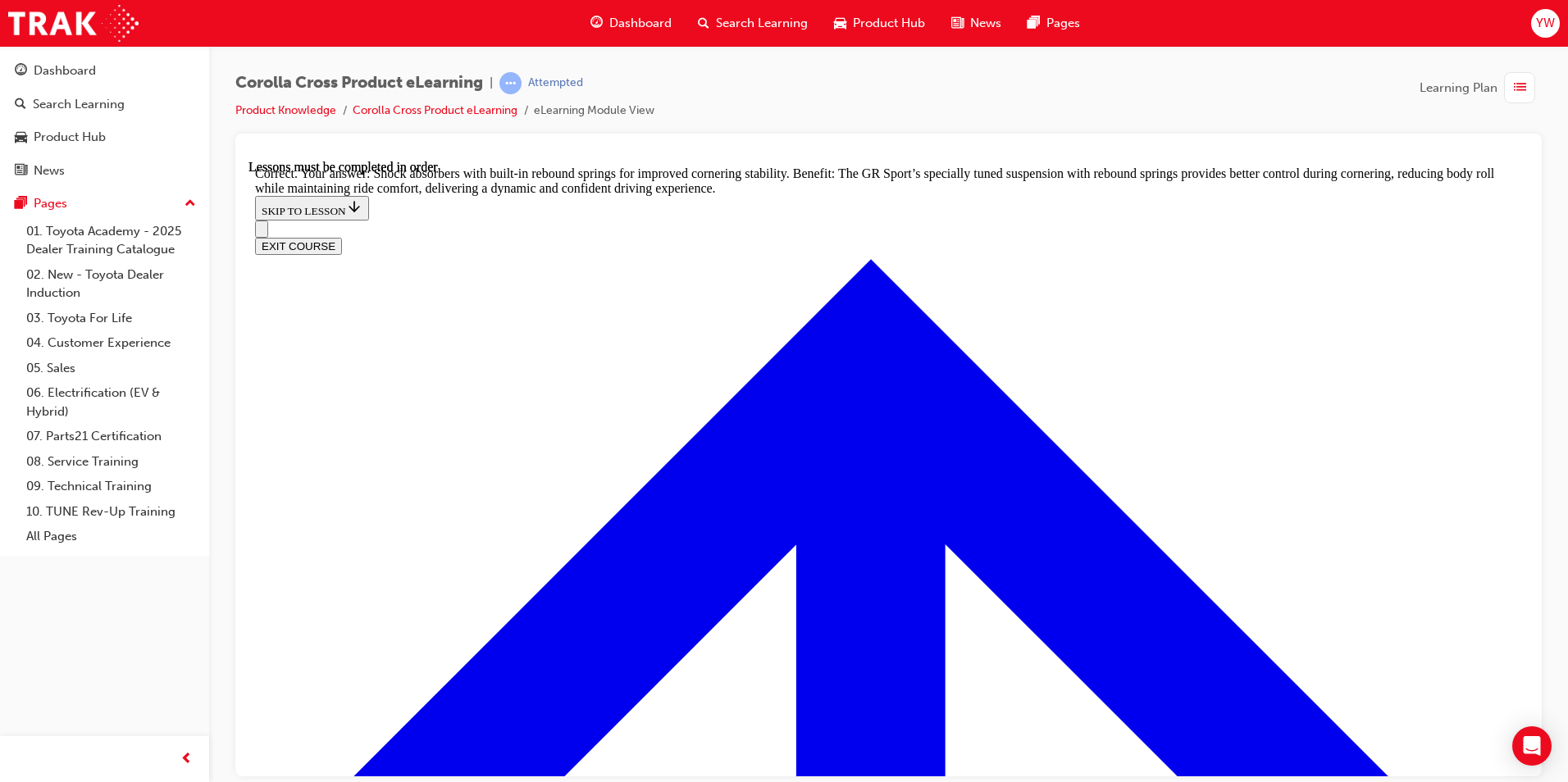
scroll to position [5193, 0]
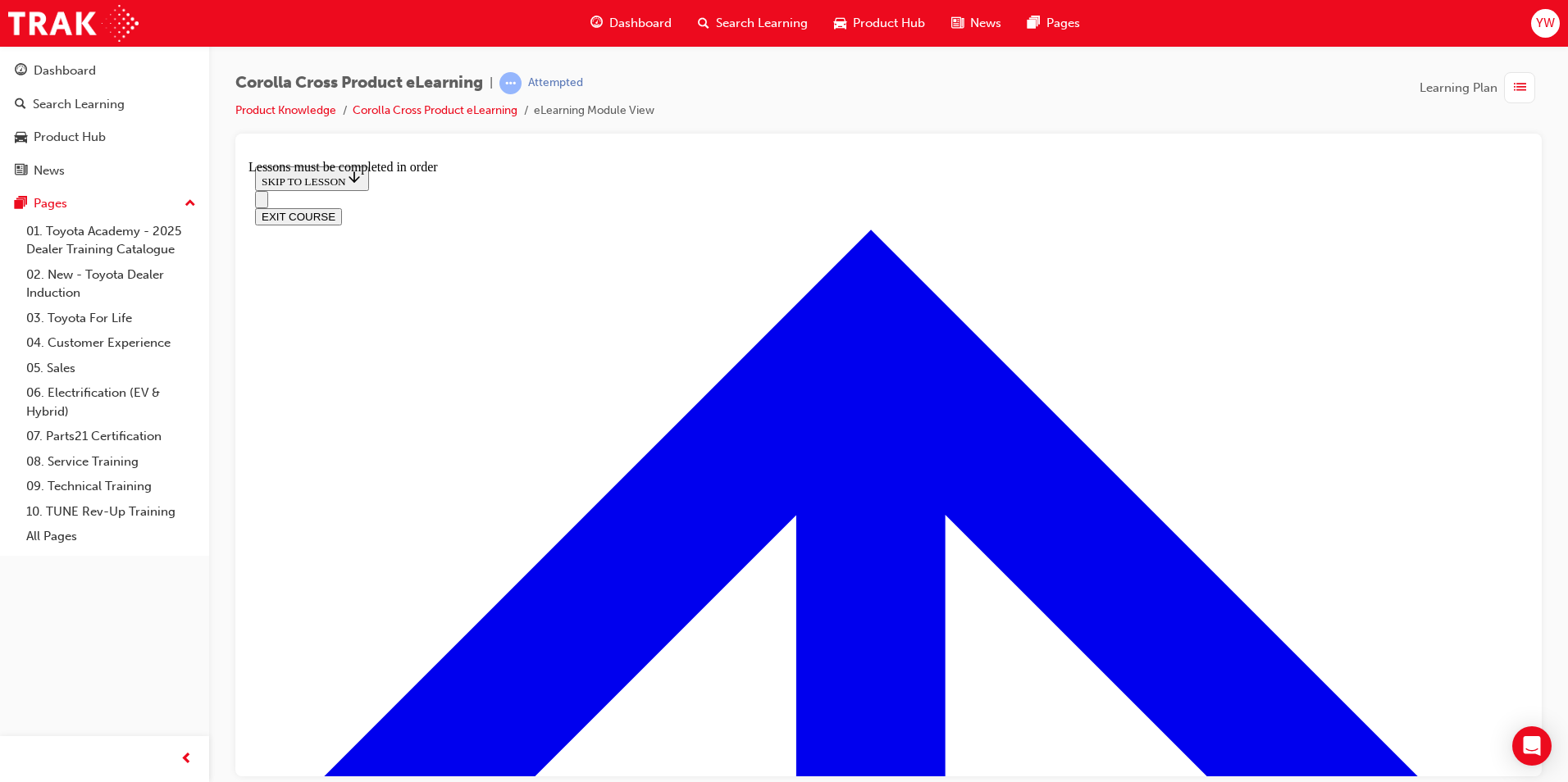
scroll to position [1796, 0]
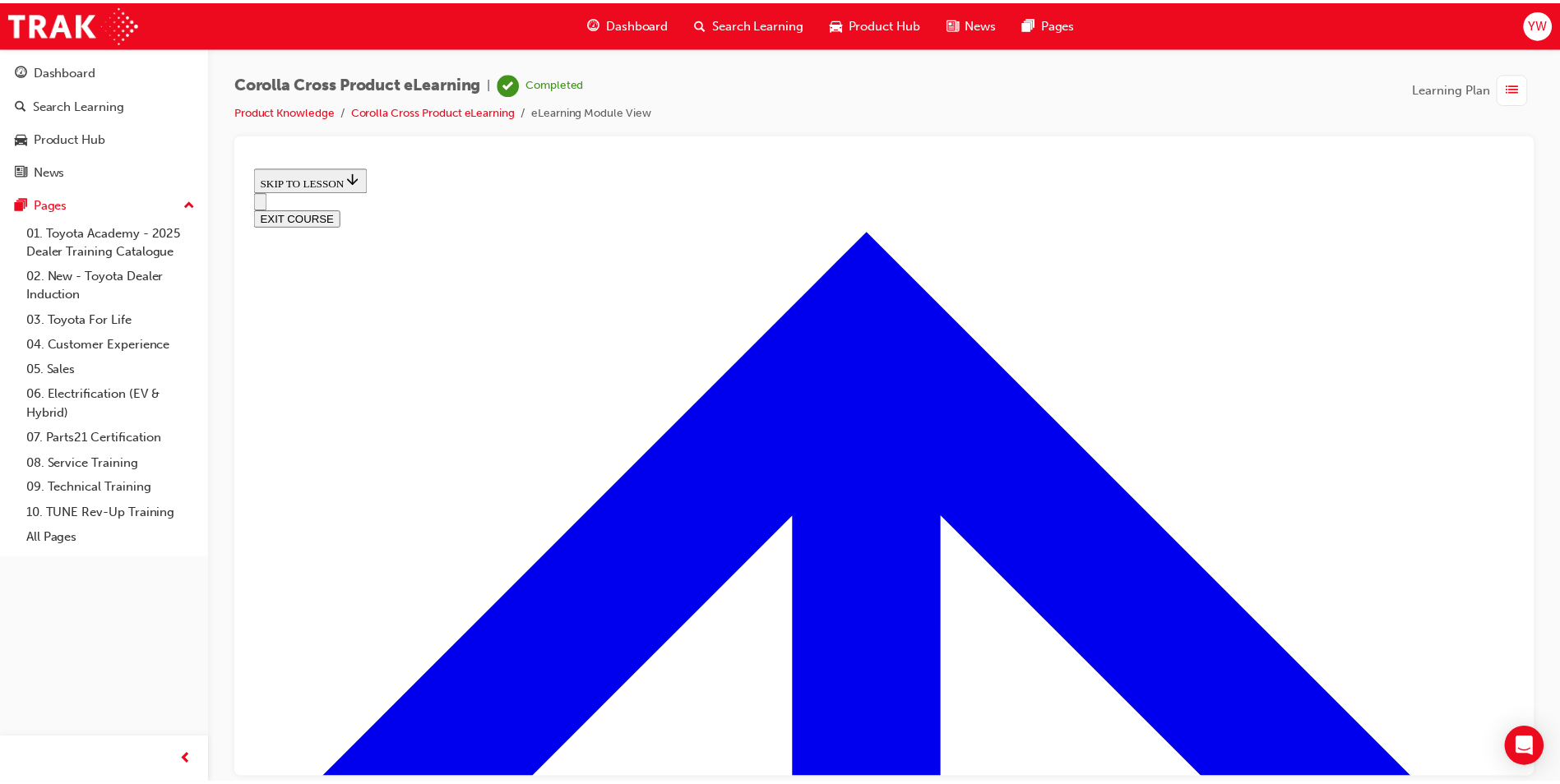
scroll to position [644, 0]
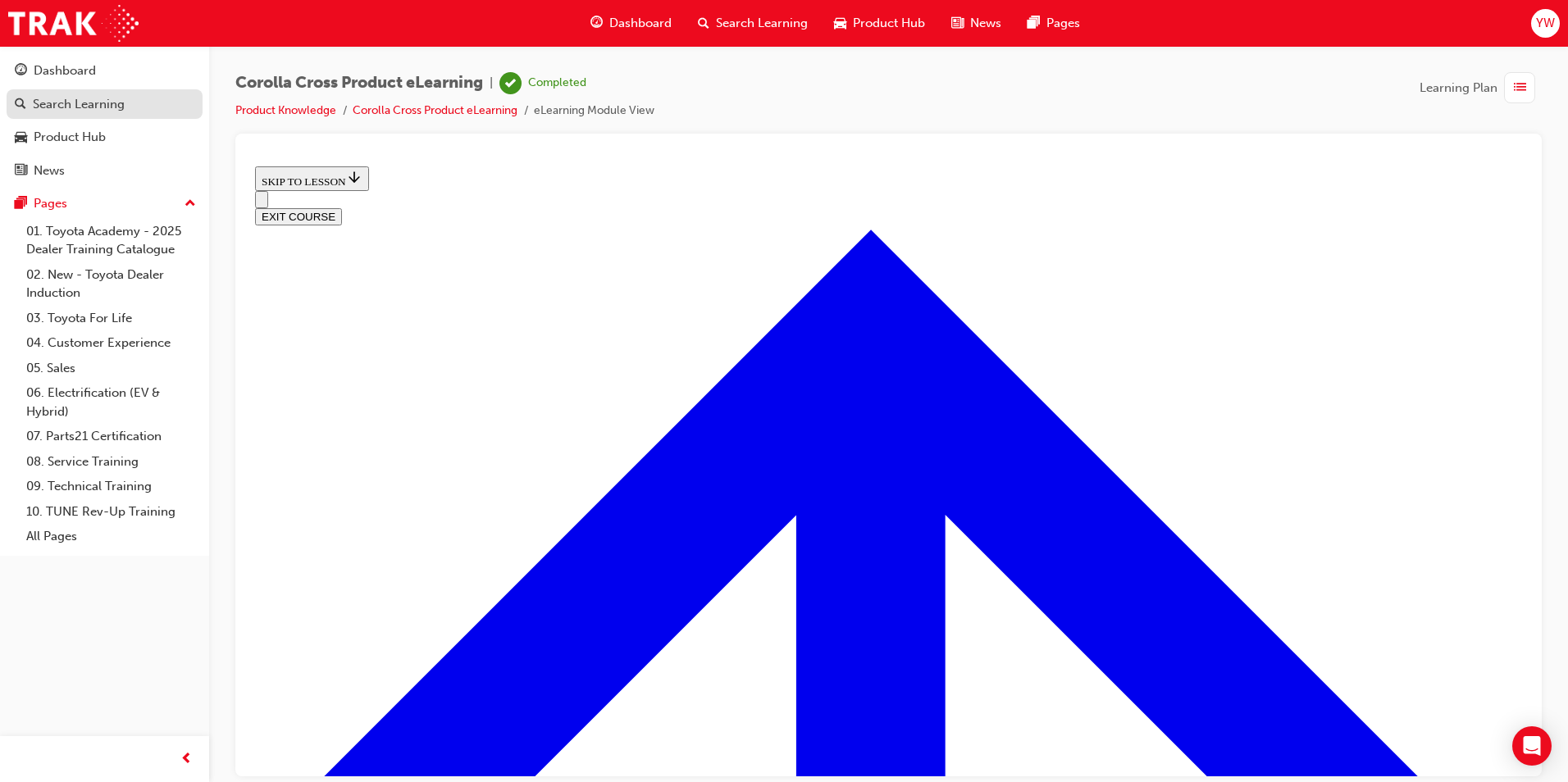
click at [89, 109] on div "Search Learning" at bounding box center [78, 105] width 91 height 19
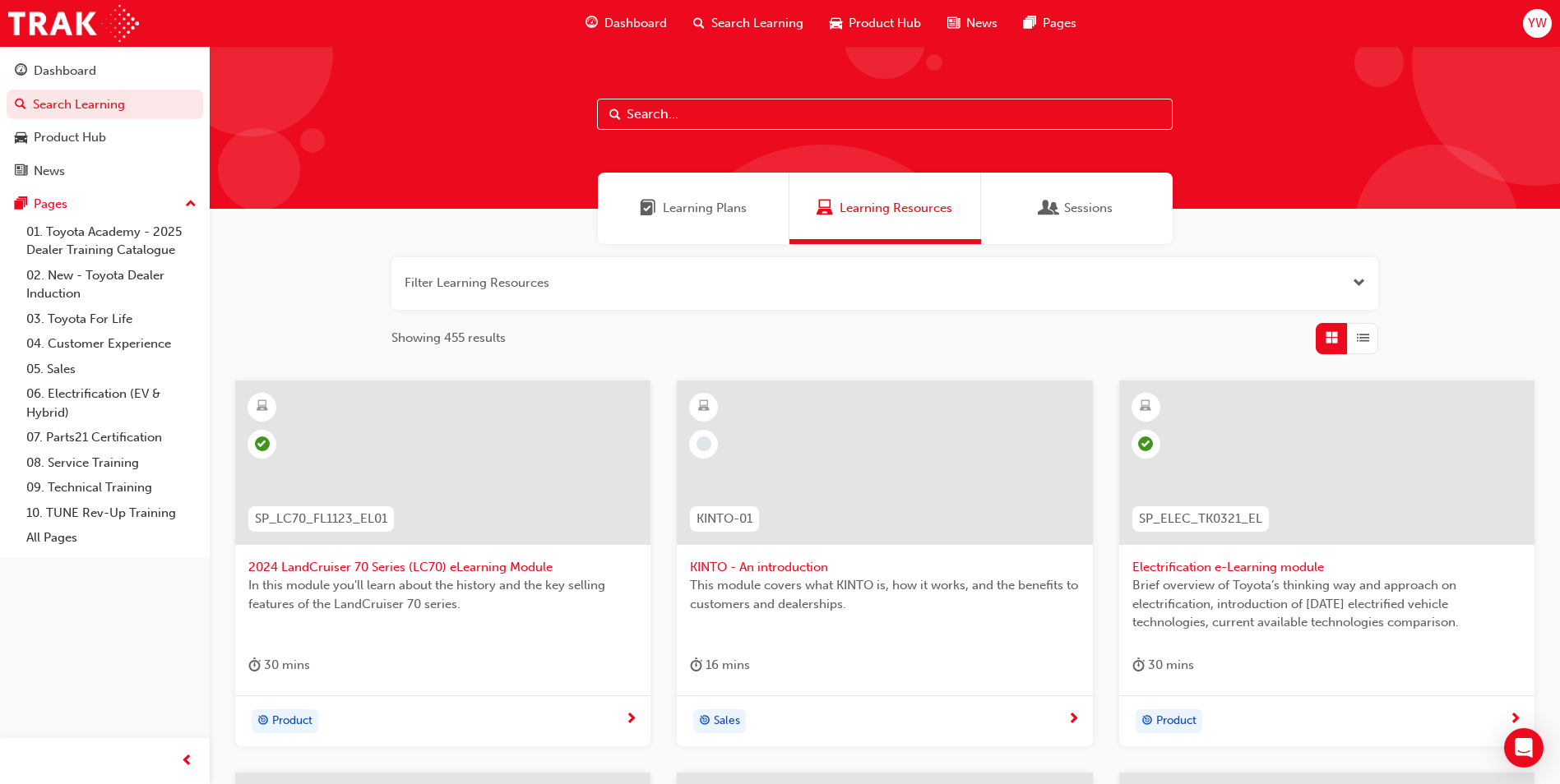
click at [712, 210] on span "Learning Plans" at bounding box center [705, 209] width 84 height 19
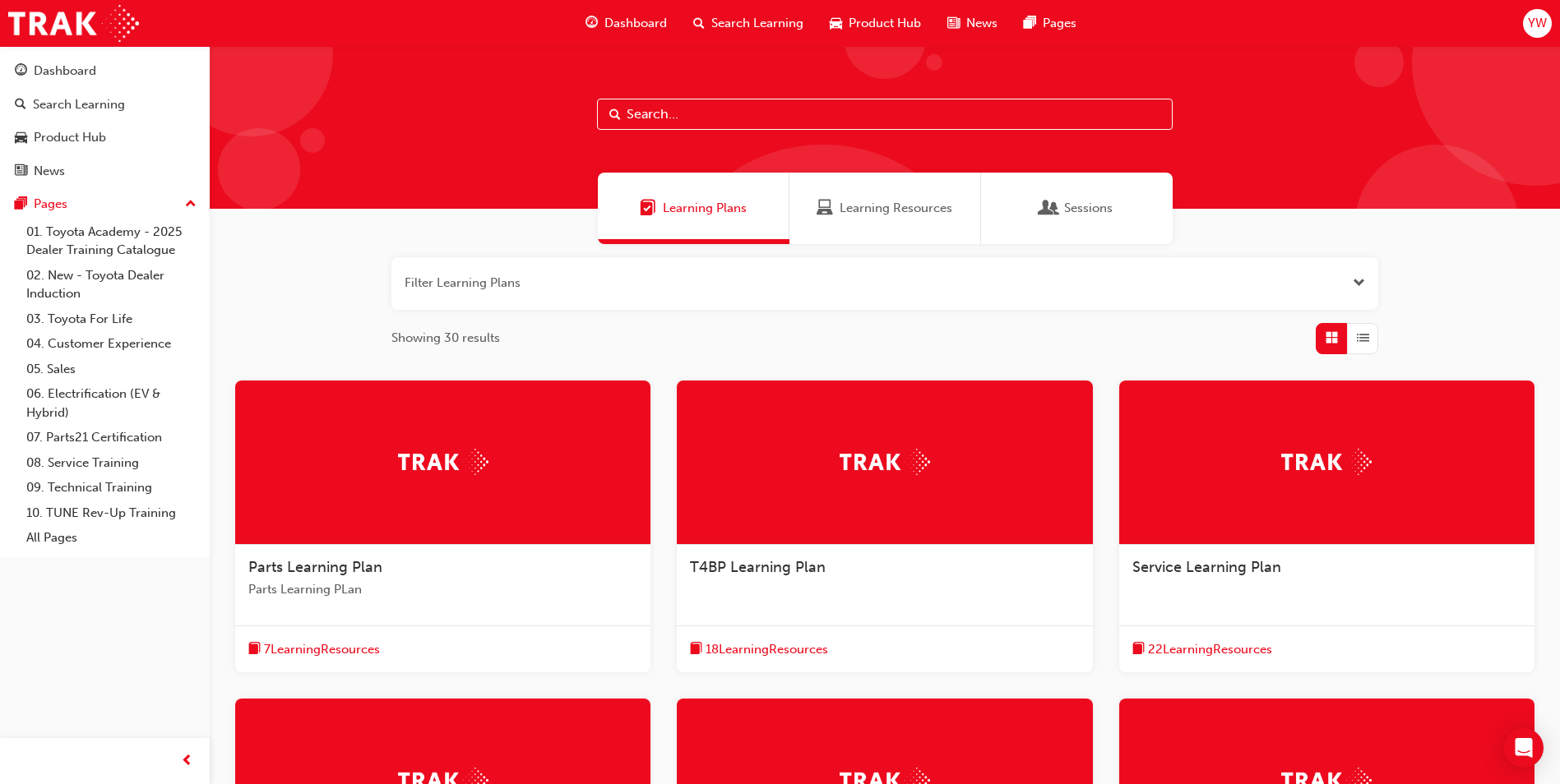
scroll to position [384, 0]
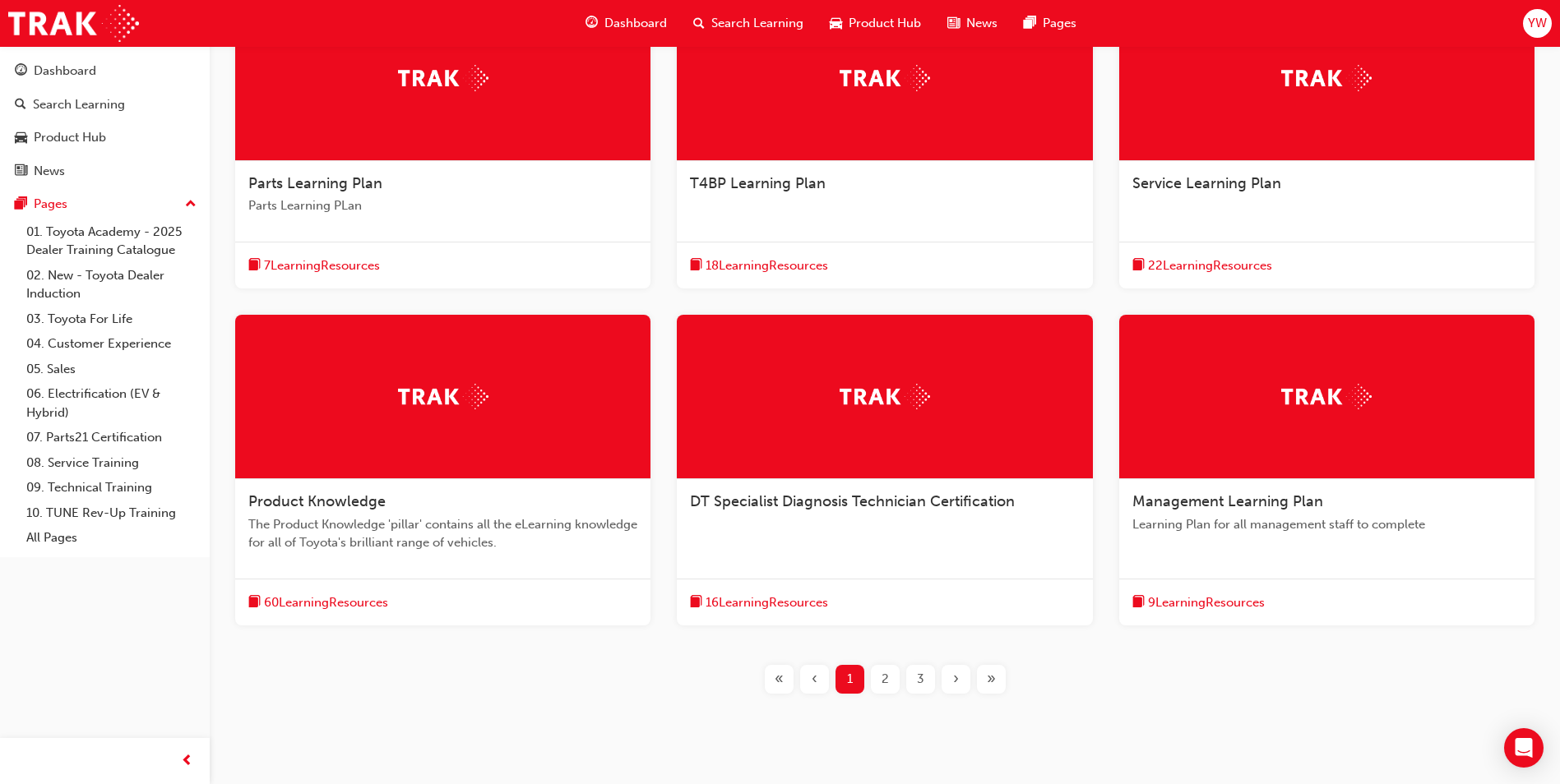
click at [440, 414] on div at bounding box center [443, 398] width 416 height 165
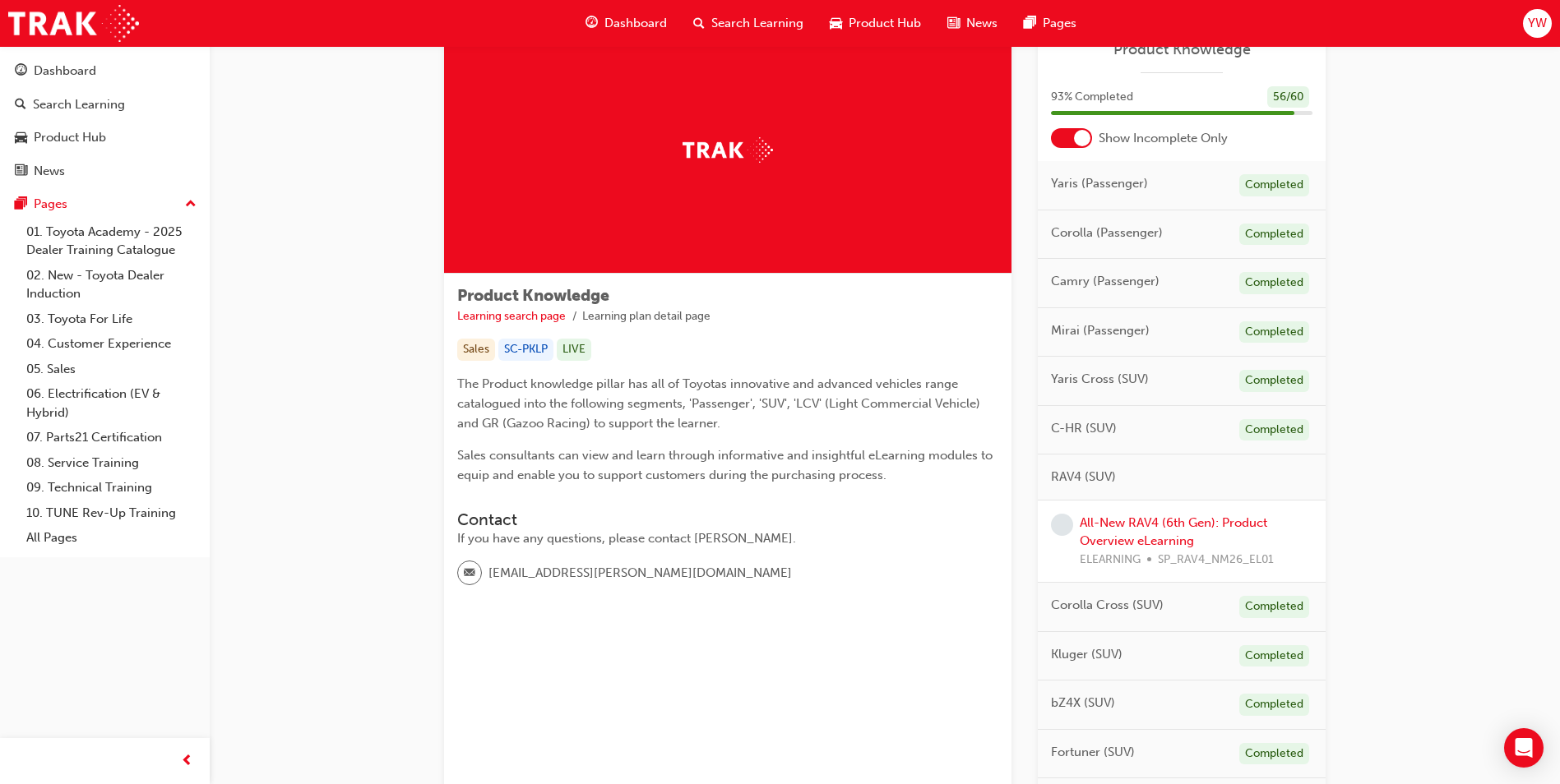
scroll to position [71, 0]
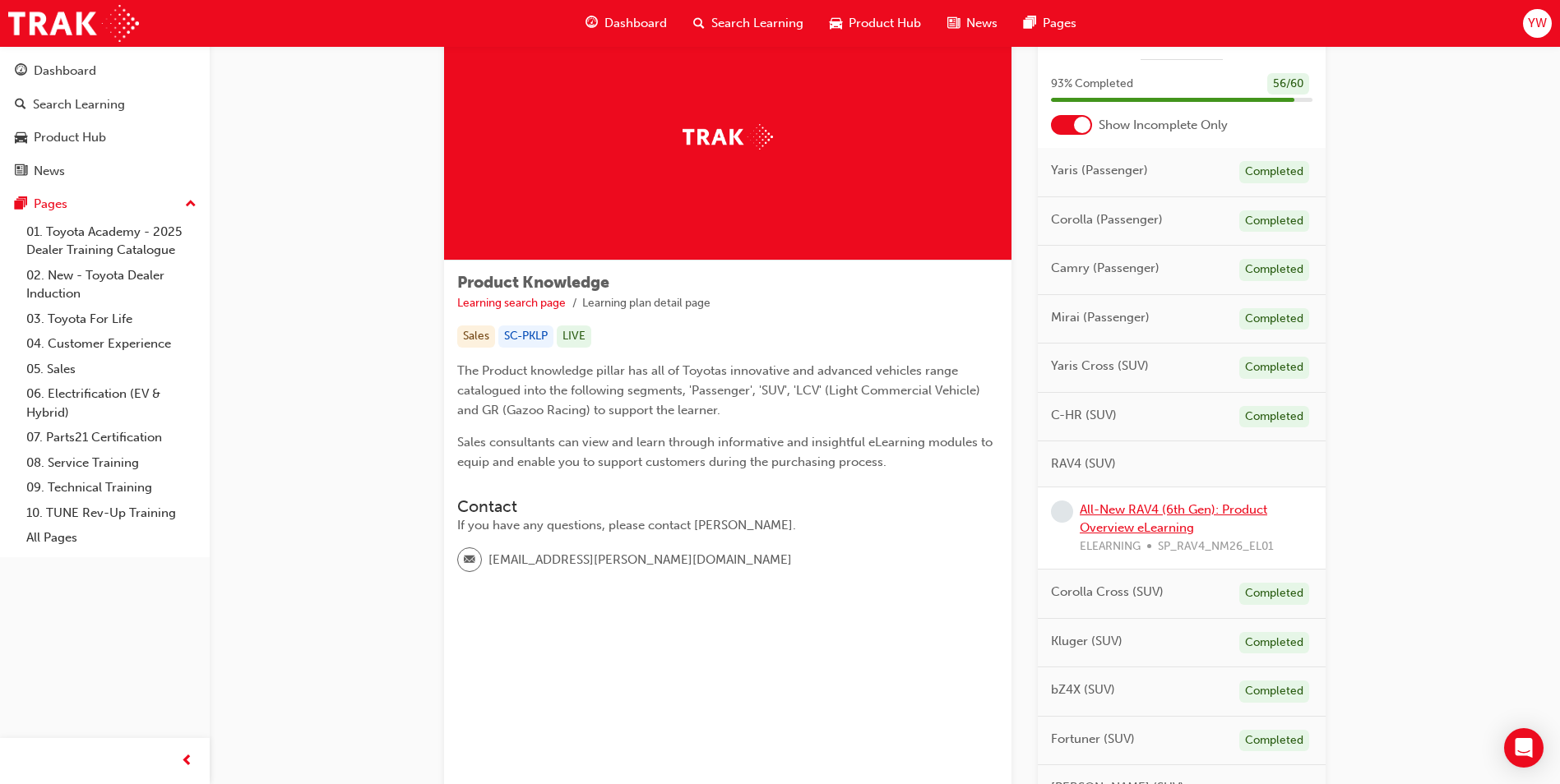
click at [1153, 513] on link "All-New RAV4 (6th Gen): Product Overview eLearning" at bounding box center [1174, 519] width 187 height 34
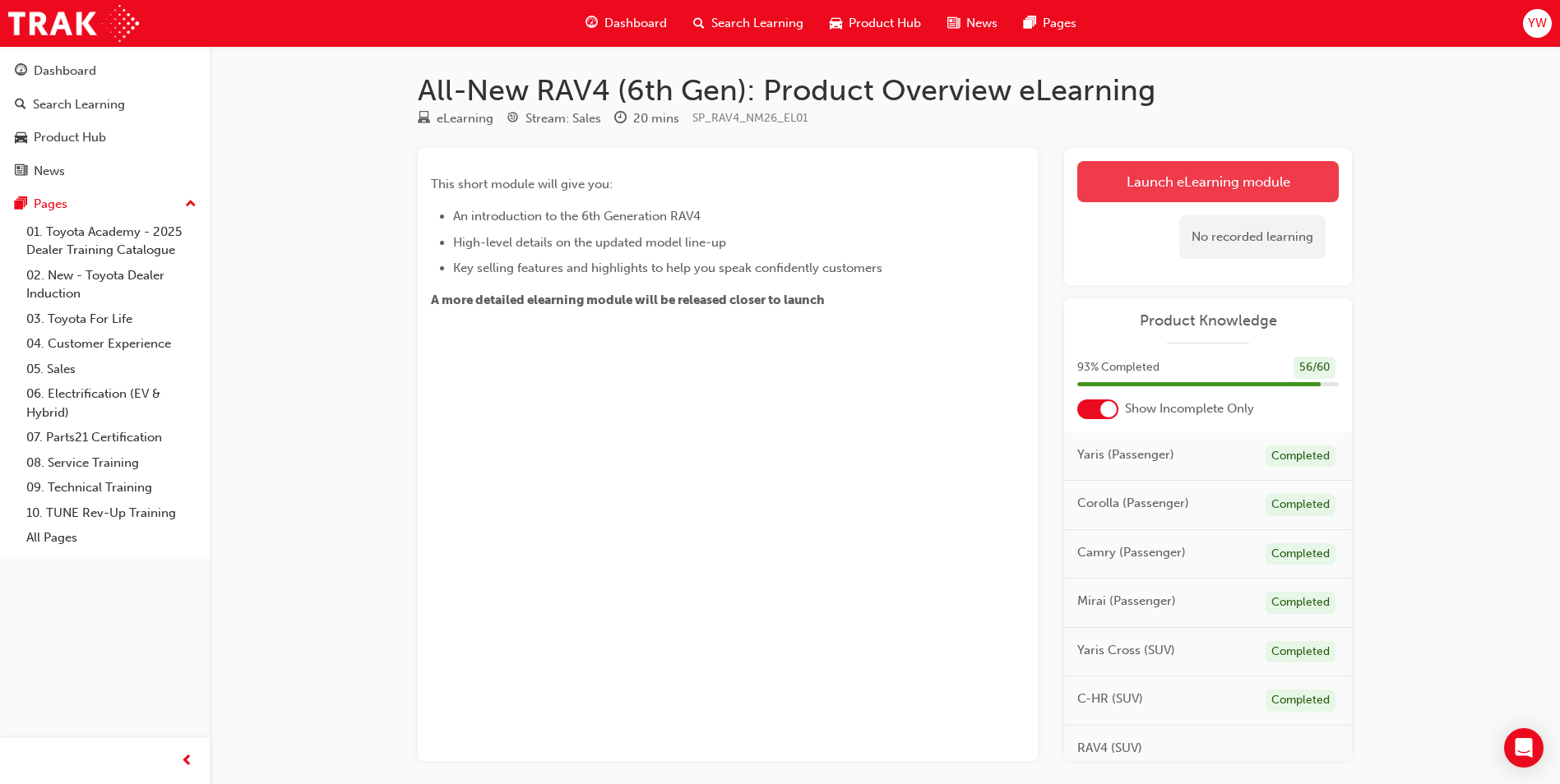
click at [1193, 182] on link "Launch eLearning module" at bounding box center [1207, 181] width 261 height 41
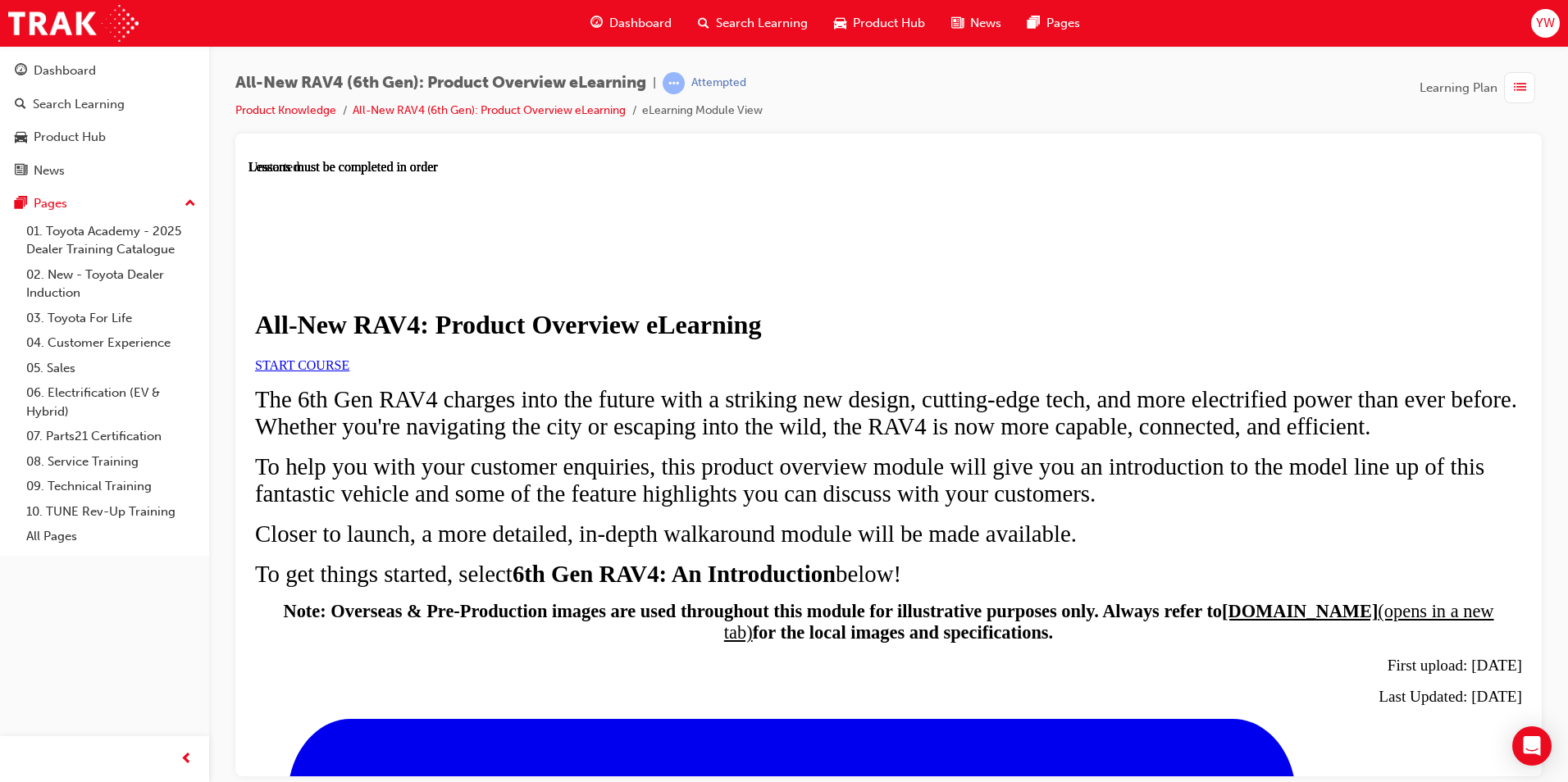
click at [349, 371] on span "START COURSE" at bounding box center [301, 364] width 94 height 14
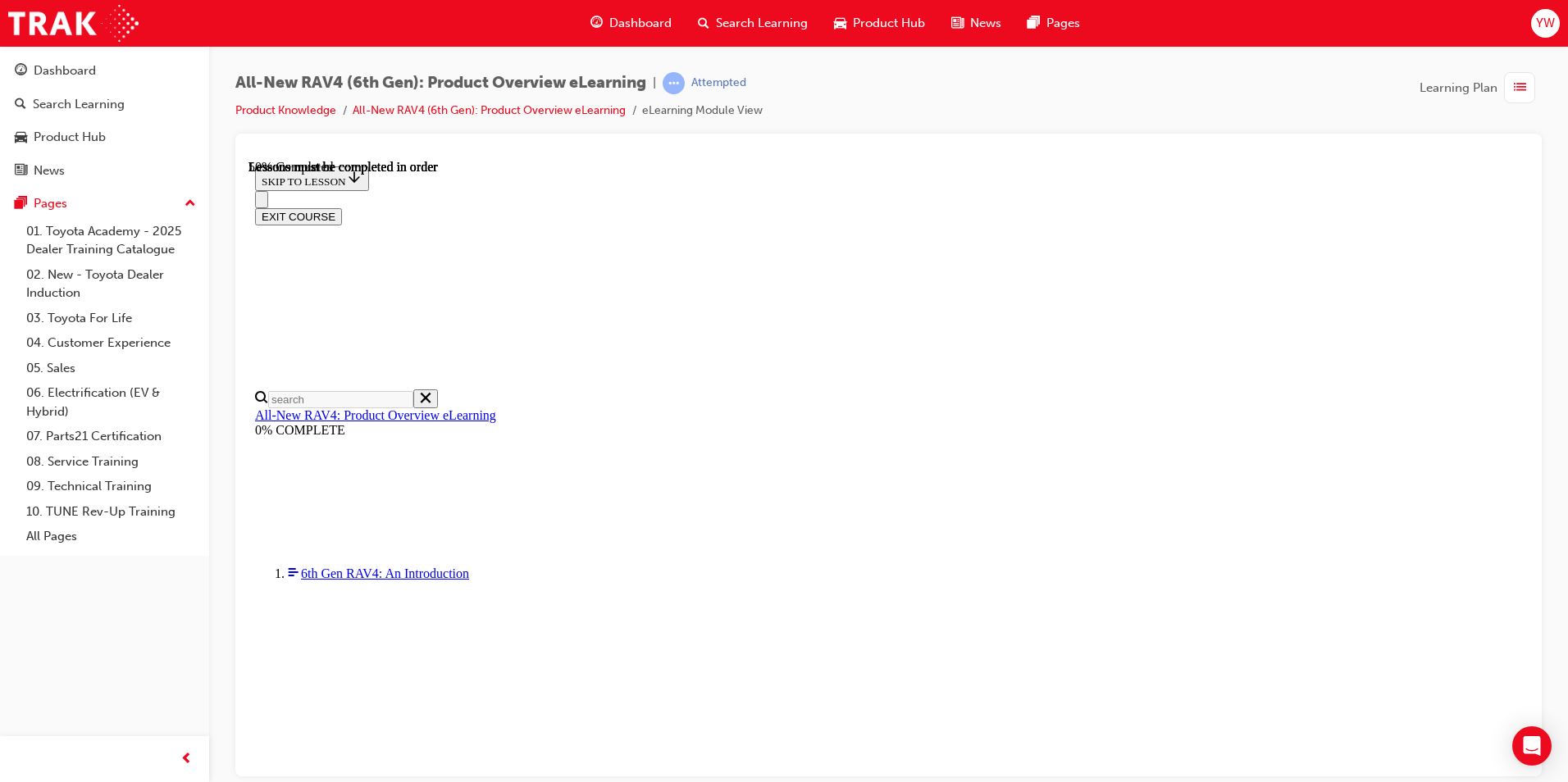
scroll to position [1648, 0]
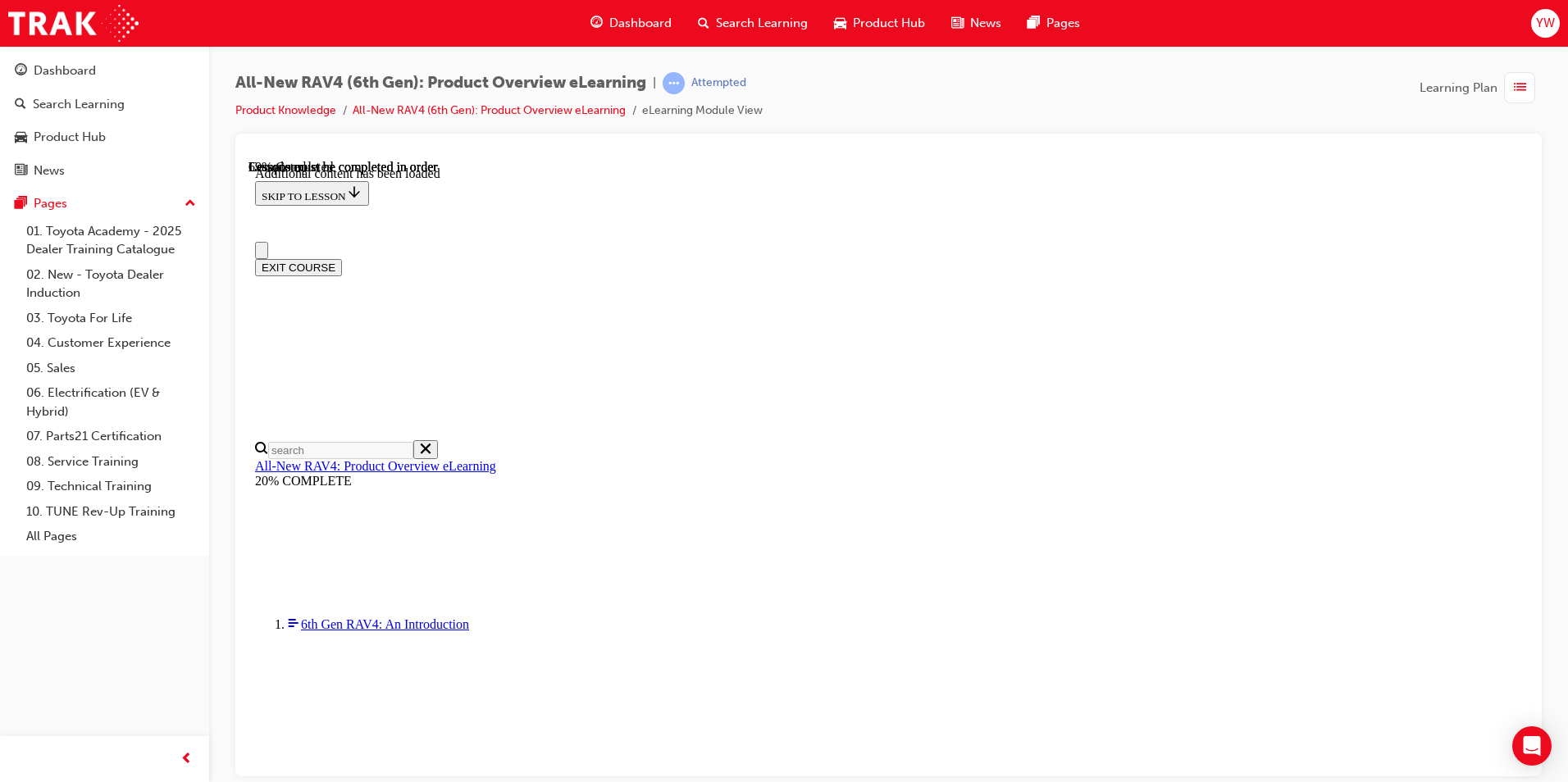
scroll to position [765, 0]
